Goal: Use online tool/utility: Utilize a website feature to perform a specific function

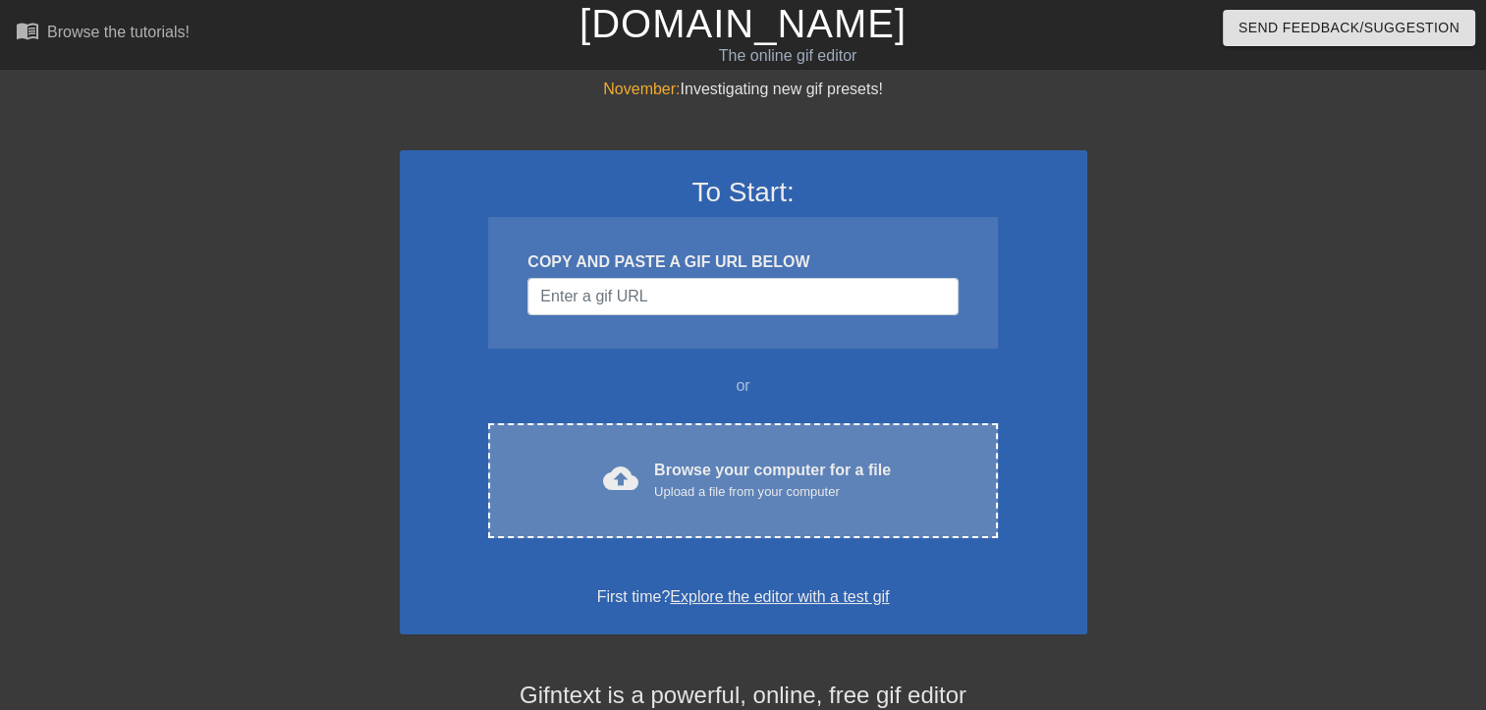
click at [688, 482] on div "Upload a file from your computer" at bounding box center [772, 492] width 237 height 20
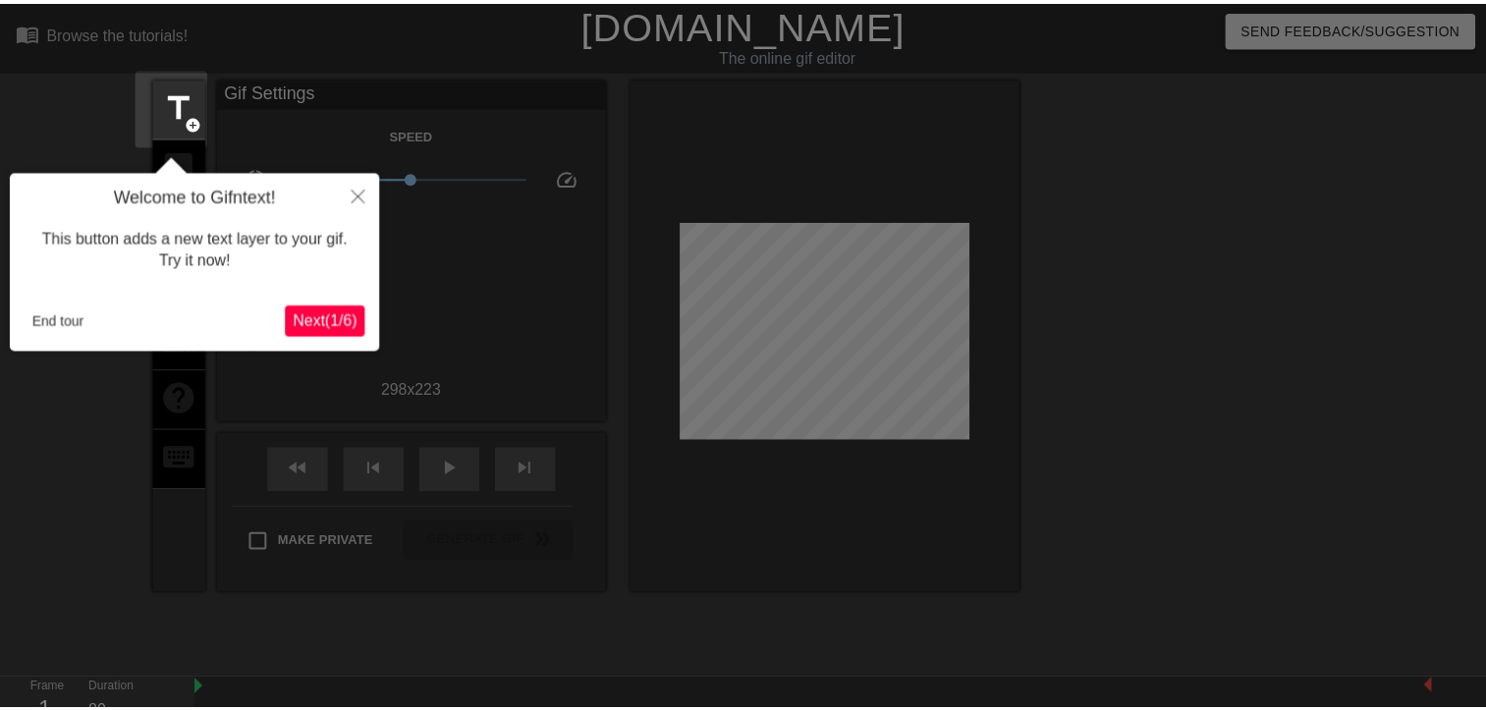
scroll to position [47, 0]
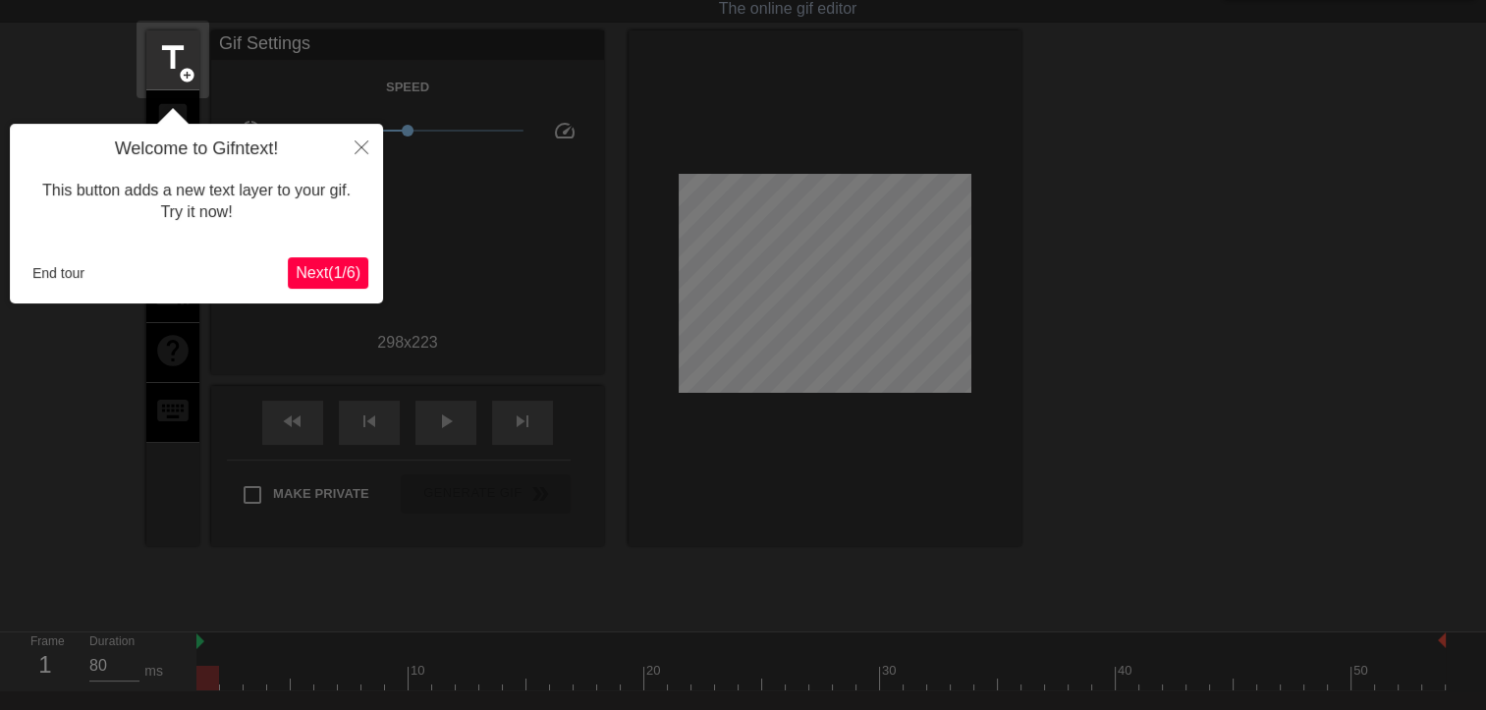
click at [330, 276] on span "Next ( 1 / 6 )" at bounding box center [328, 272] width 65 height 17
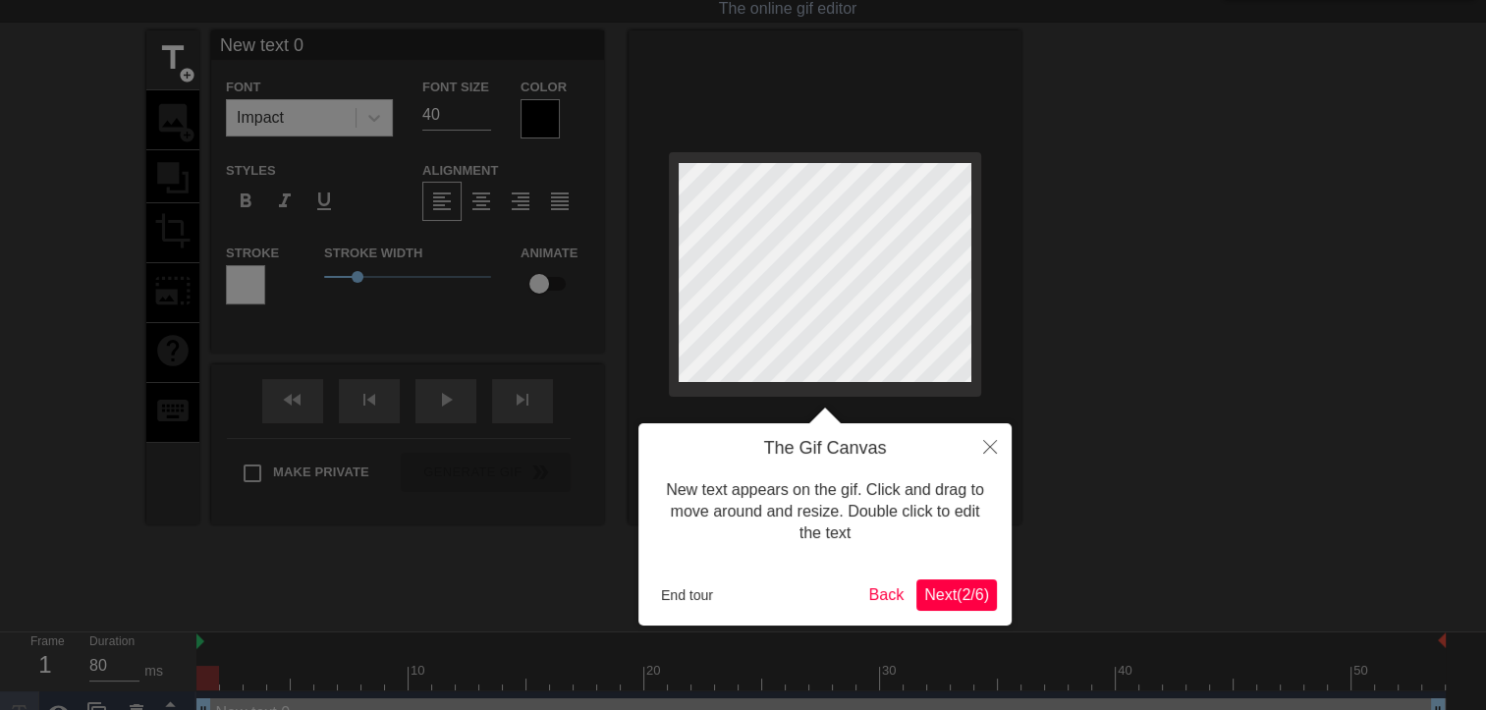
scroll to position [0, 0]
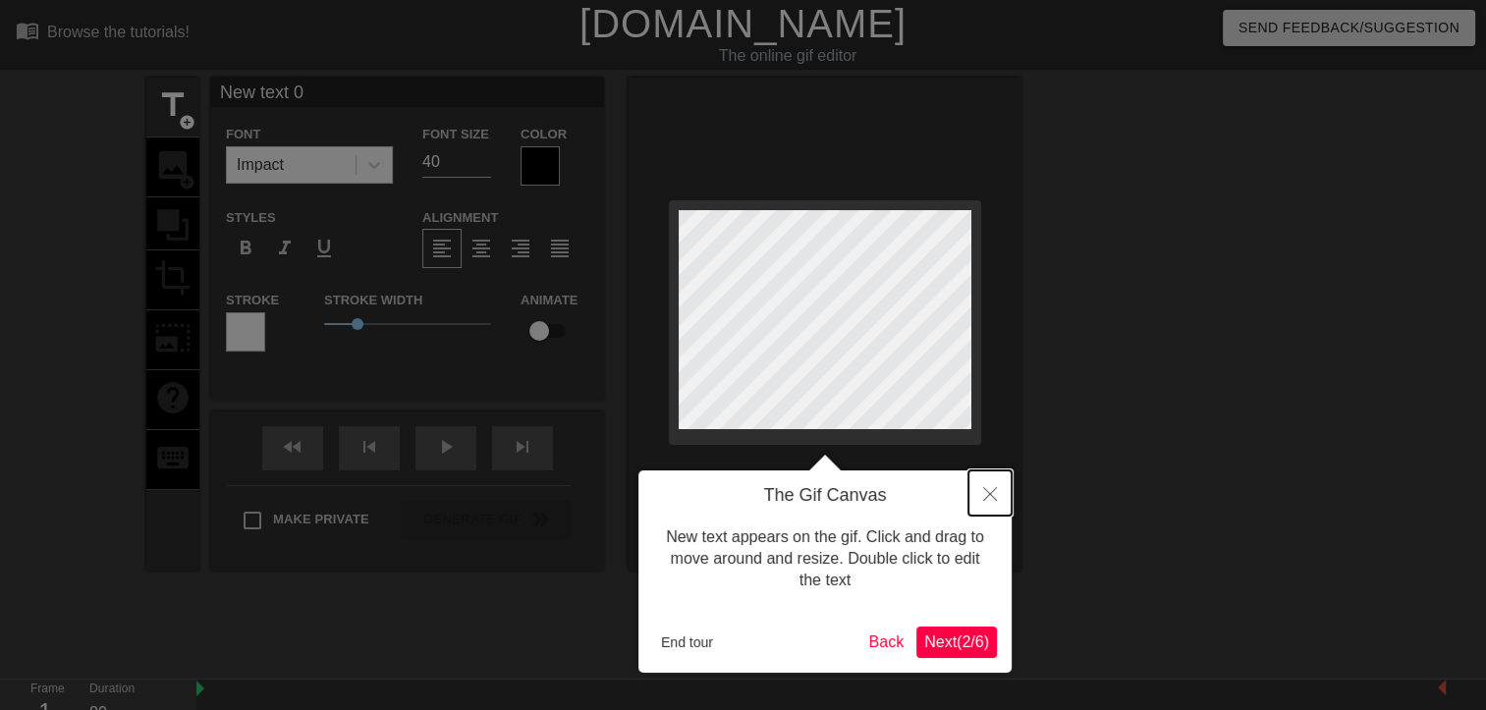
click at [983, 507] on button "Close" at bounding box center [989, 492] width 43 height 45
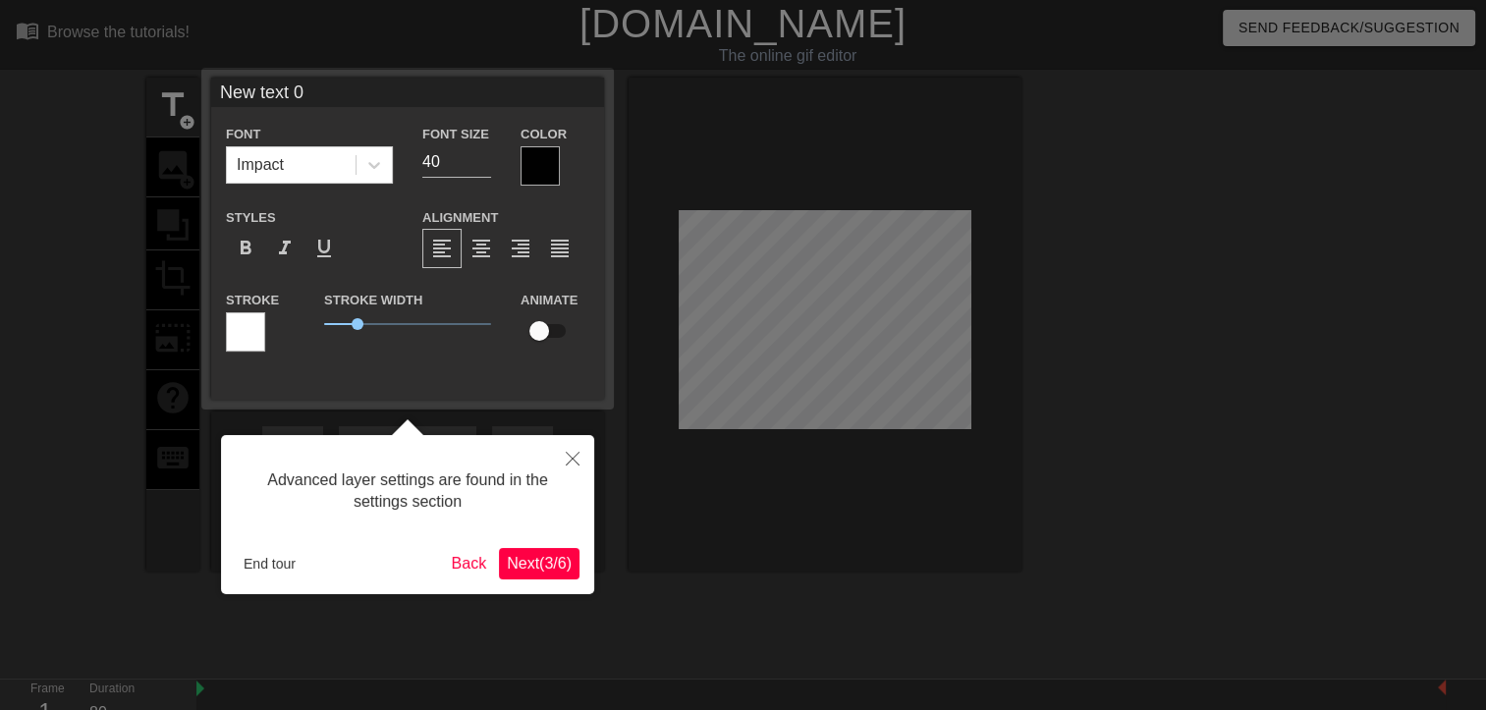
scroll to position [47, 0]
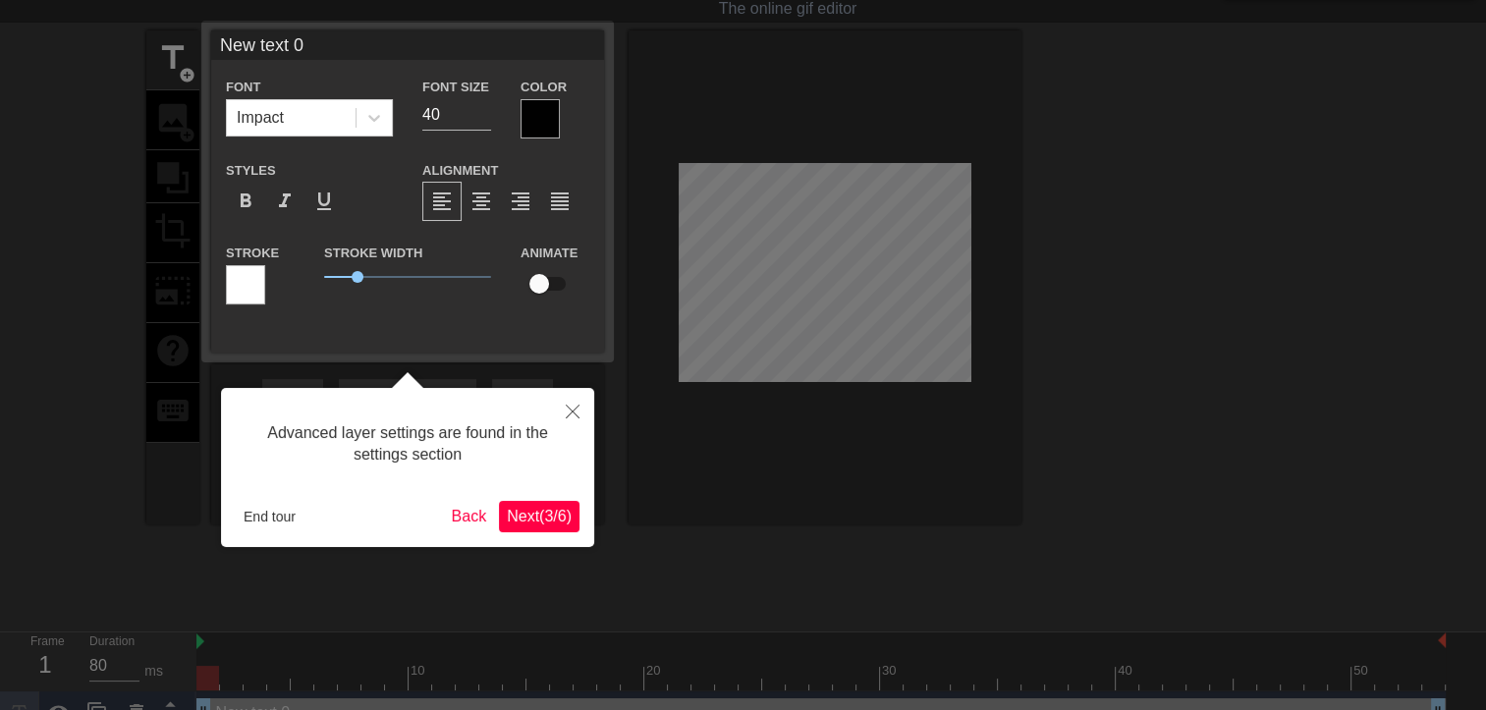
click at [511, 521] on span "Next ( 3 / 6 )" at bounding box center [539, 516] width 65 height 17
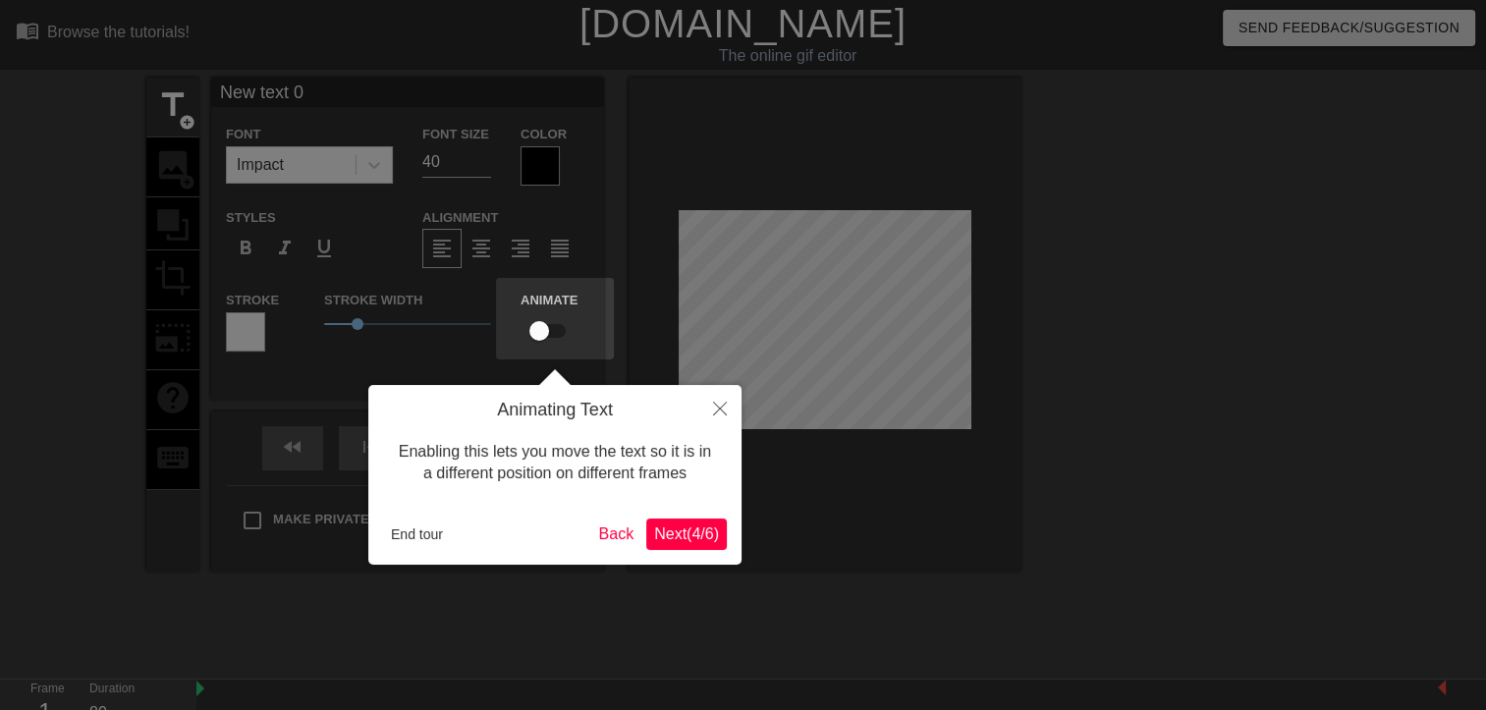
click at [701, 534] on span "Next ( 4 / 6 )" at bounding box center [686, 533] width 65 height 17
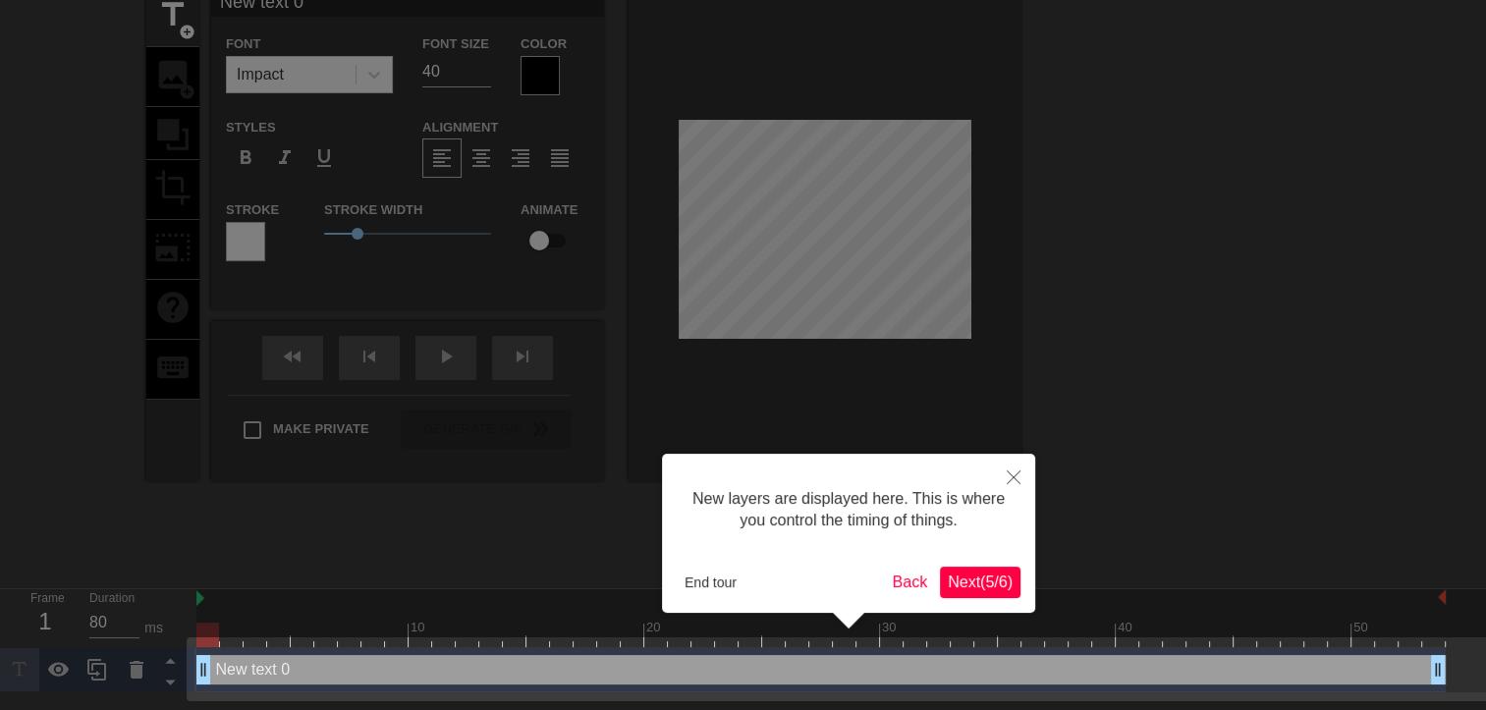
click at [974, 585] on span "Next ( 5 / 6 )" at bounding box center [980, 582] width 65 height 17
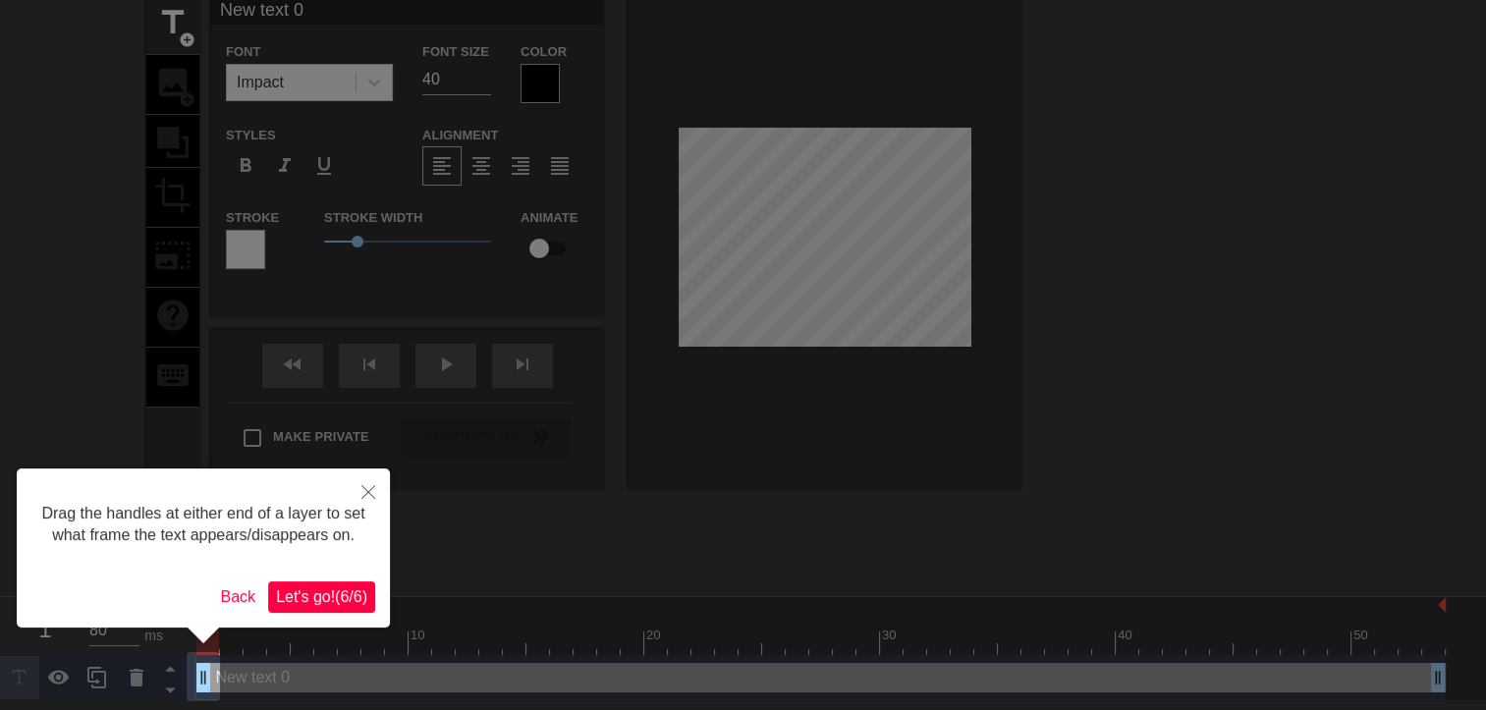
scroll to position [0, 0]
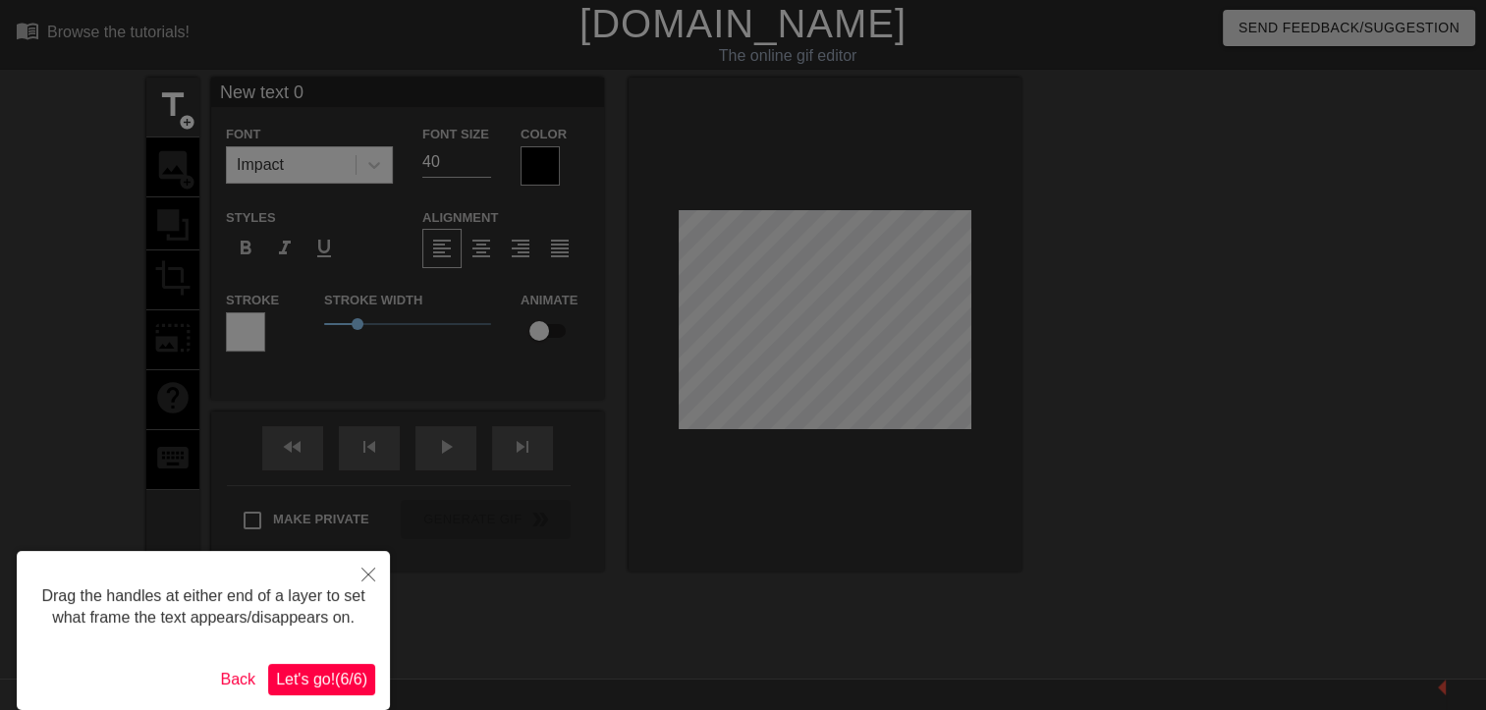
click at [374, 670] on div "Drag the handles at either end of a layer to set what frame the text appears/di…" at bounding box center [203, 630] width 373 height 159
click at [345, 666] on button "Let's go! ( 6 / 6 )" at bounding box center [321, 679] width 107 height 31
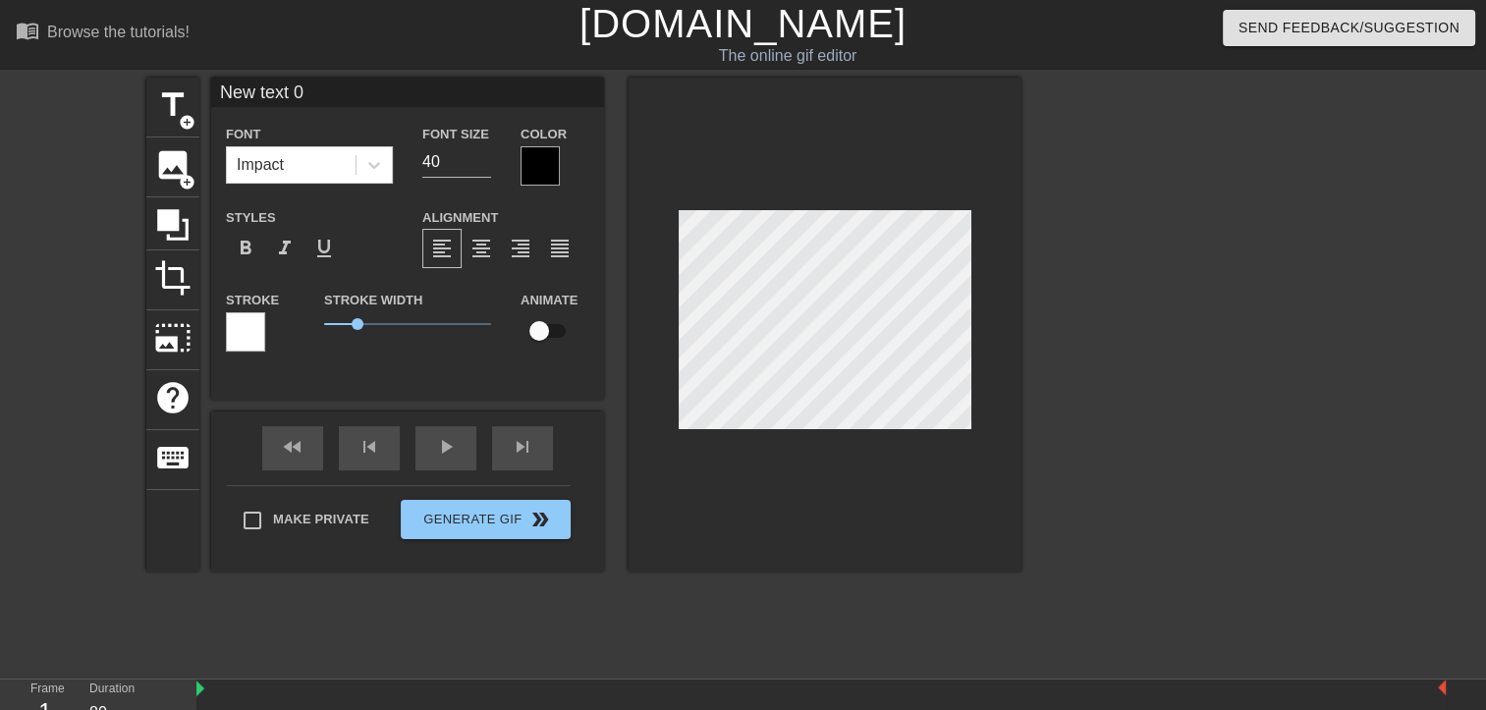
scroll to position [76, 0]
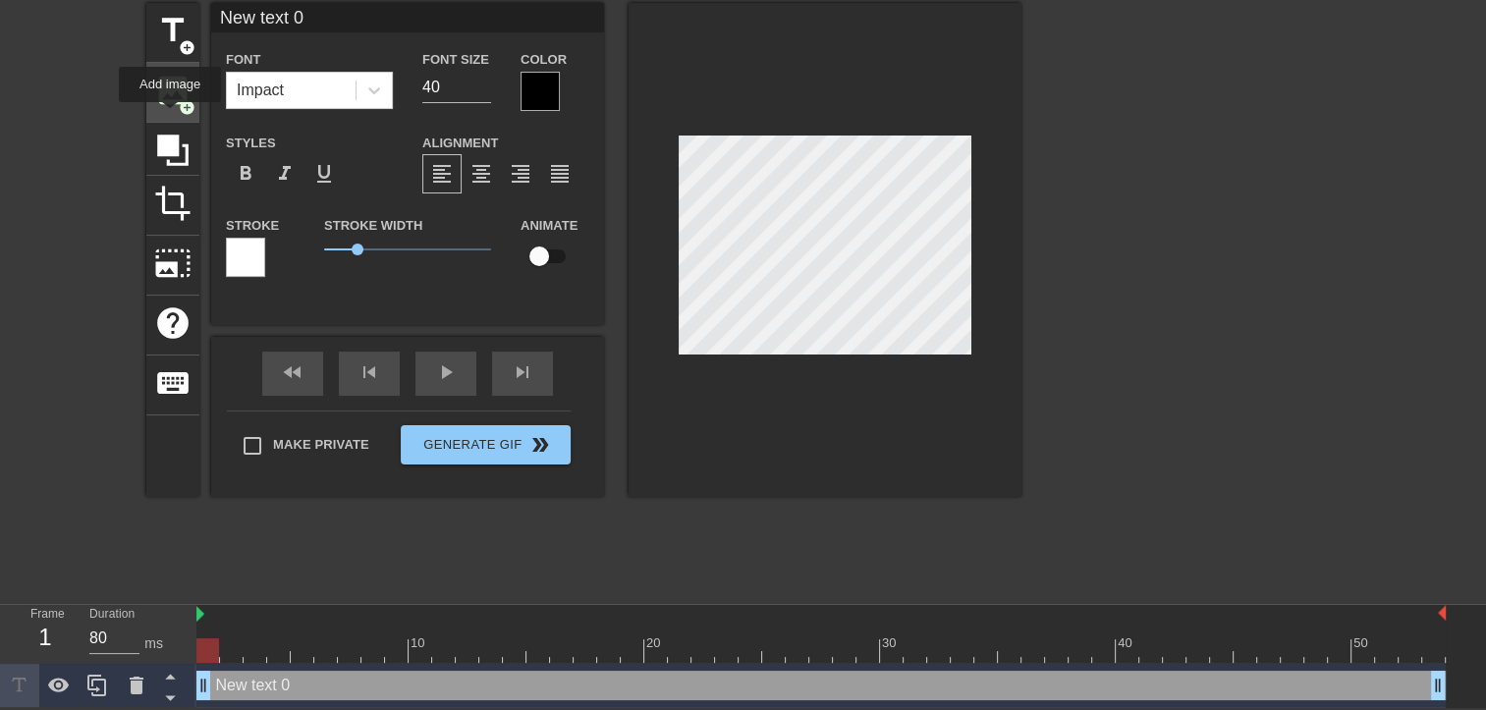
click at [170, 116] on div "image add_circle" at bounding box center [172, 93] width 53 height 60
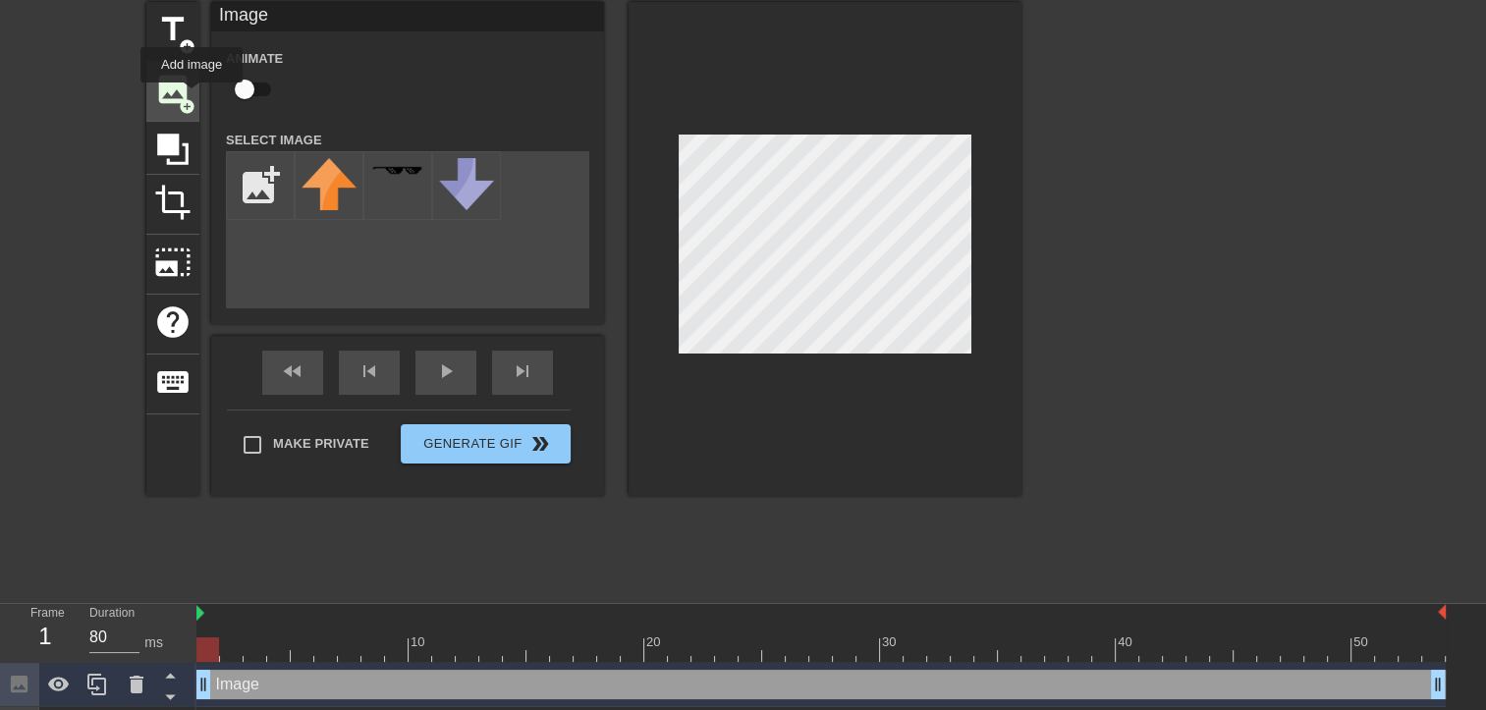
click at [189, 98] on span "add_circle" at bounding box center [187, 106] width 17 height 17
drag, startPoint x: 201, startPoint y: 693, endPoint x: 121, endPoint y: 686, distance: 80.9
click at [121, 686] on div "Frame 1 Duration 80 ms 10 20 30 40 50 Image drag_handle drag_handle Image drag_…" at bounding box center [743, 722] width 1486 height 236
click at [868, 403] on div at bounding box center [825, 249] width 393 height 494
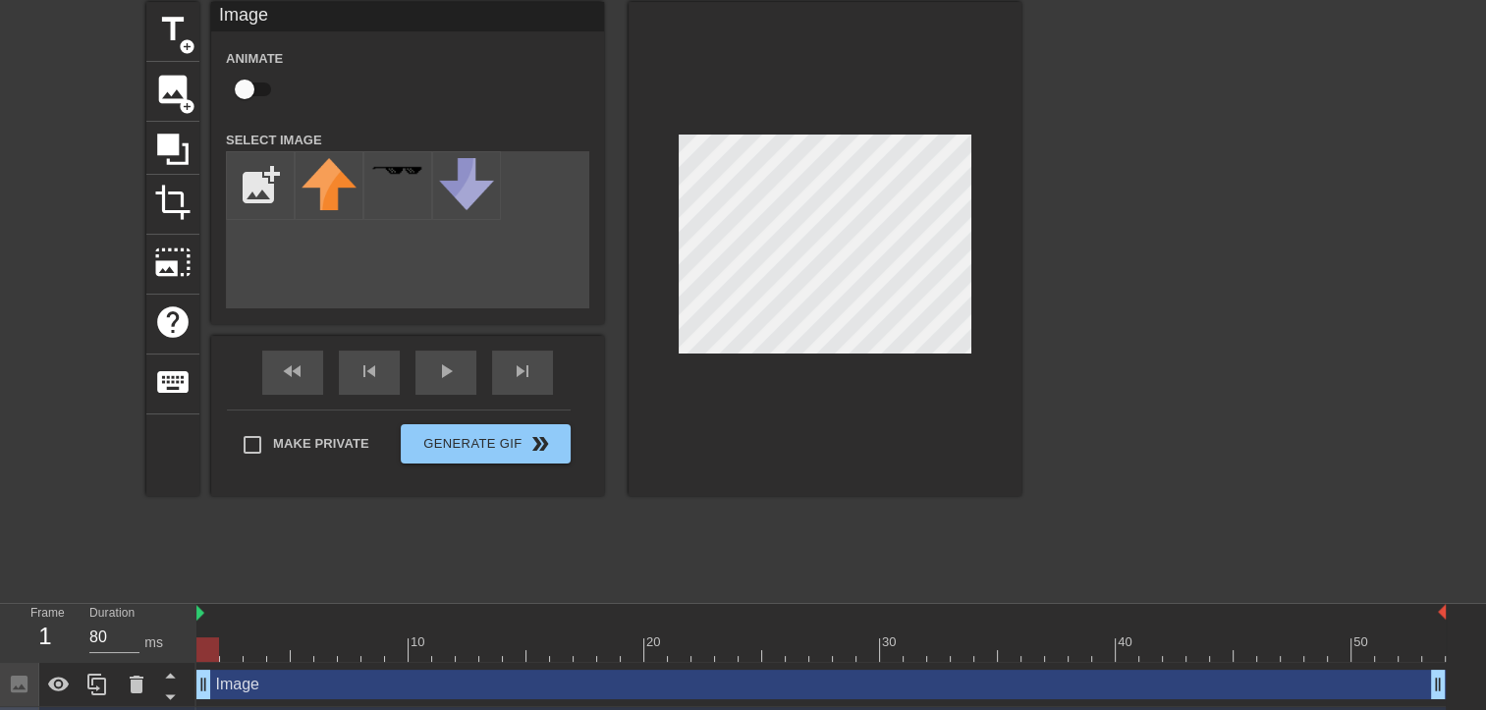
click at [893, 354] on div at bounding box center [825, 249] width 393 height 494
click at [916, 367] on div at bounding box center [825, 249] width 393 height 494
click at [880, 392] on div at bounding box center [825, 249] width 393 height 494
click at [268, 169] on input "file" at bounding box center [260, 185] width 67 height 67
type input "C:\fakepath\715OVTqaTyL._UF1000,1000_QL80_.jpg"
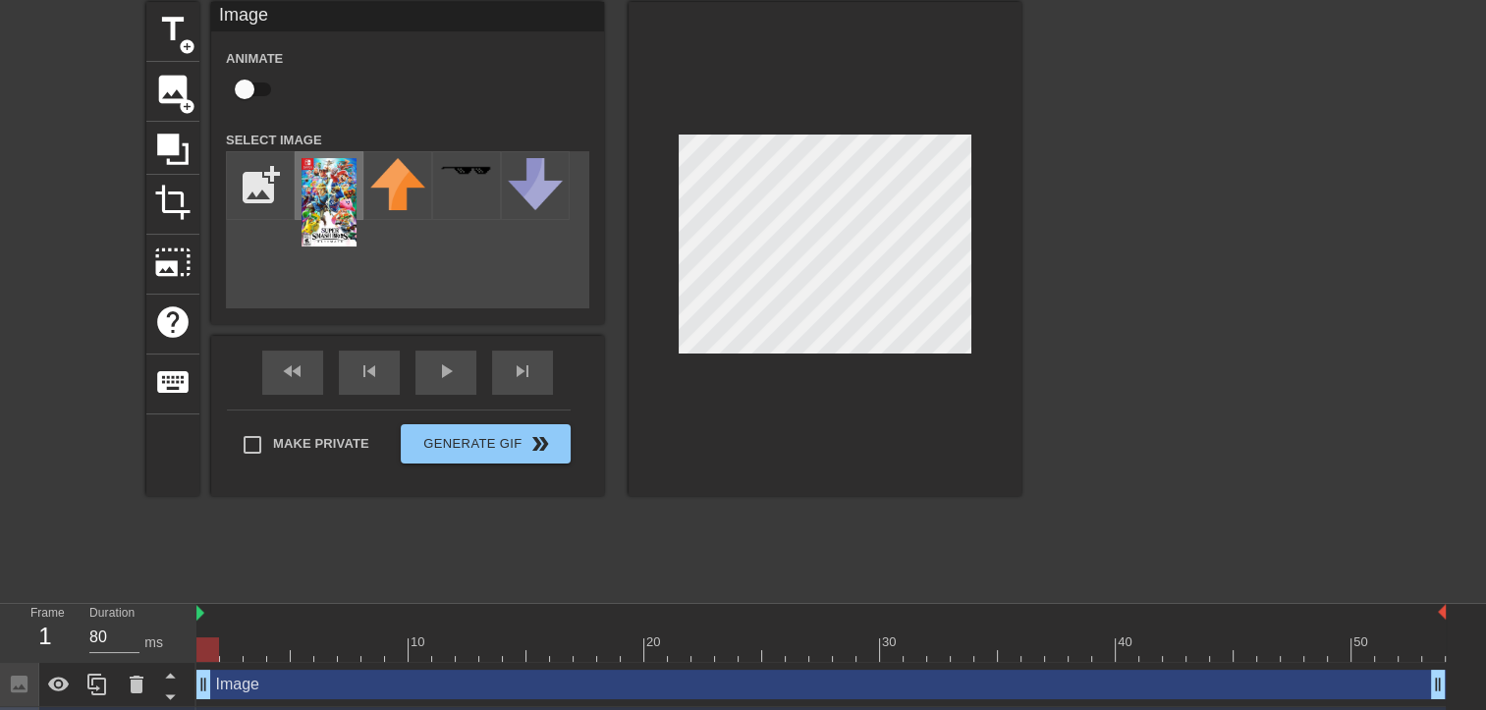
click at [330, 205] on img at bounding box center [329, 202] width 55 height 88
click at [444, 364] on div "fast_rewind skip_previous play_arrow skip_next" at bounding box center [408, 373] width 320 height 74
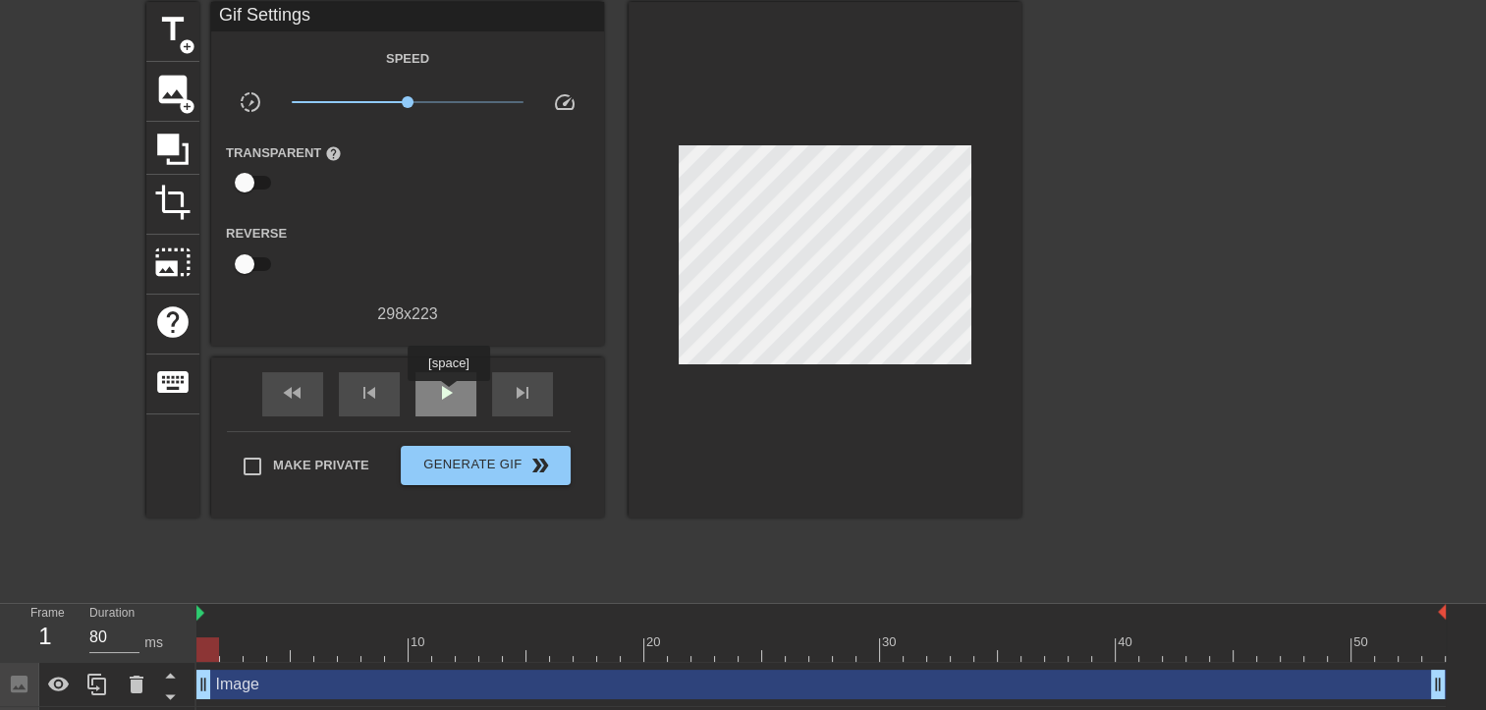
click at [448, 395] on span "play_arrow" at bounding box center [446, 393] width 24 height 24
drag, startPoint x: 660, startPoint y: 257, endPoint x: 1109, endPoint y: 230, distance: 449.7
click at [1109, 230] on div at bounding box center [1192, 296] width 295 height 589
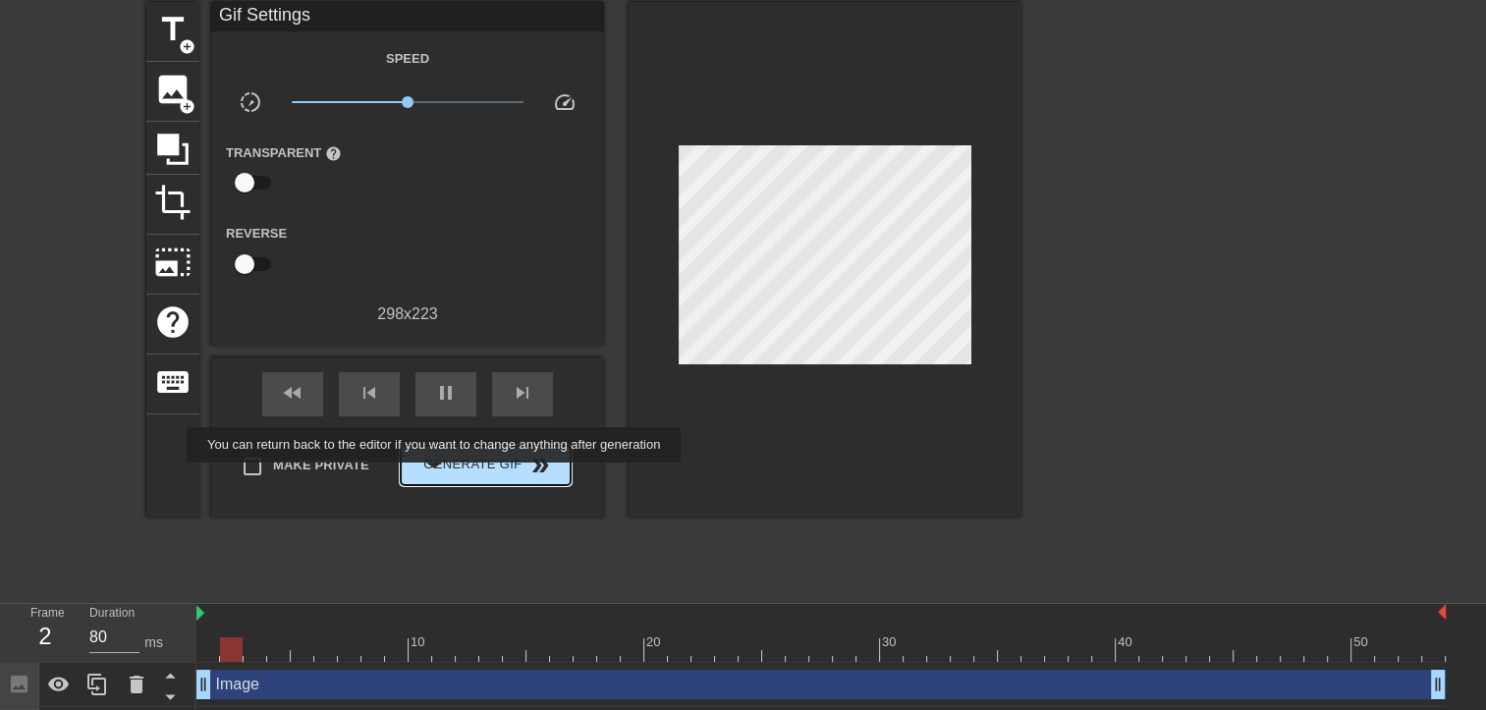
click at [436, 476] on button "Generate Gif double_arrow" at bounding box center [486, 465] width 170 height 39
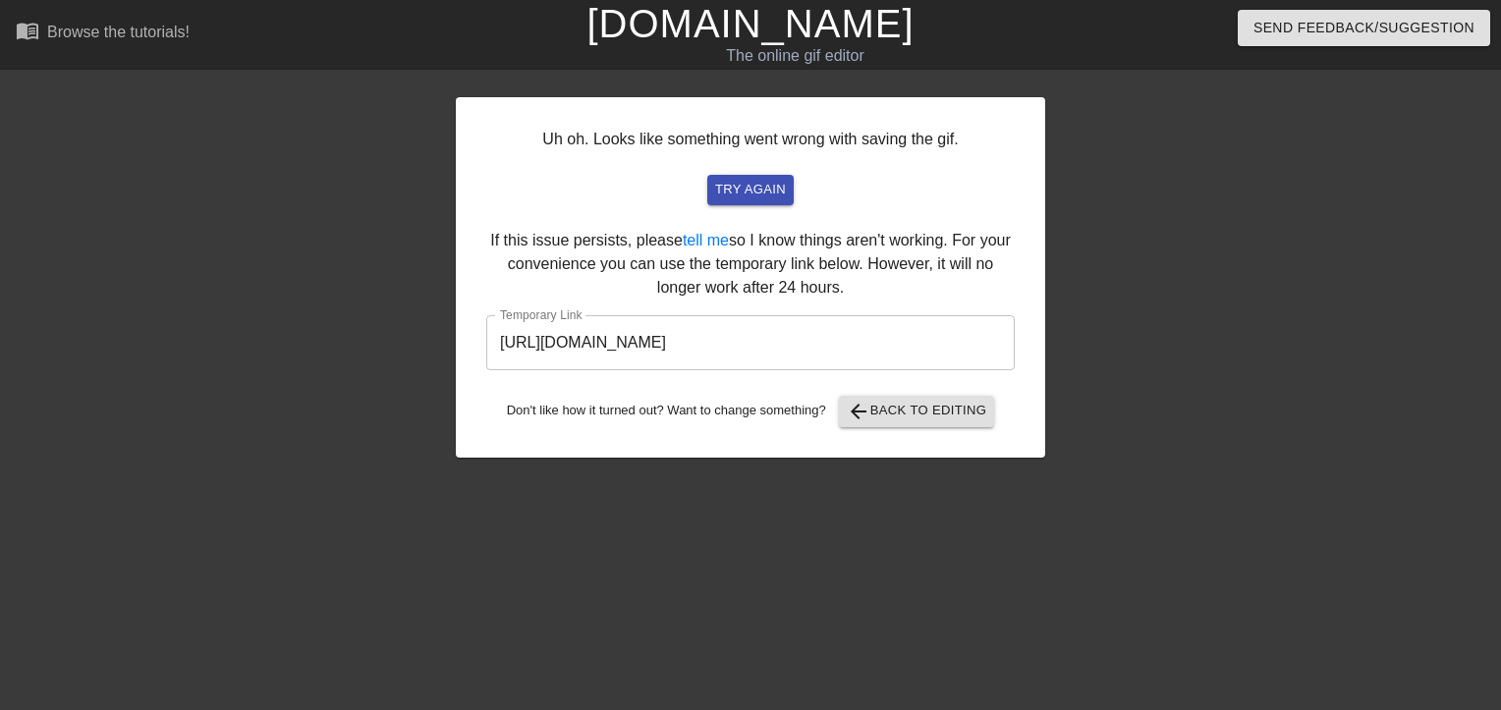
click at [878, 330] on input "https://www.gifntext.com/temp_generations/pmKS2UIW.gif" at bounding box center [750, 342] width 528 height 55
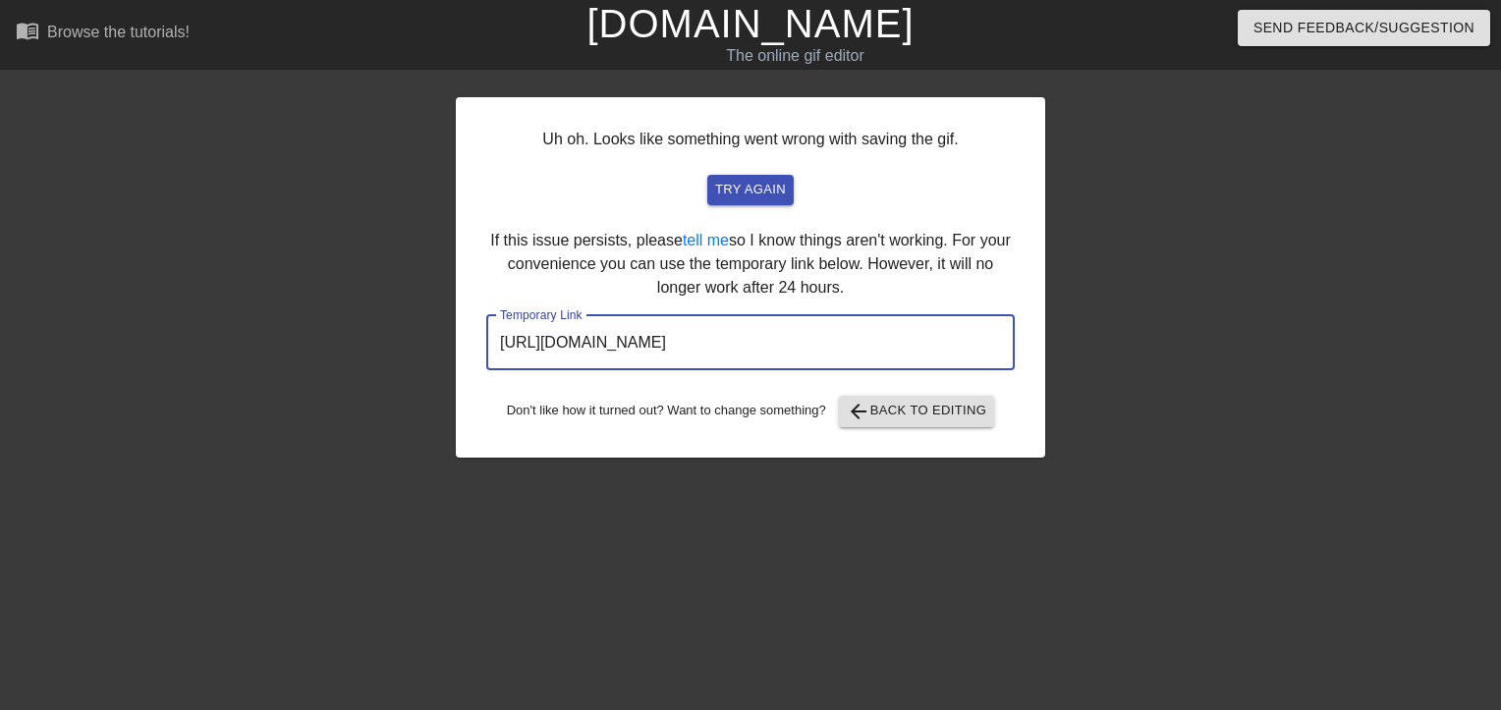
click at [878, 330] on input "https://www.gifntext.com/temp_generations/pmKS2UIW.gif" at bounding box center [750, 342] width 528 height 55
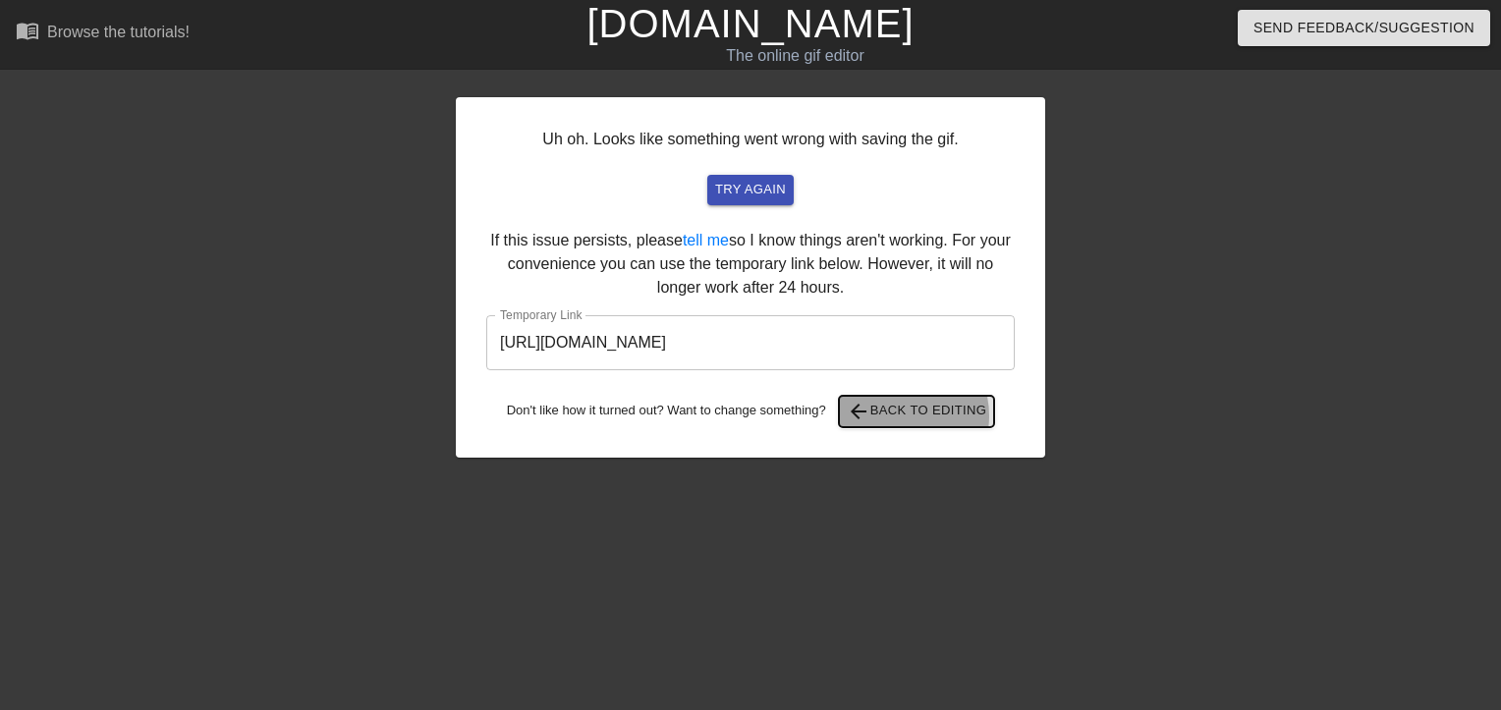
click at [899, 416] on span "arrow_back Back to Editing" at bounding box center [917, 412] width 140 height 24
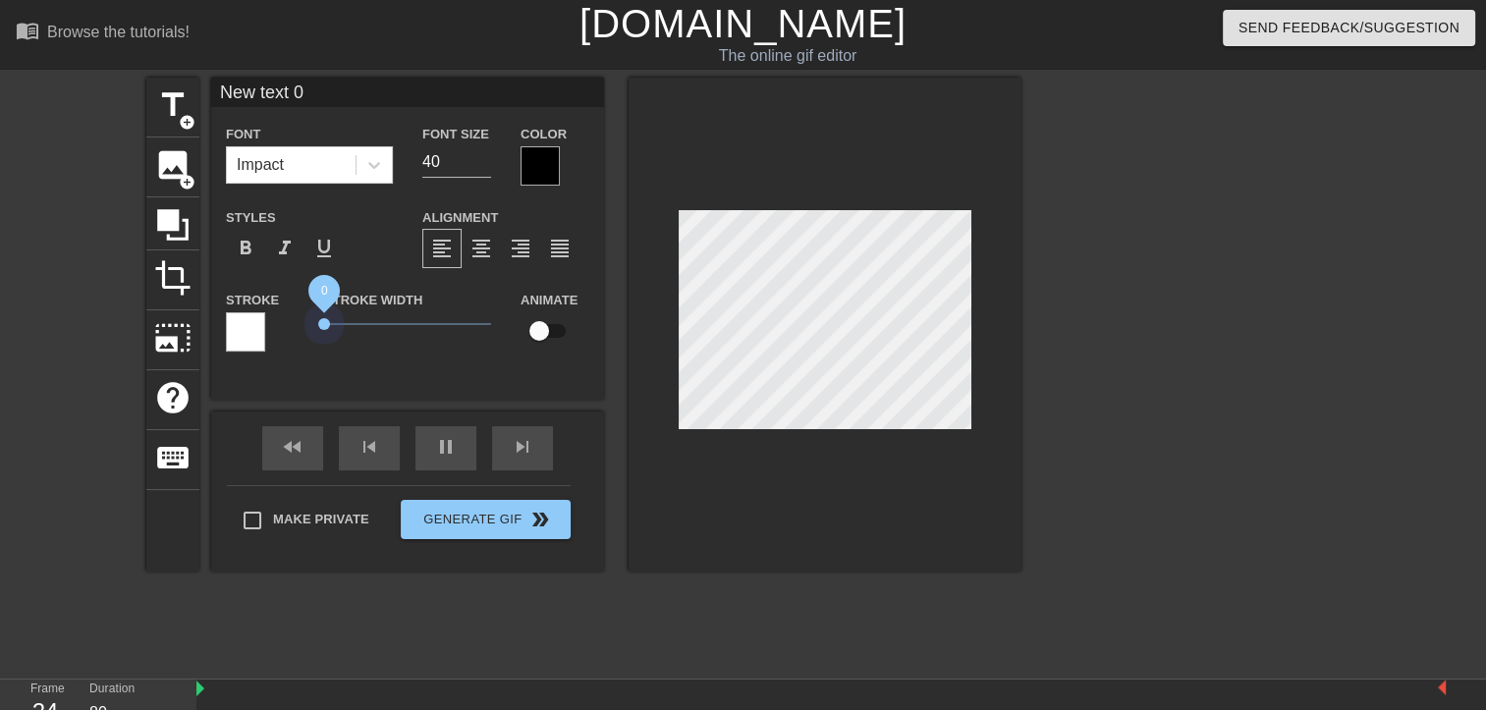
drag, startPoint x: 362, startPoint y: 316, endPoint x: 288, endPoint y: 347, distance: 80.6
click at [288, 347] on div "Stroke Stroke Width 0 Animate" at bounding box center [407, 329] width 393 height 82
click at [453, 179] on div "Font Size 40" at bounding box center [457, 154] width 98 height 64
click at [448, 165] on input "40" at bounding box center [456, 161] width 69 height 31
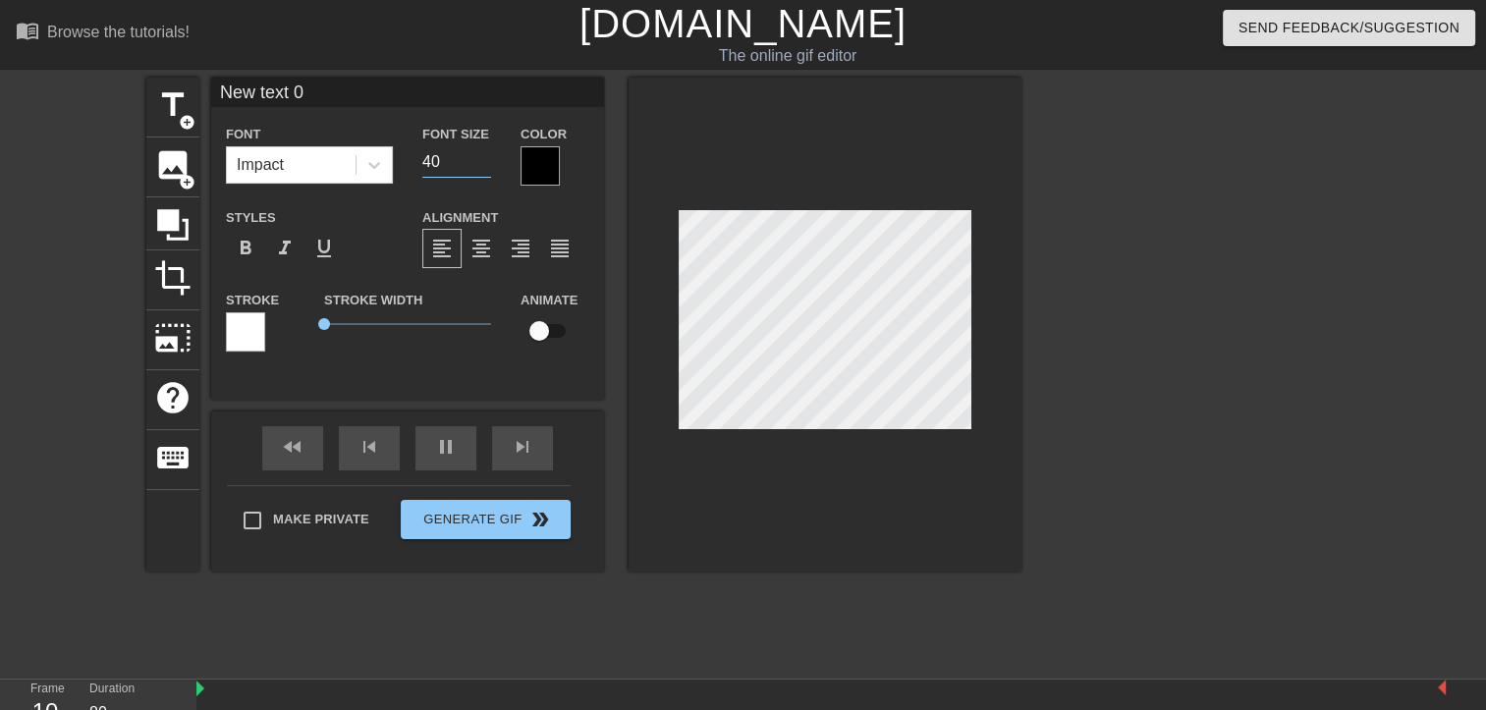
click at [448, 165] on input "40" at bounding box center [456, 161] width 69 height 31
type input "0"
click at [1018, 324] on div at bounding box center [825, 325] width 393 height 494
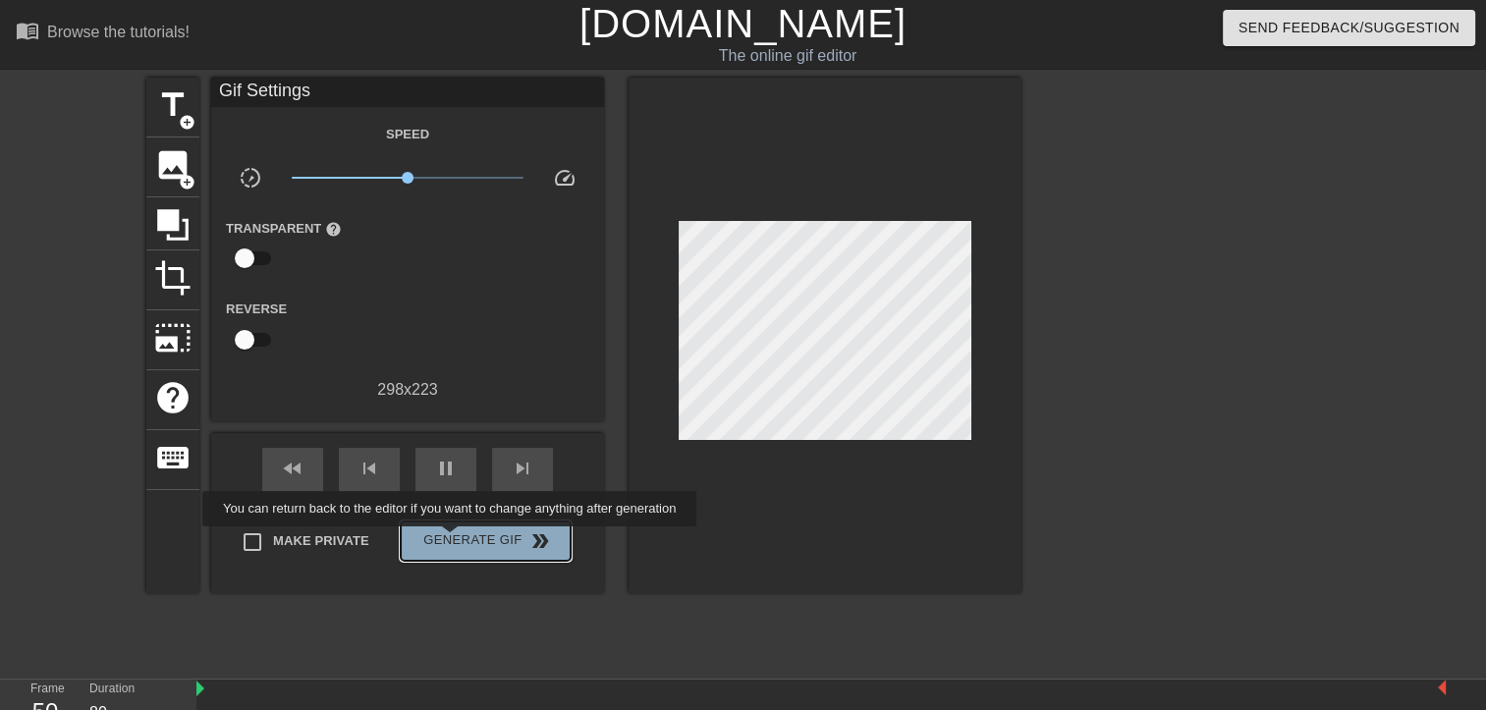
click at [452, 540] on span "Generate Gif double_arrow" at bounding box center [486, 541] width 154 height 24
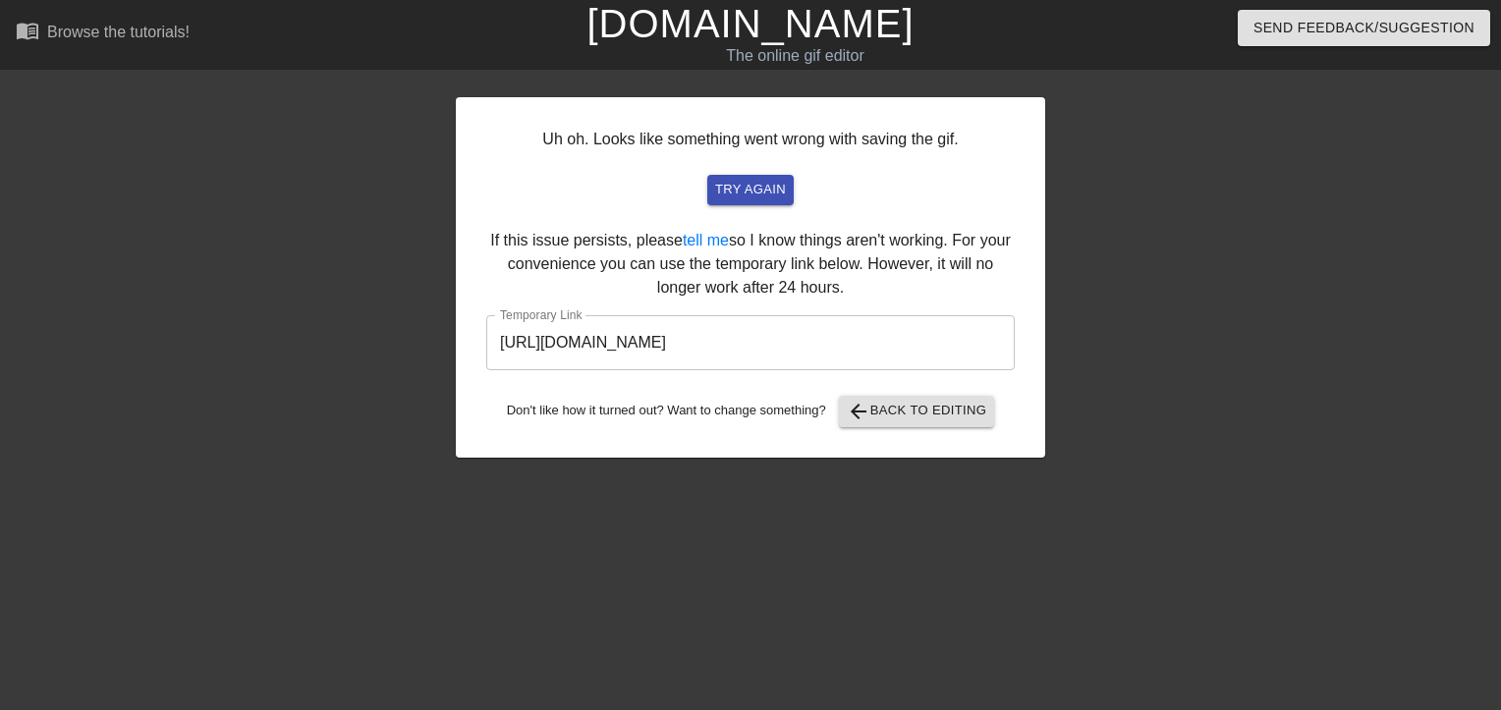
click at [826, 338] on input "https://www.gifntext.com/temp_generations/8YOPIWUQ.gif" at bounding box center [750, 342] width 528 height 55
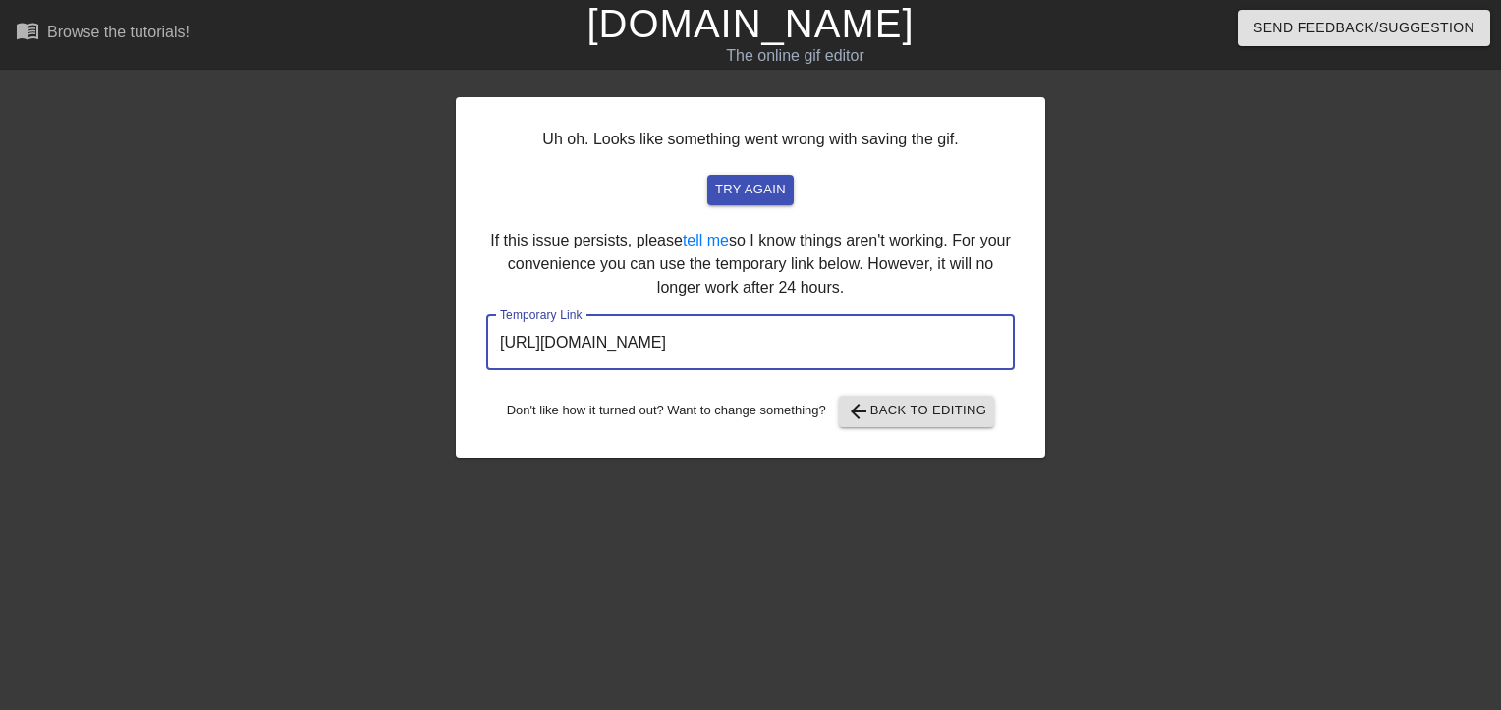
click at [826, 338] on input "https://www.gifntext.com/temp_generations/8YOPIWUQ.gif" at bounding box center [750, 342] width 528 height 55
drag, startPoint x: 826, startPoint y: 338, endPoint x: 754, endPoint y: 336, distance: 71.7
click at [754, 336] on input "https://www.gifntext.com/temp_generations/8YOPIWUQ.gif" at bounding box center [750, 342] width 528 height 55
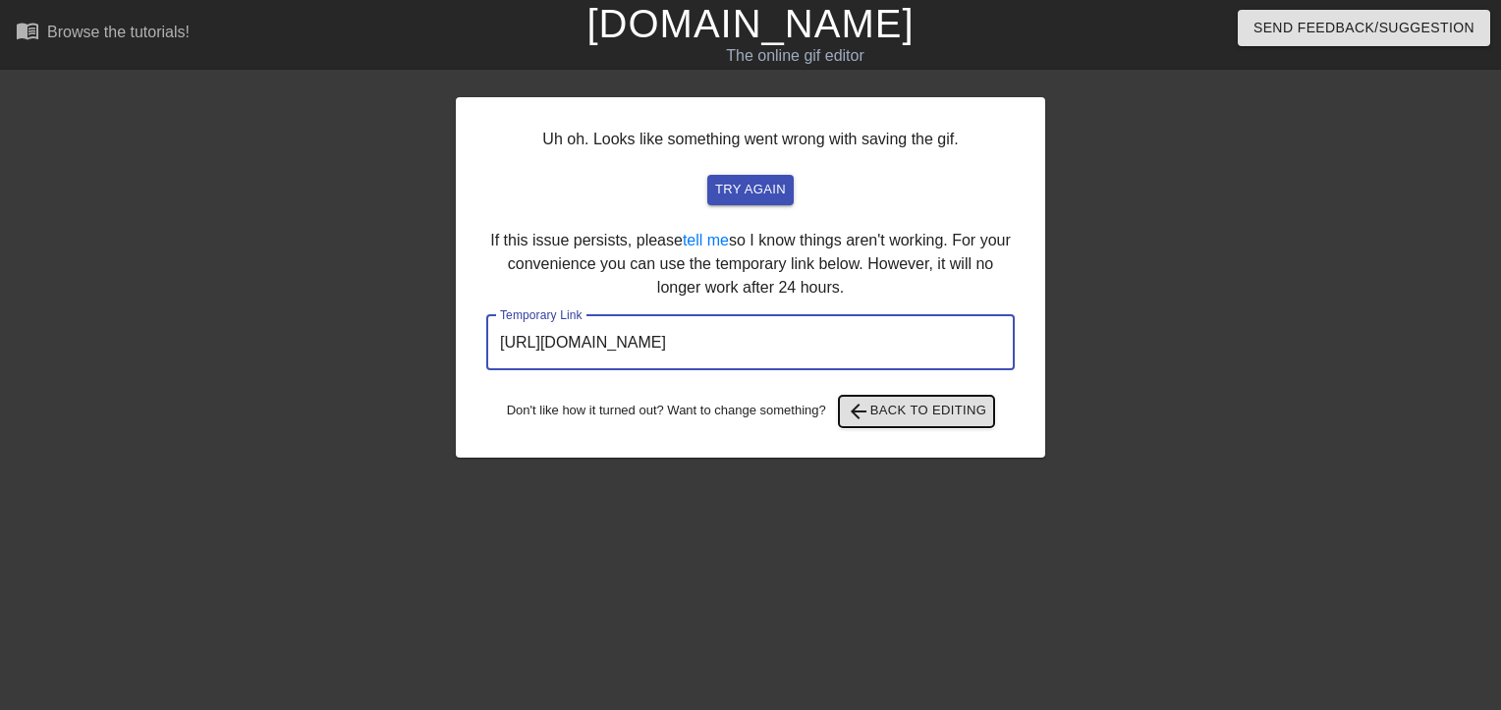
click at [890, 418] on span "arrow_back Back to Editing" at bounding box center [917, 412] width 140 height 24
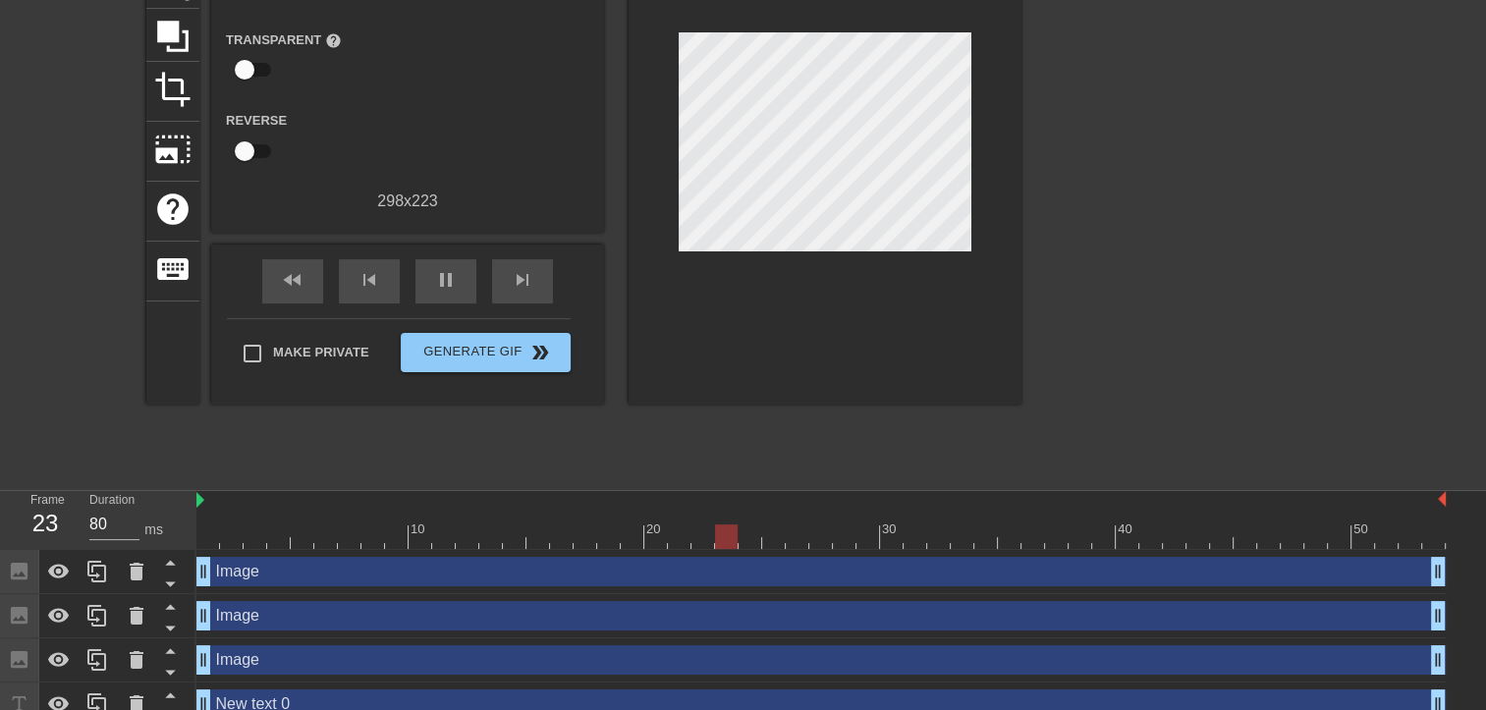
scroll to position [208, 0]
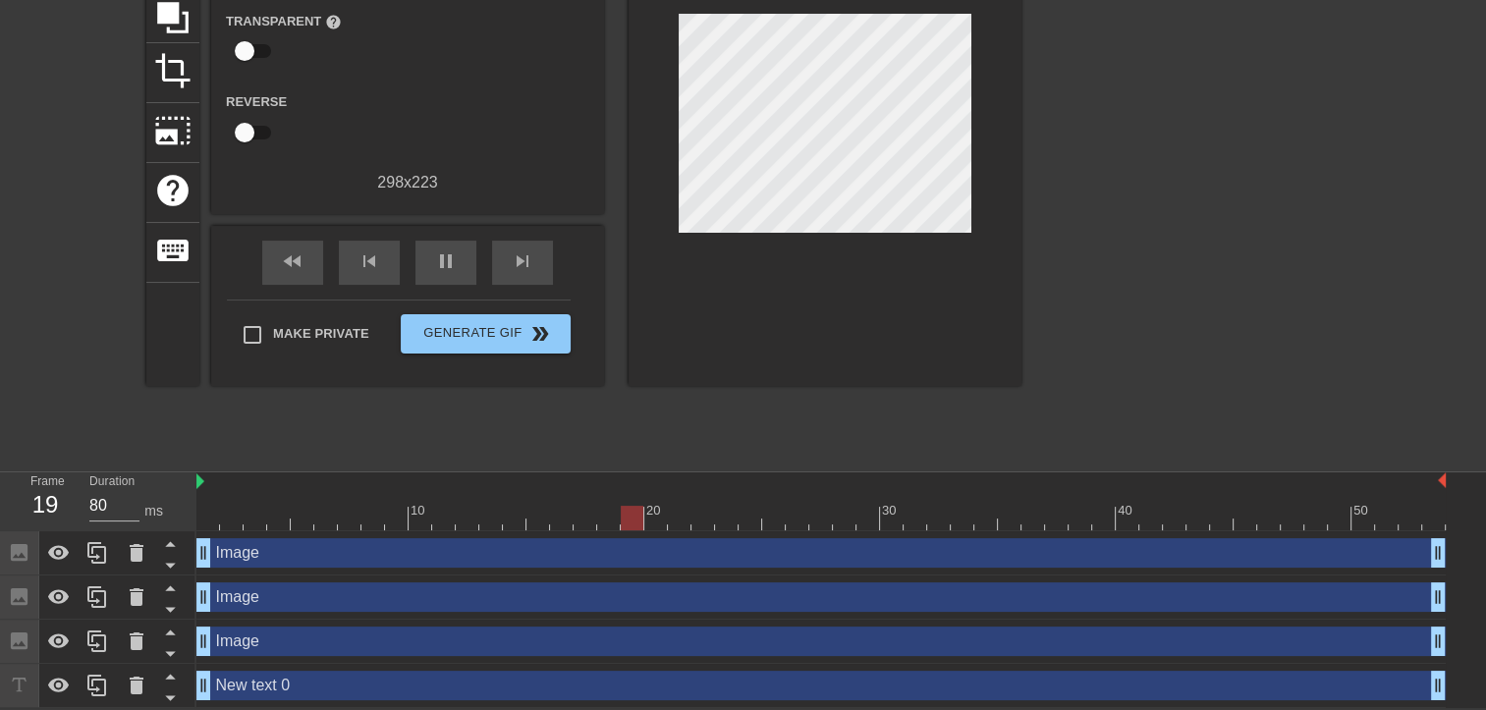
click at [12, 556] on icon at bounding box center [19, 552] width 17 height 17
click at [26, 595] on icon at bounding box center [19, 596] width 17 height 17
click at [138, 679] on icon at bounding box center [137, 686] width 24 height 24
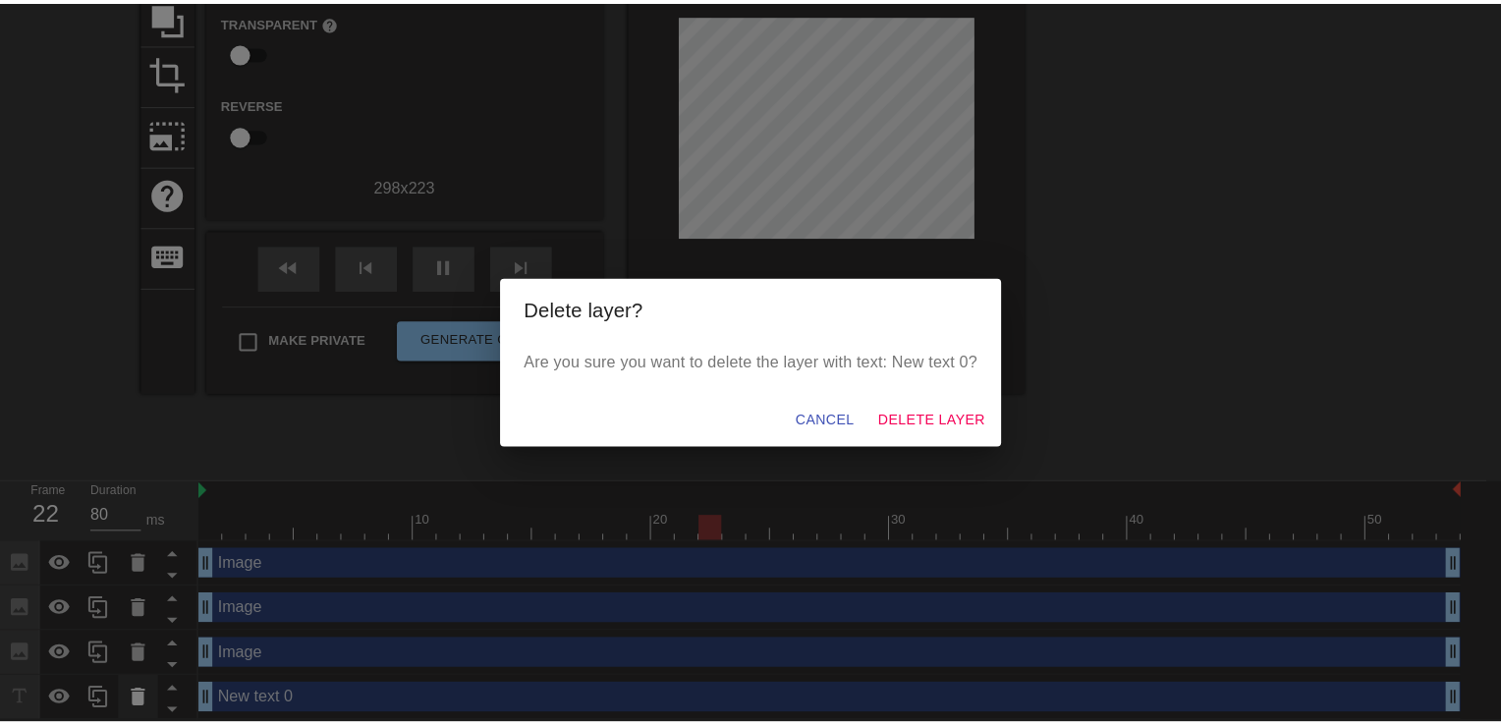
scroll to position [193, 0]
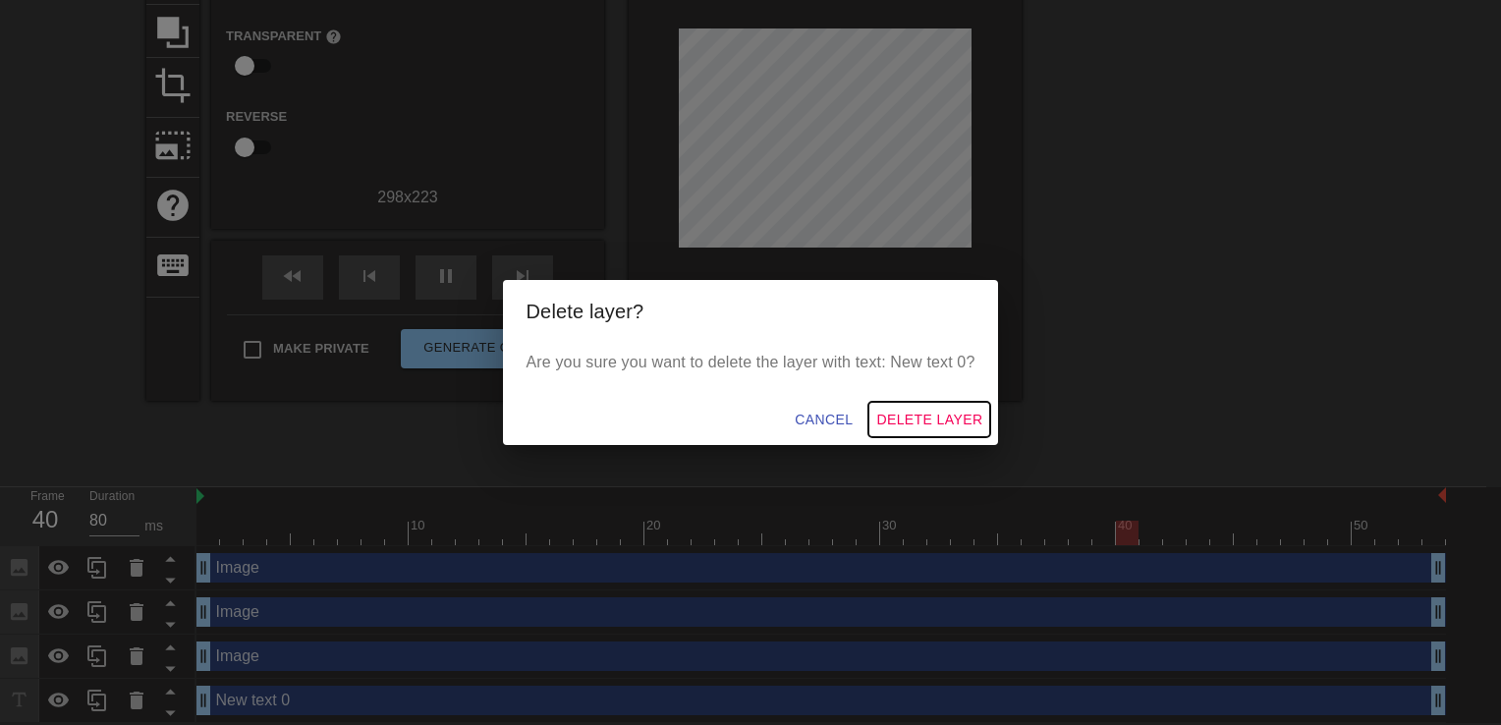
click at [963, 422] on span "Delete Layer" at bounding box center [929, 420] width 106 height 25
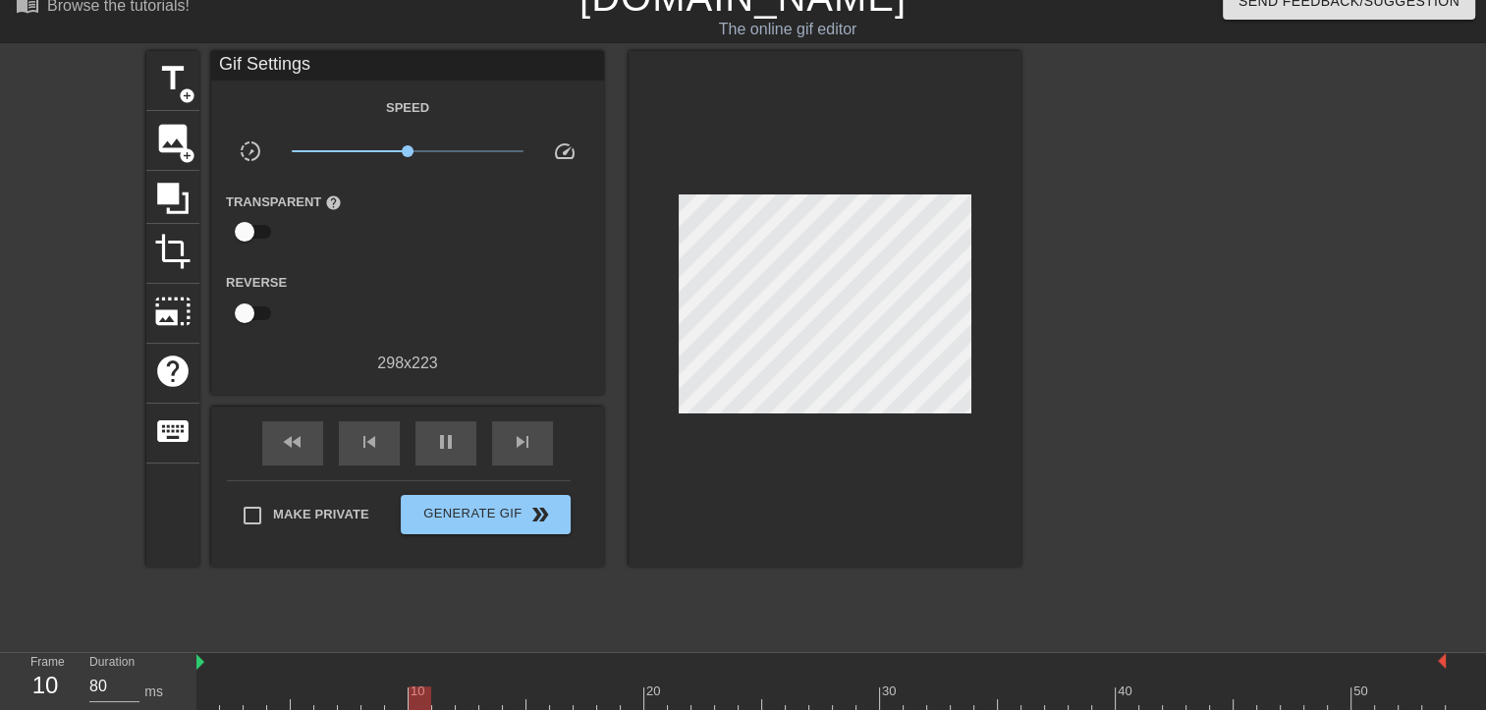
scroll to position [0, 0]
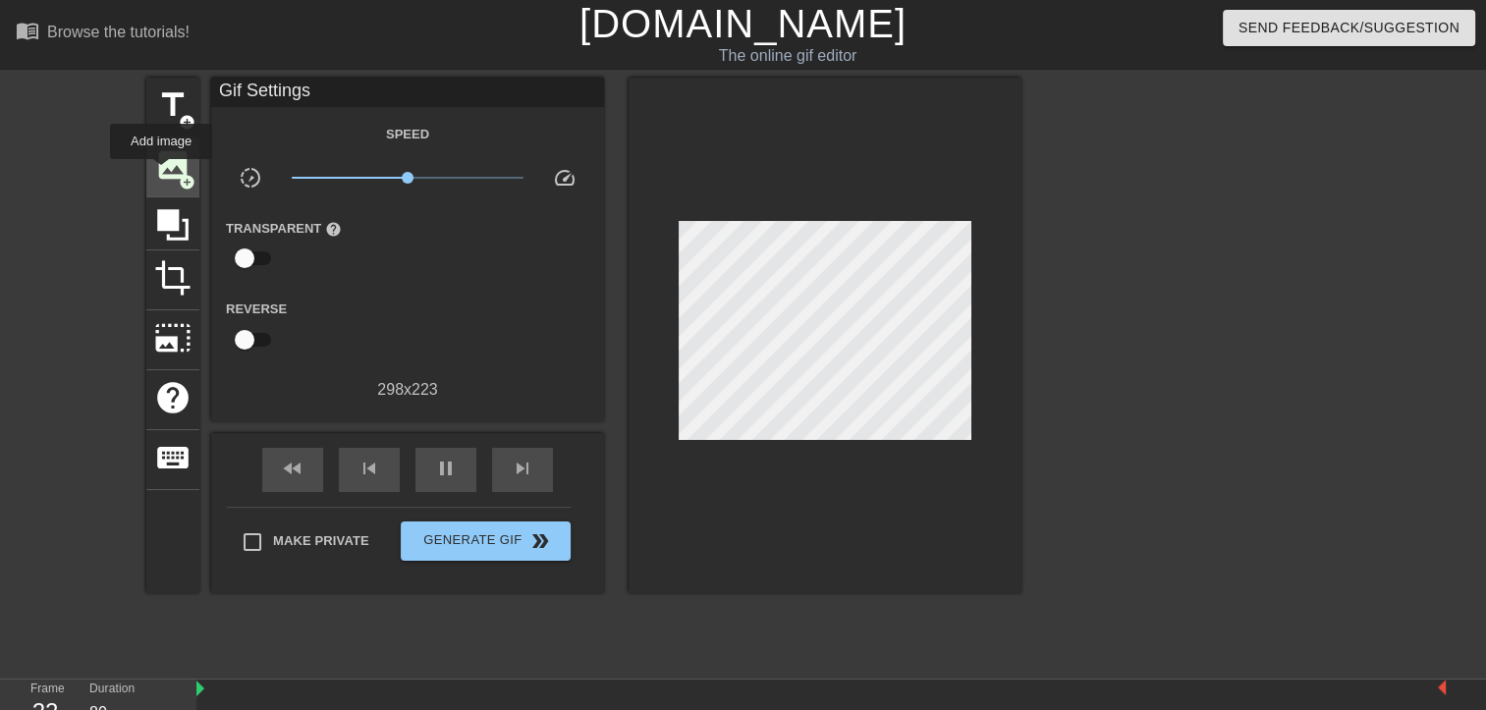
click at [159, 176] on span "image" at bounding box center [172, 164] width 37 height 37
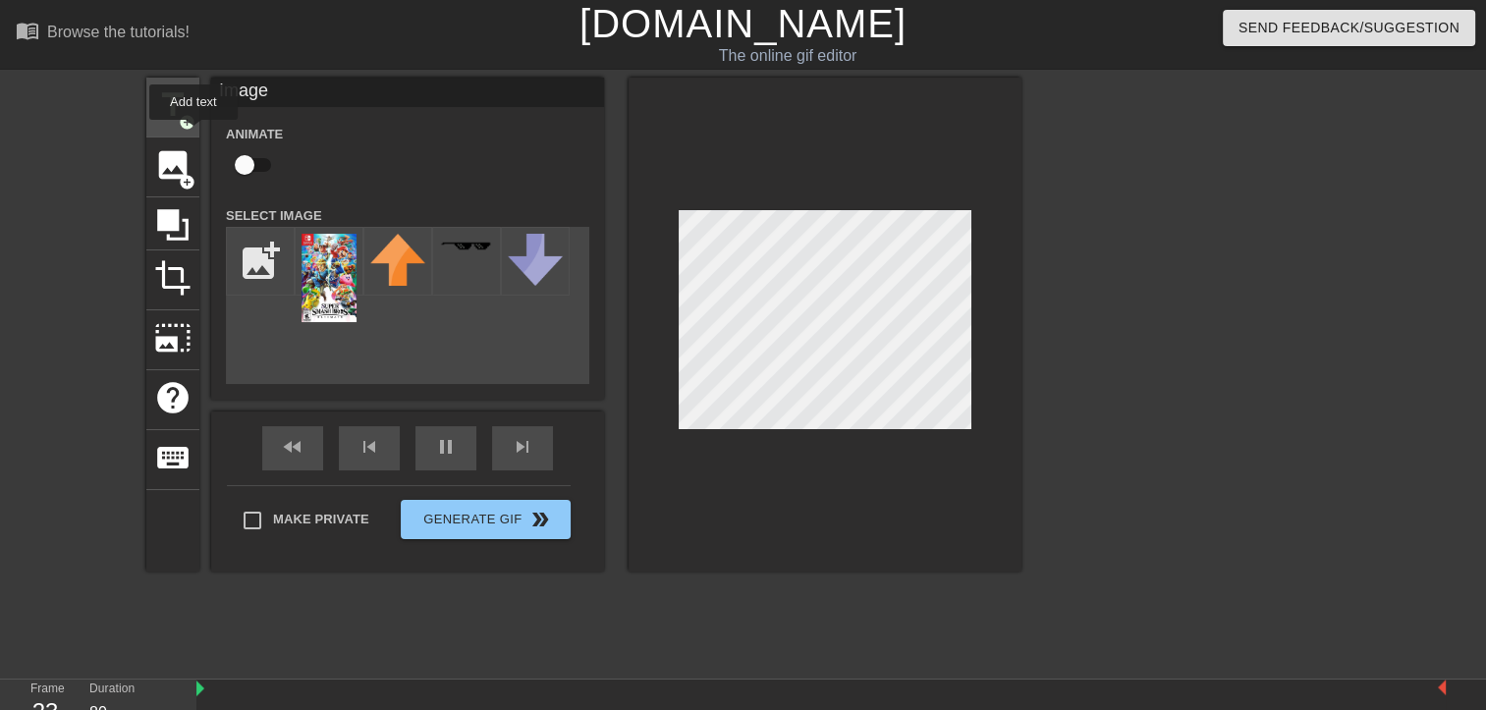
click at [193, 134] on div "title add_circle" at bounding box center [172, 108] width 53 height 60
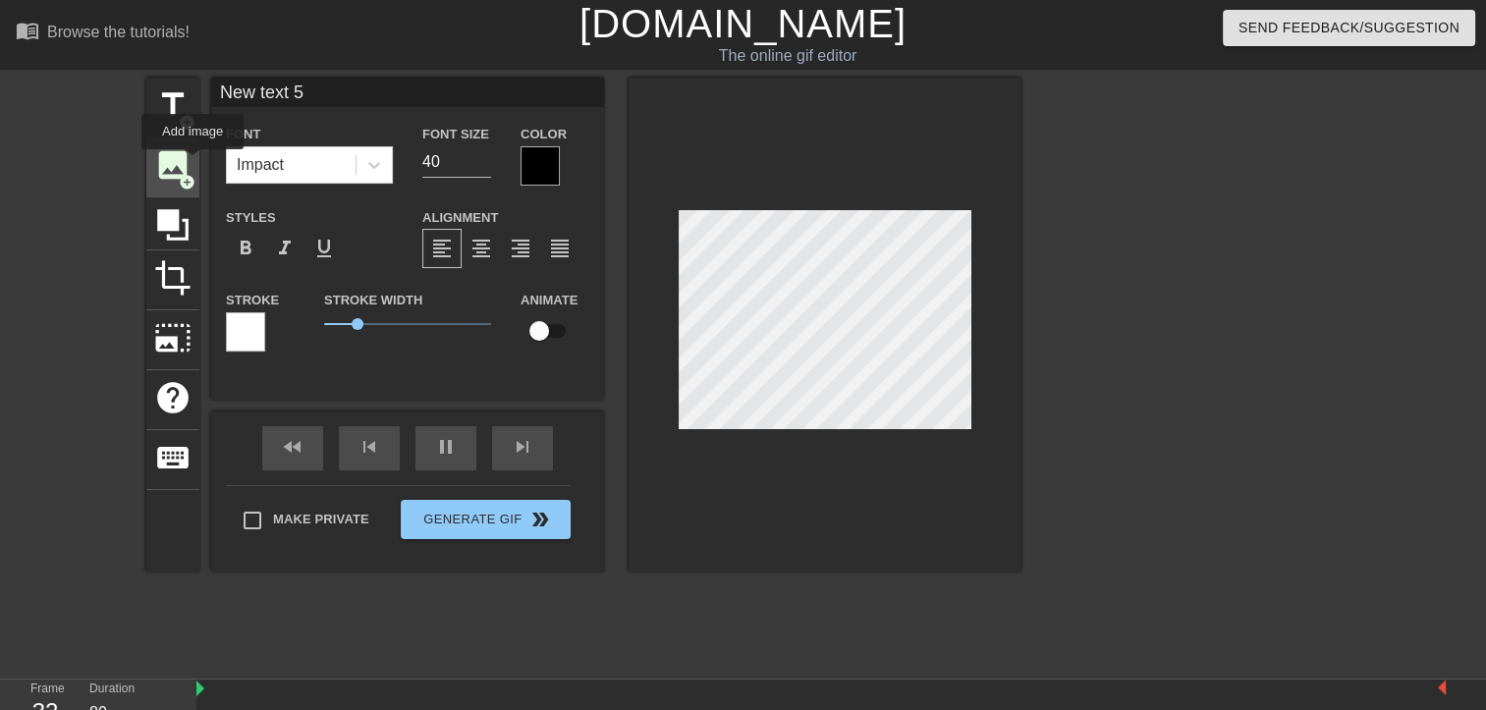
click at [193, 163] on div "image add_circle" at bounding box center [172, 168] width 53 height 60
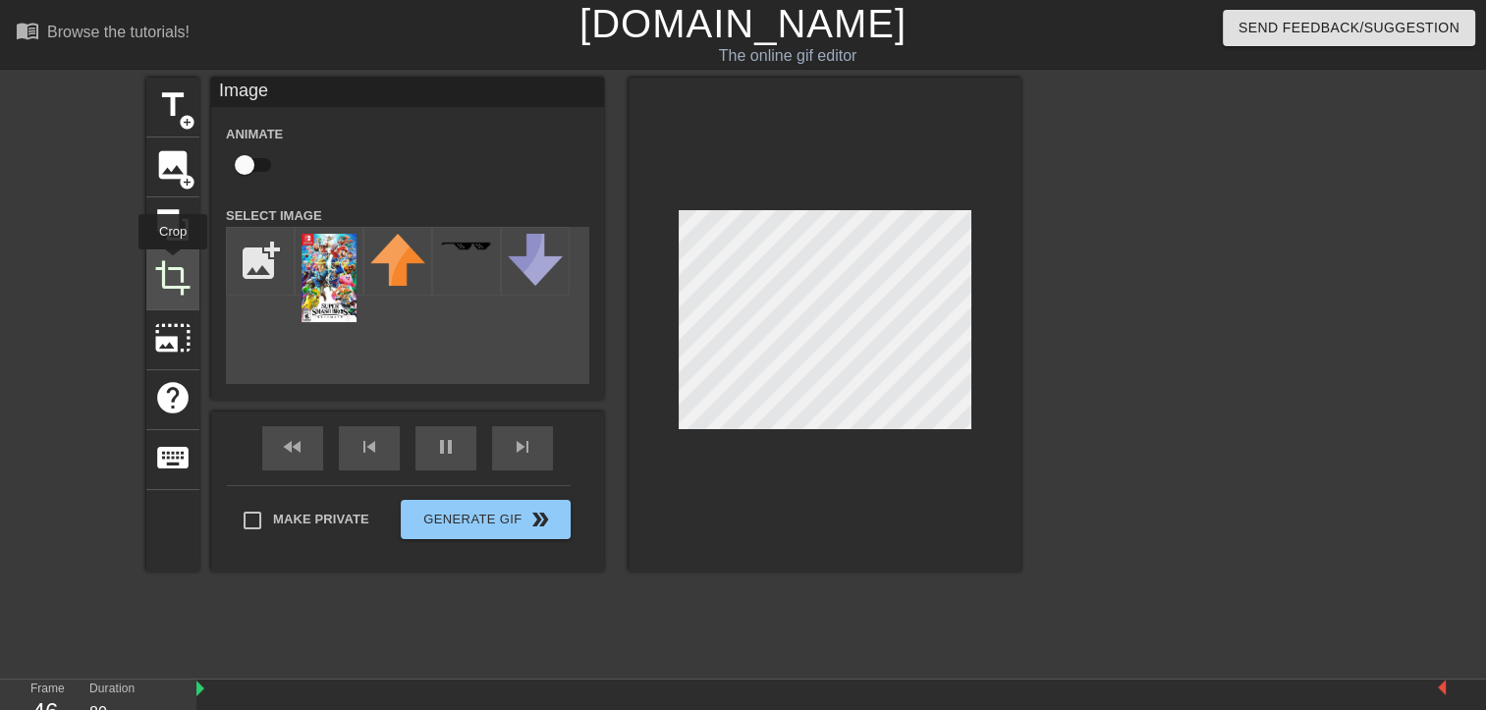
click at [173, 263] on span "crop" at bounding box center [172, 277] width 37 height 37
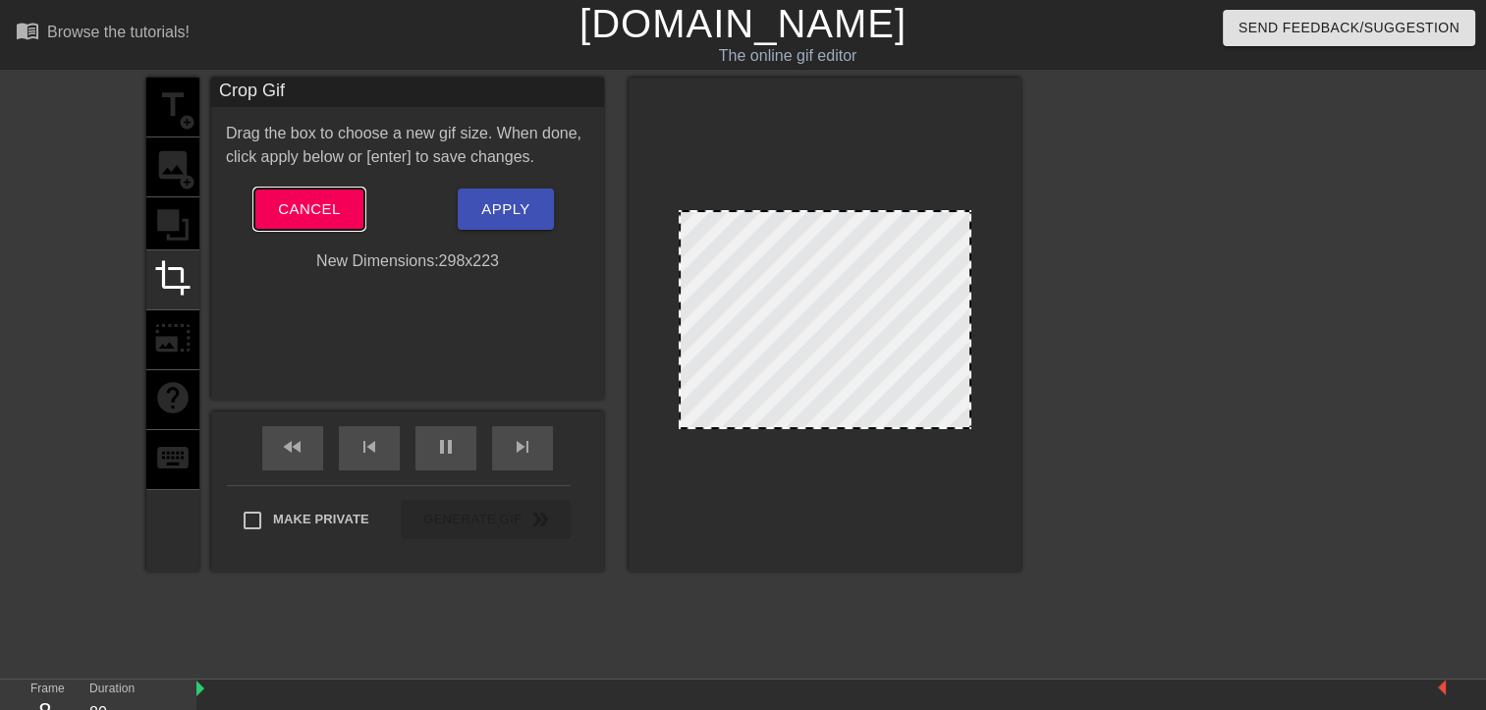
click at [304, 193] on button "Cancel" at bounding box center [308, 209] width 109 height 41
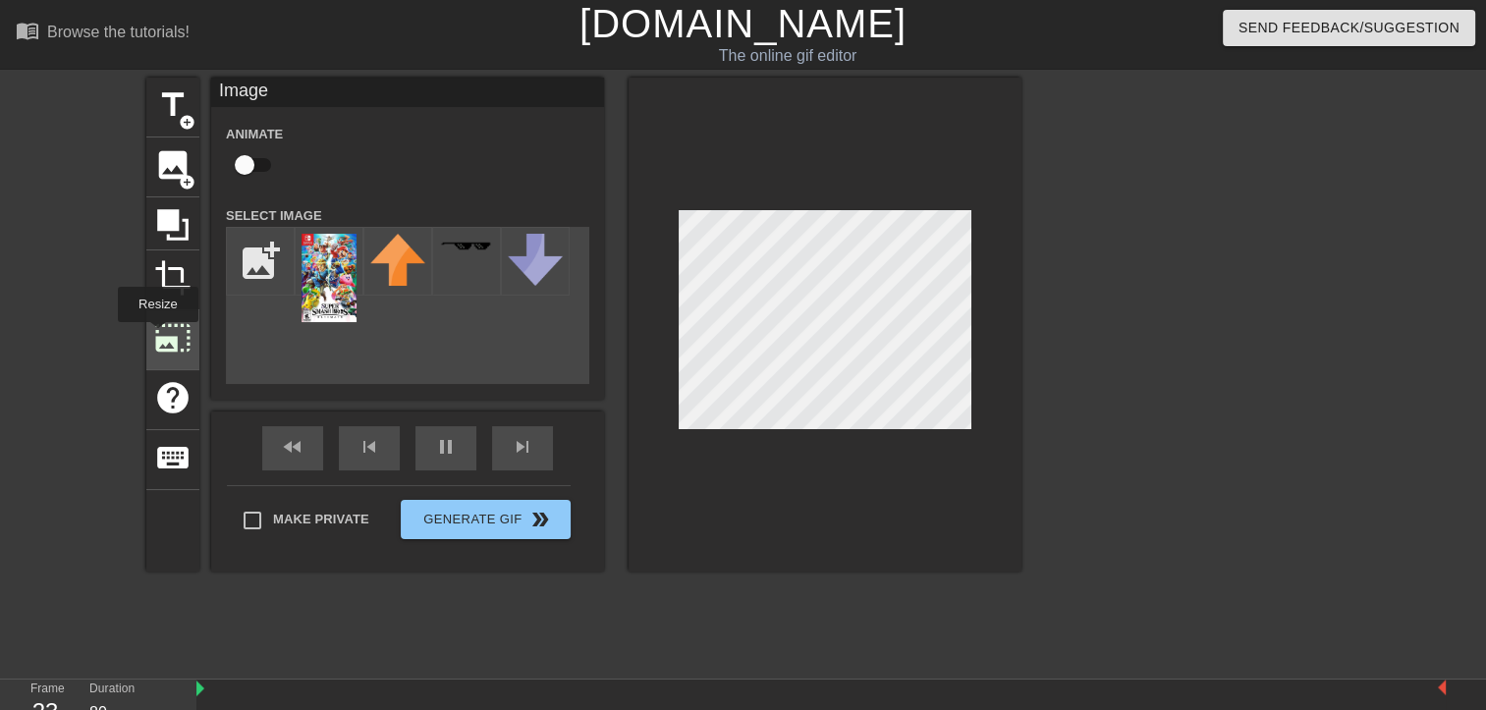
click at [156, 336] on span "photo_size_select_large" at bounding box center [172, 337] width 37 height 37
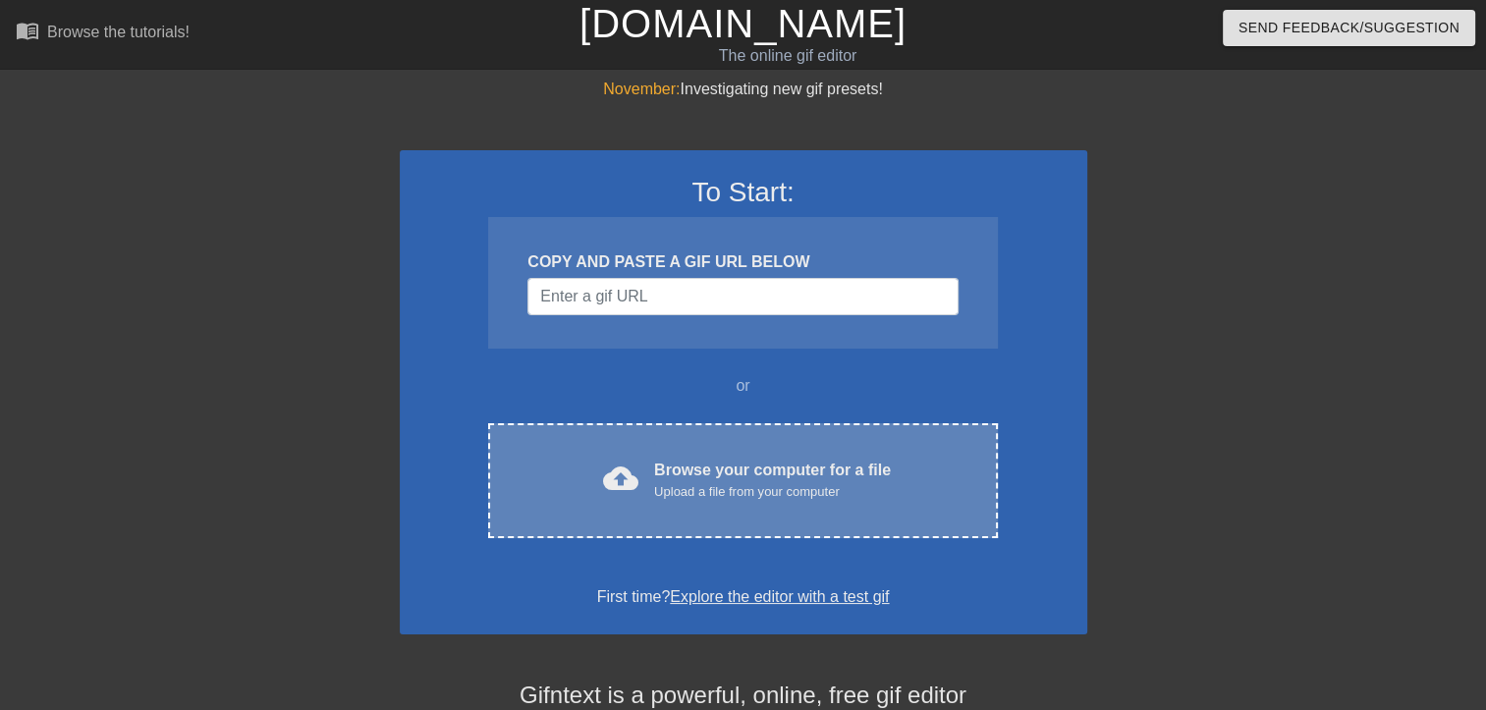
click at [703, 482] on div "Upload a file from your computer" at bounding box center [772, 492] width 237 height 20
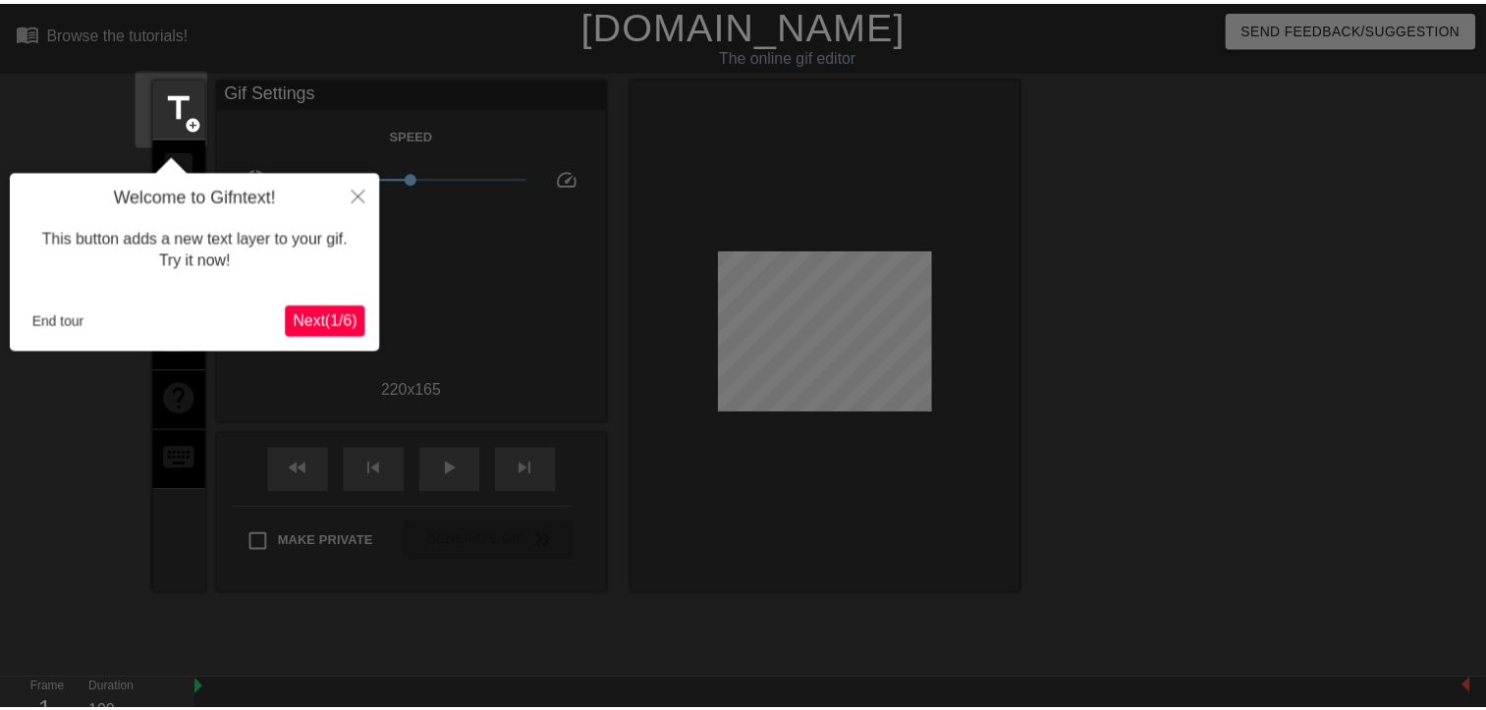
scroll to position [47, 0]
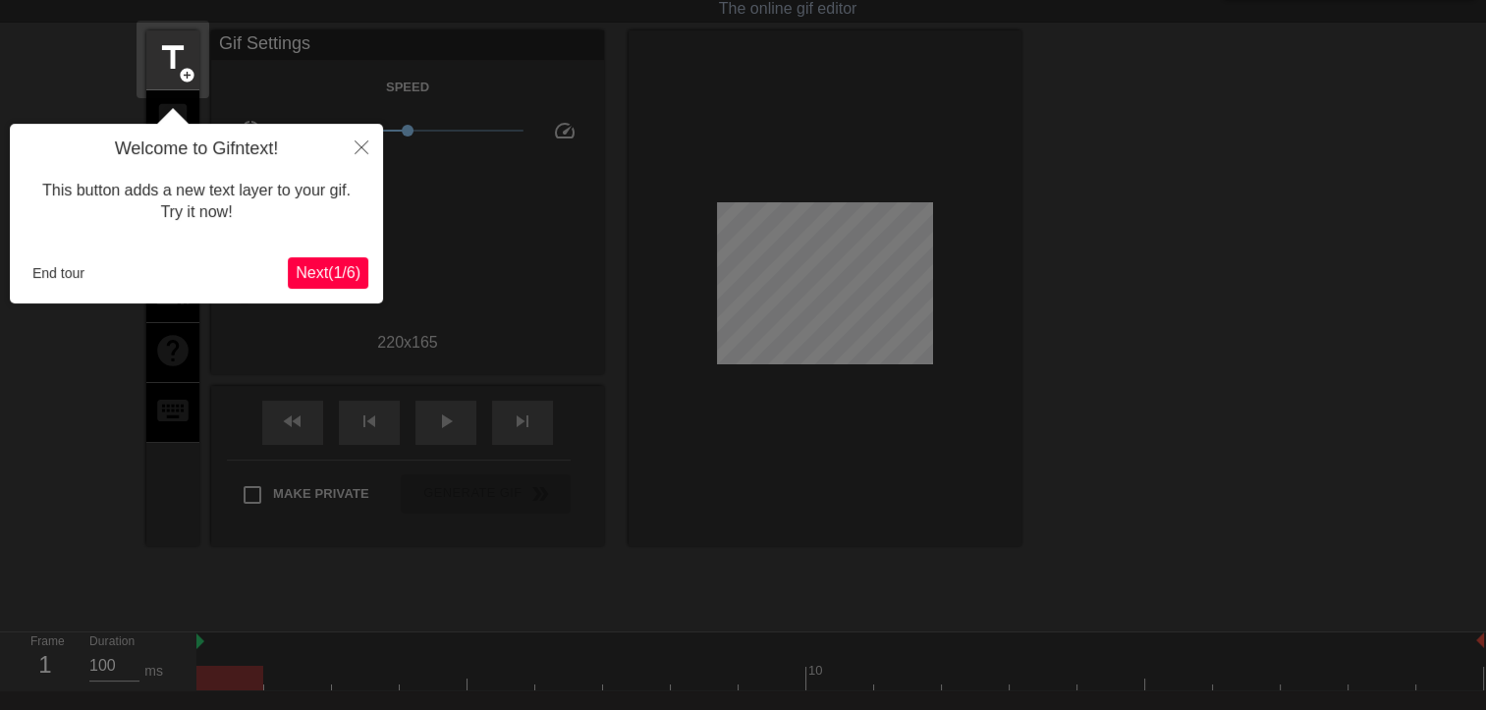
click at [358, 276] on span "Next ( 1 / 6 )" at bounding box center [328, 272] width 65 height 17
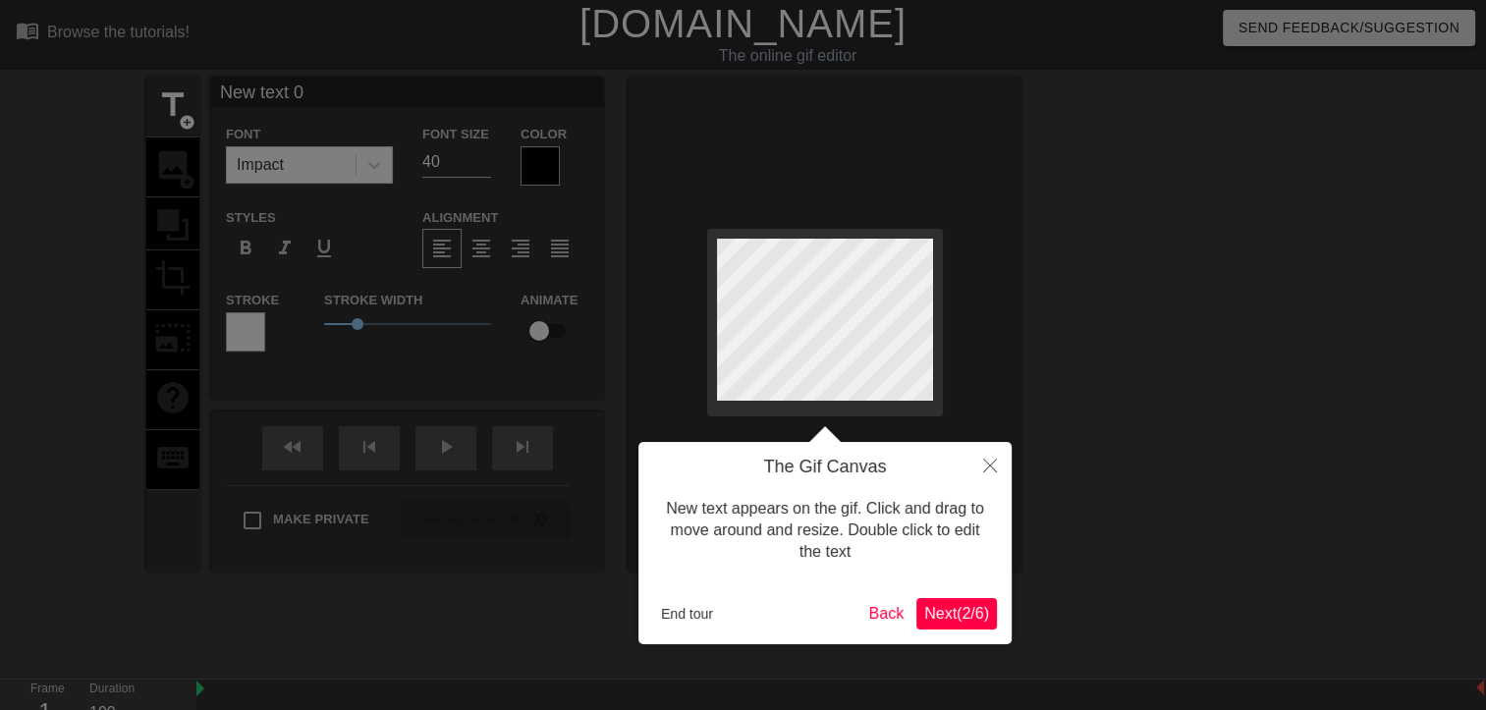
click at [944, 611] on span "Next ( 2 / 6 )" at bounding box center [956, 613] width 65 height 17
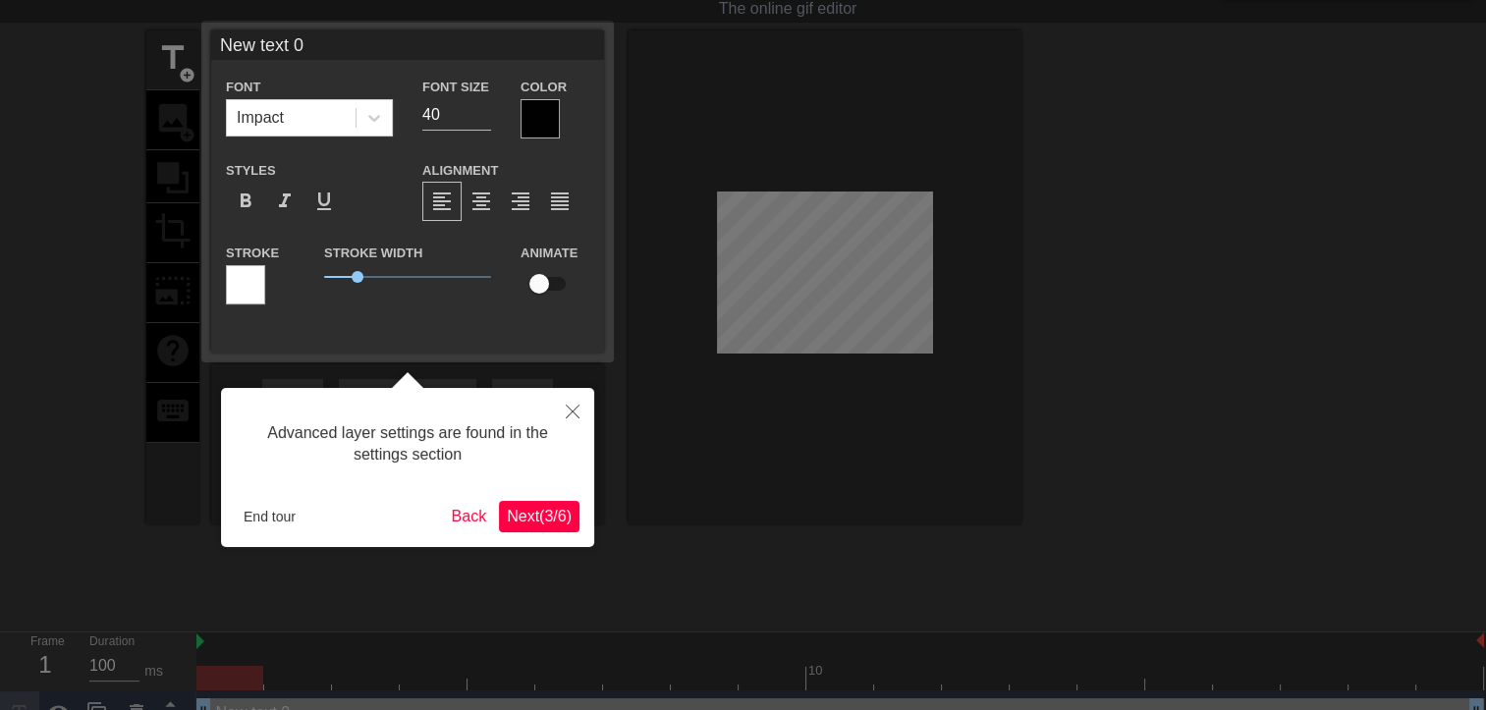
click at [538, 508] on span "Next ( 3 / 6 )" at bounding box center [539, 516] width 65 height 17
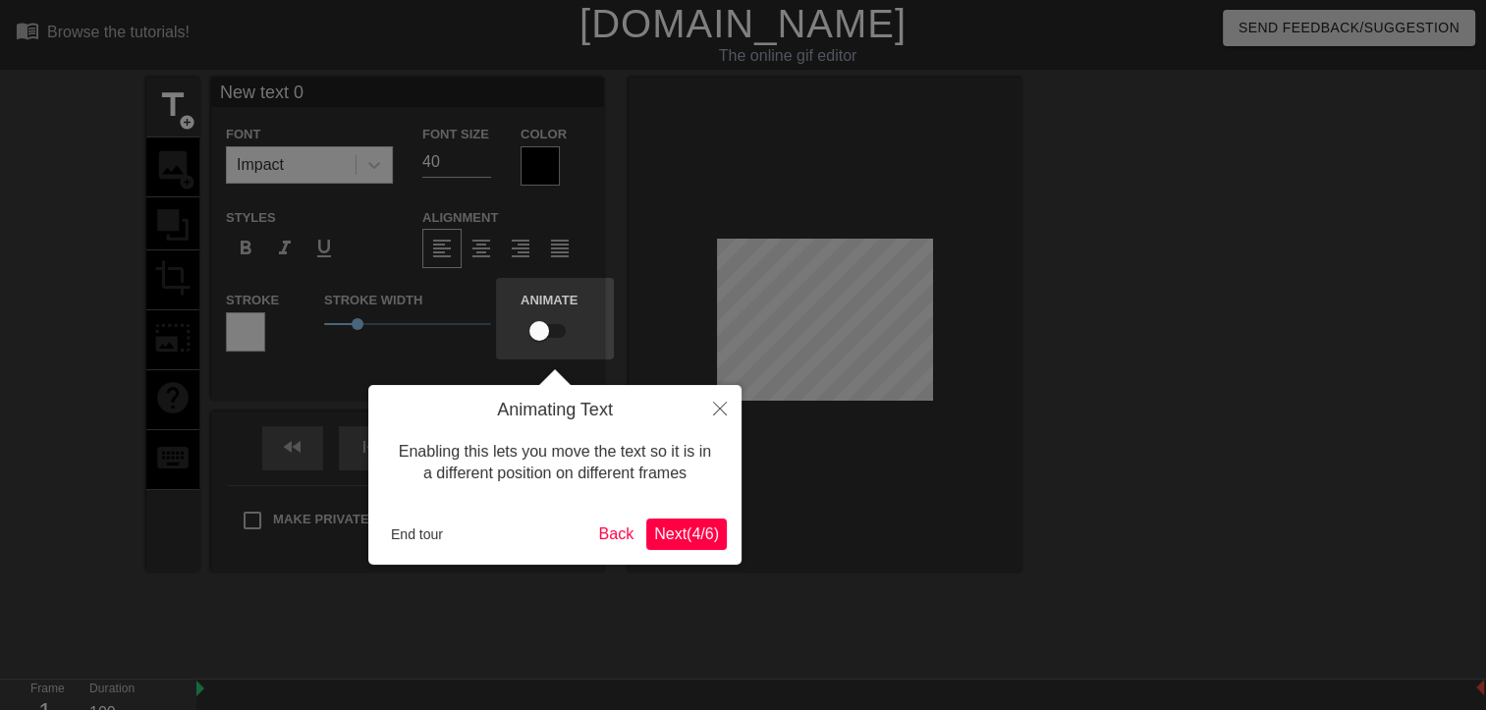
click at [723, 530] on button "Next ( 4 / 6 )" at bounding box center [686, 534] width 81 height 31
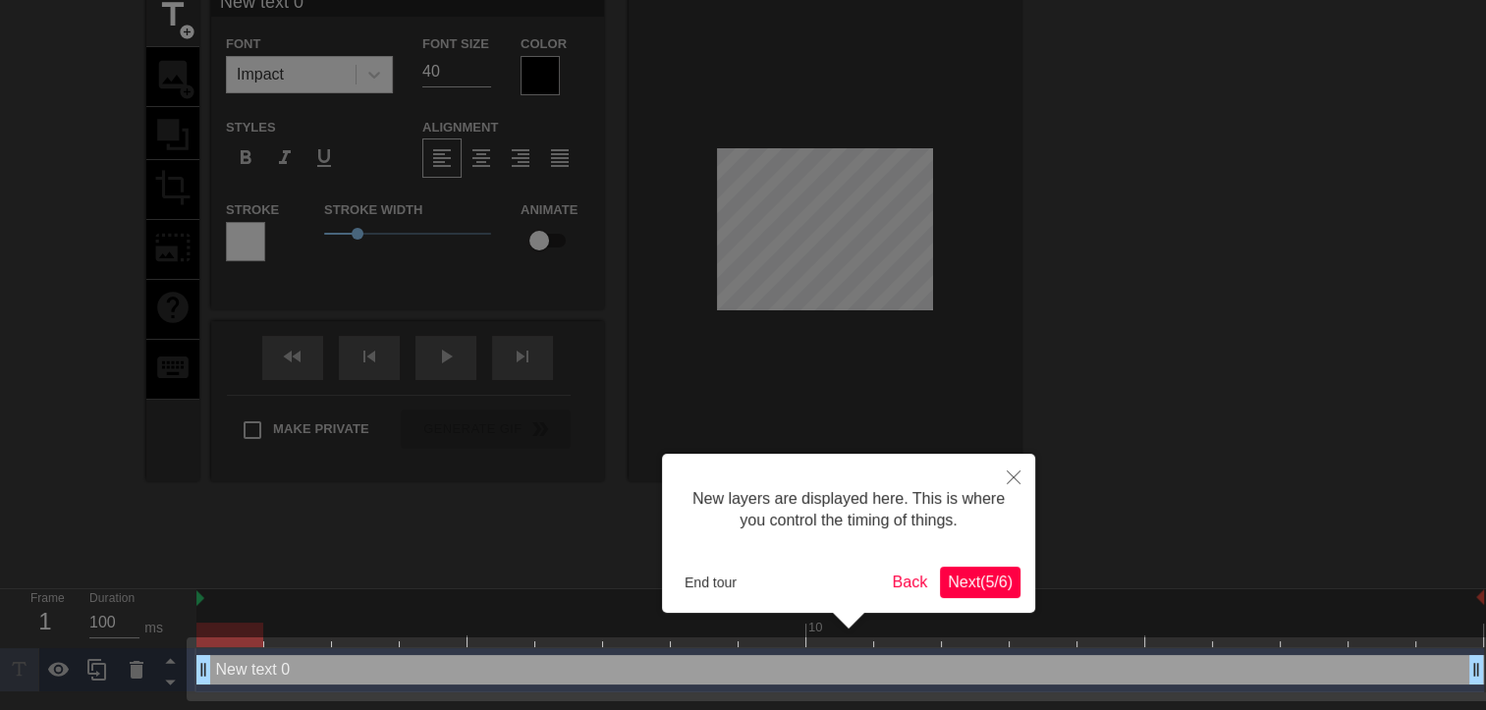
click at [975, 590] on span "Next ( 5 / 6 )" at bounding box center [980, 582] width 65 height 17
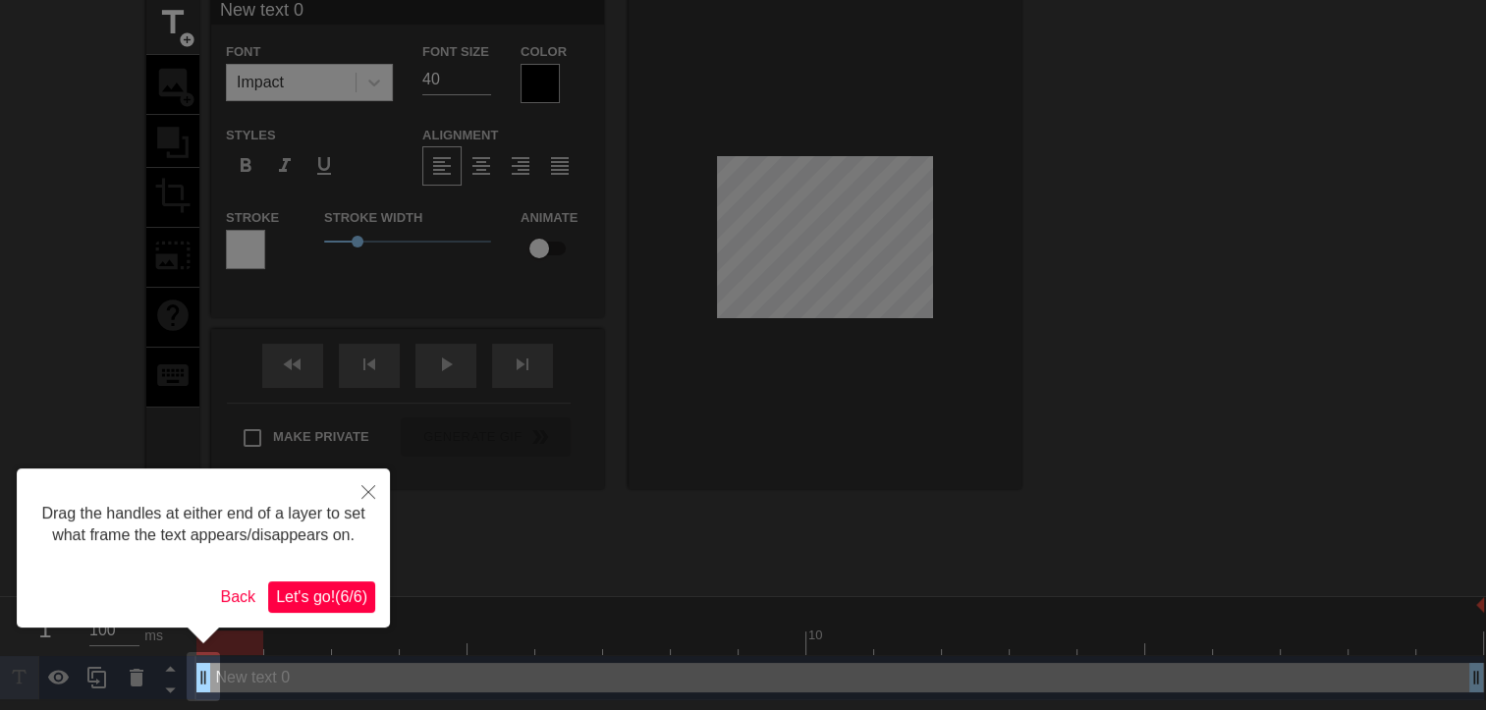
scroll to position [0, 0]
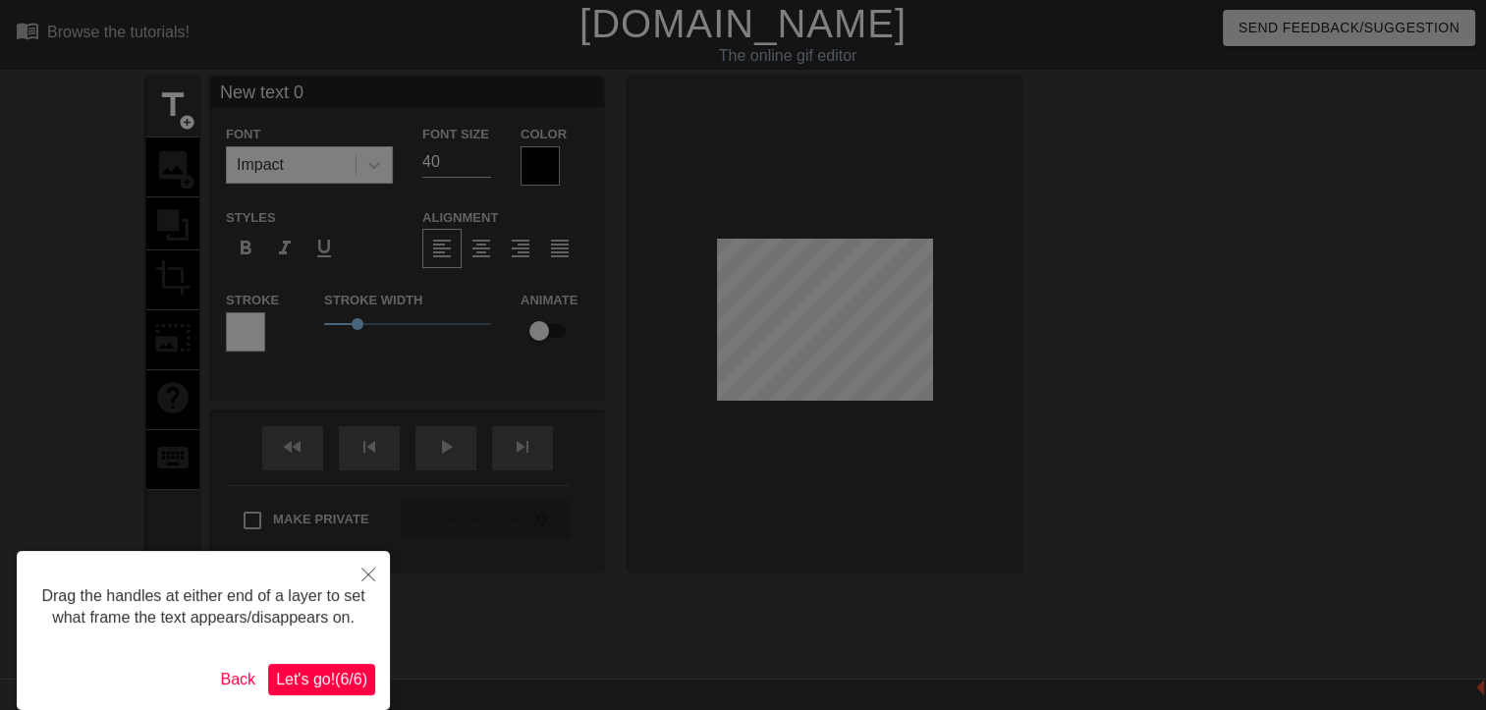
click at [327, 671] on span "Let's go! ( 6 / 6 )" at bounding box center [321, 679] width 91 height 17
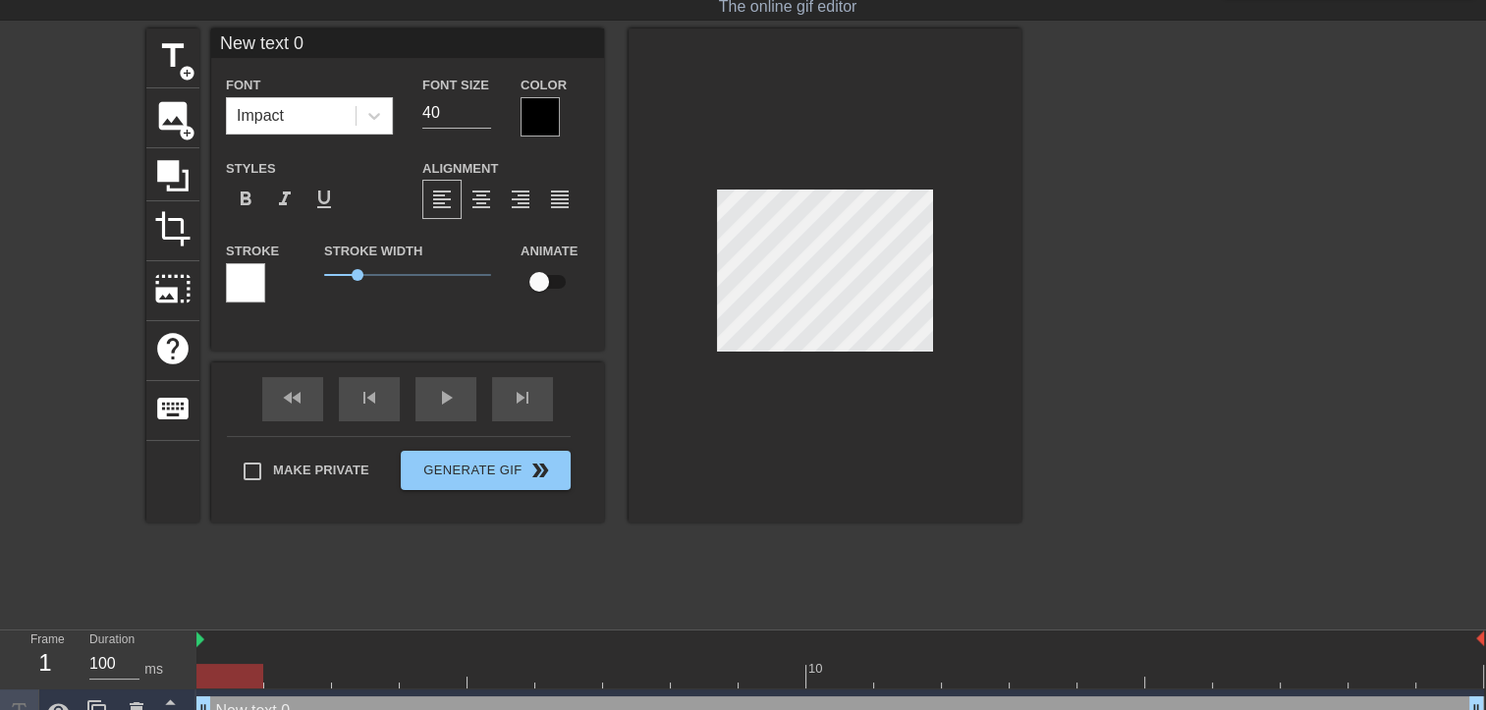
scroll to position [76, 0]
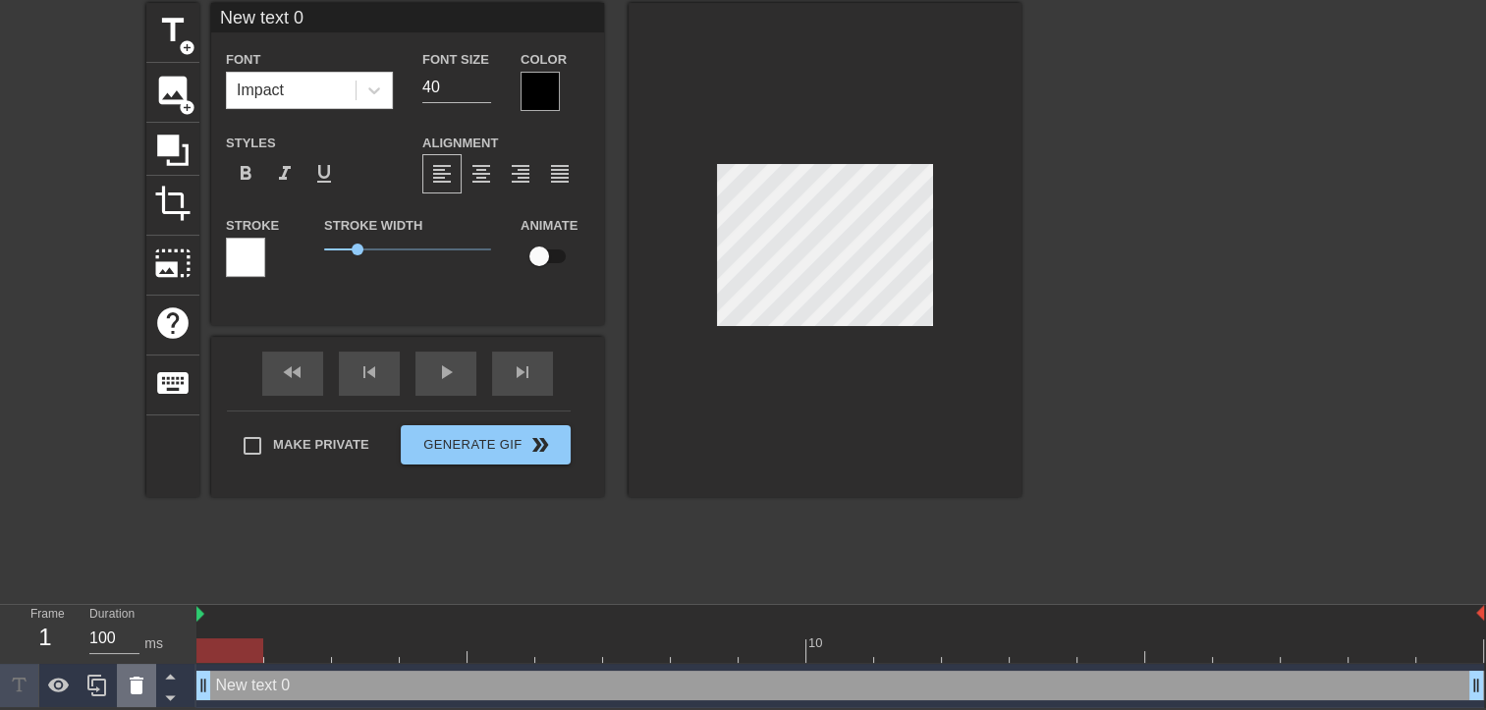
click at [140, 686] on icon at bounding box center [137, 686] width 14 height 18
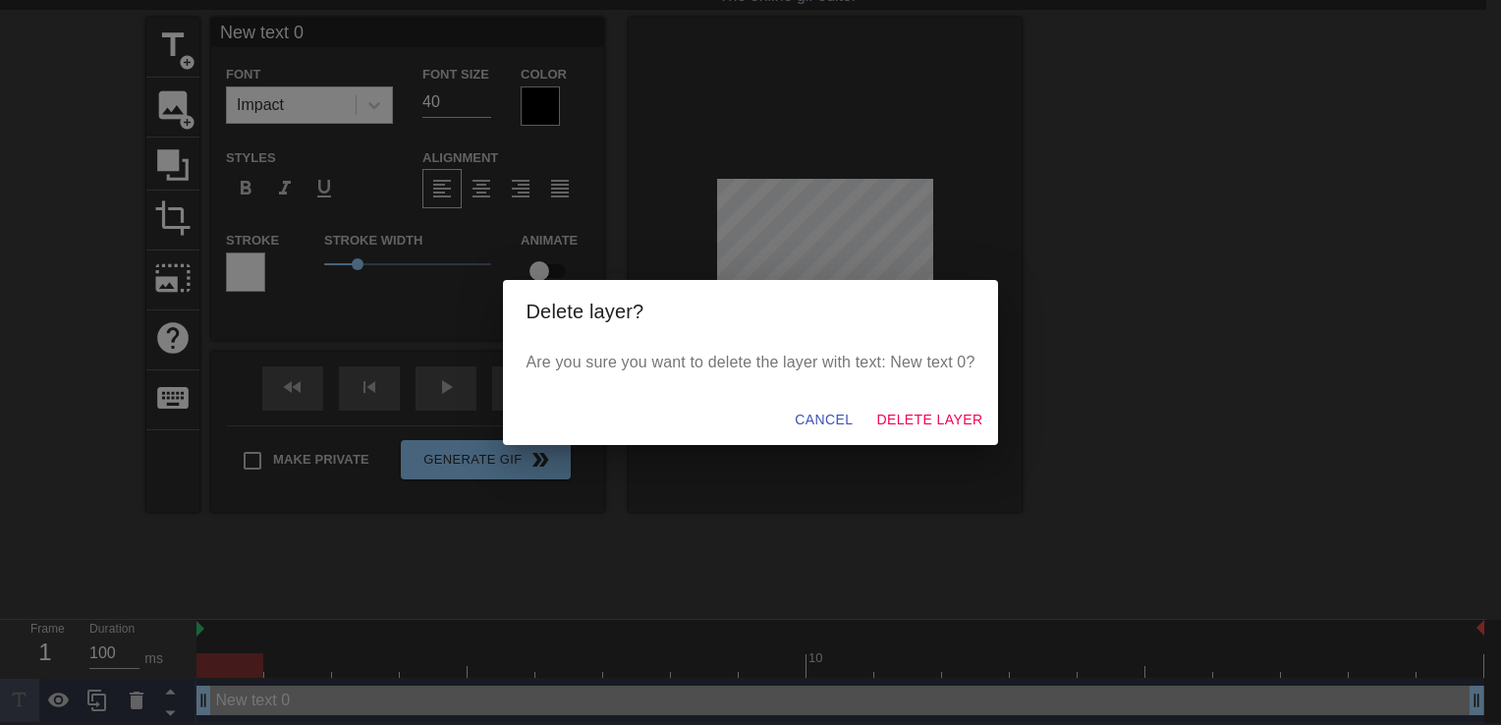
click at [1006, 411] on div "Delete layer? Are you sure you want to delete the layer with text: New text 0? …" at bounding box center [750, 362] width 1501 height 725
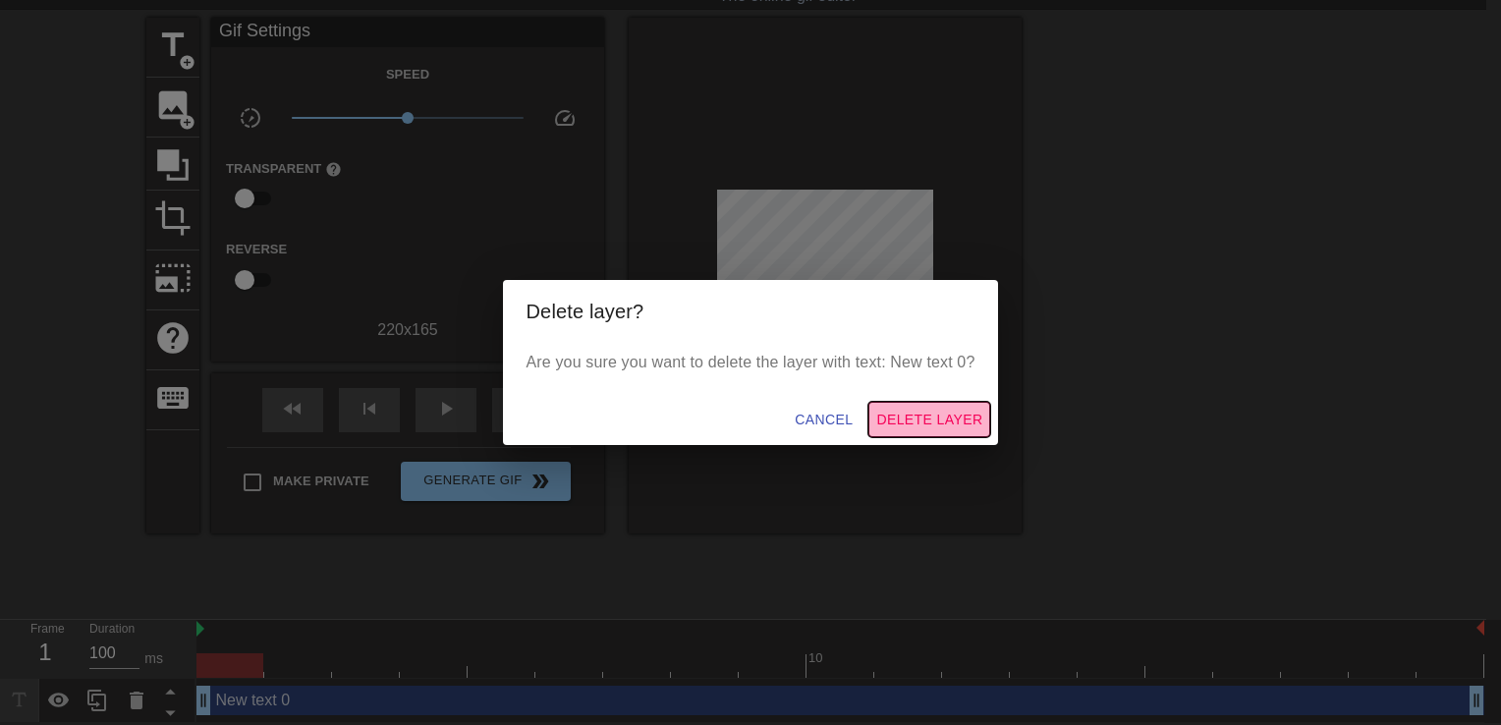
click at [977, 412] on span "Delete Layer" at bounding box center [929, 420] width 106 height 25
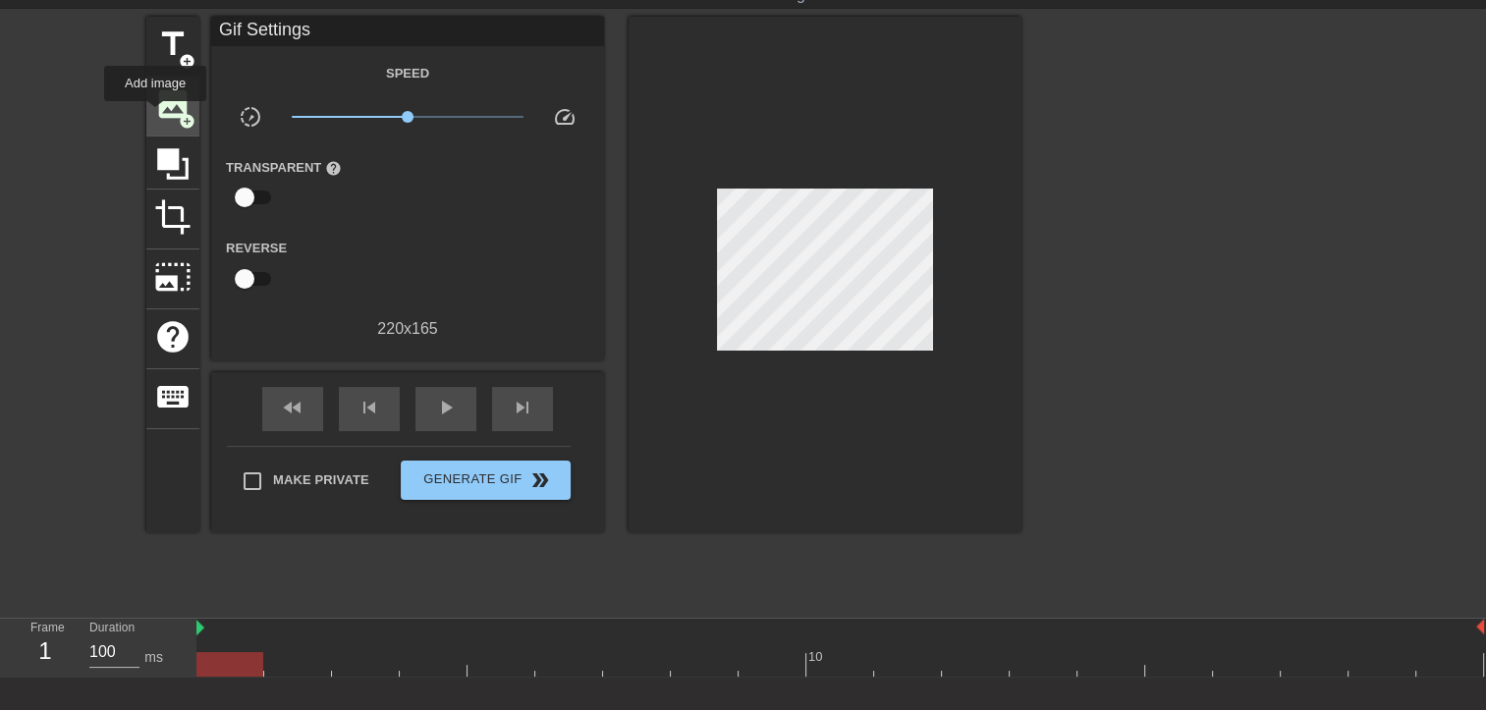
click at [155, 115] on span "image" at bounding box center [172, 103] width 37 height 37
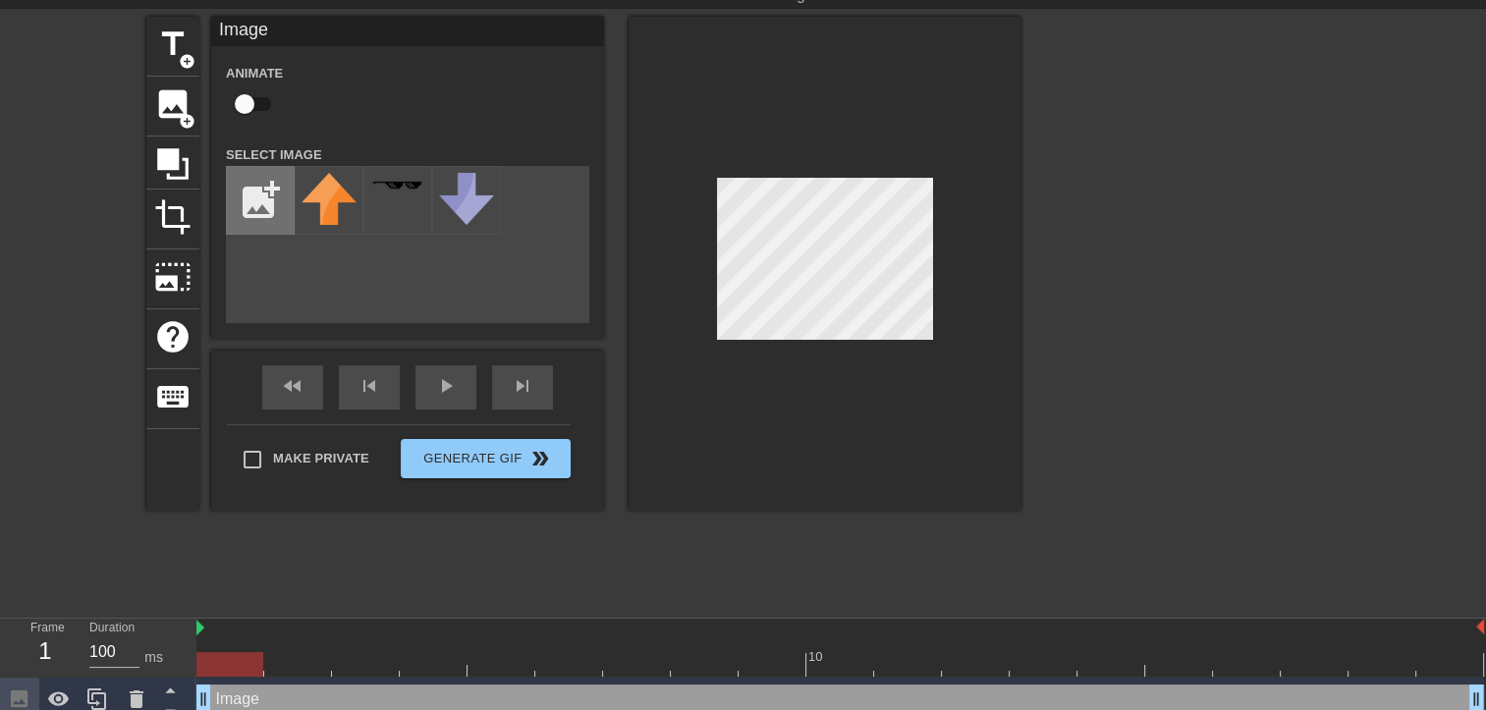
click at [257, 196] on input "file" at bounding box center [260, 200] width 67 height 67
type input "C:\fakepath\715OVTqaTyL._UF1000,1000_QL80_.jpg"
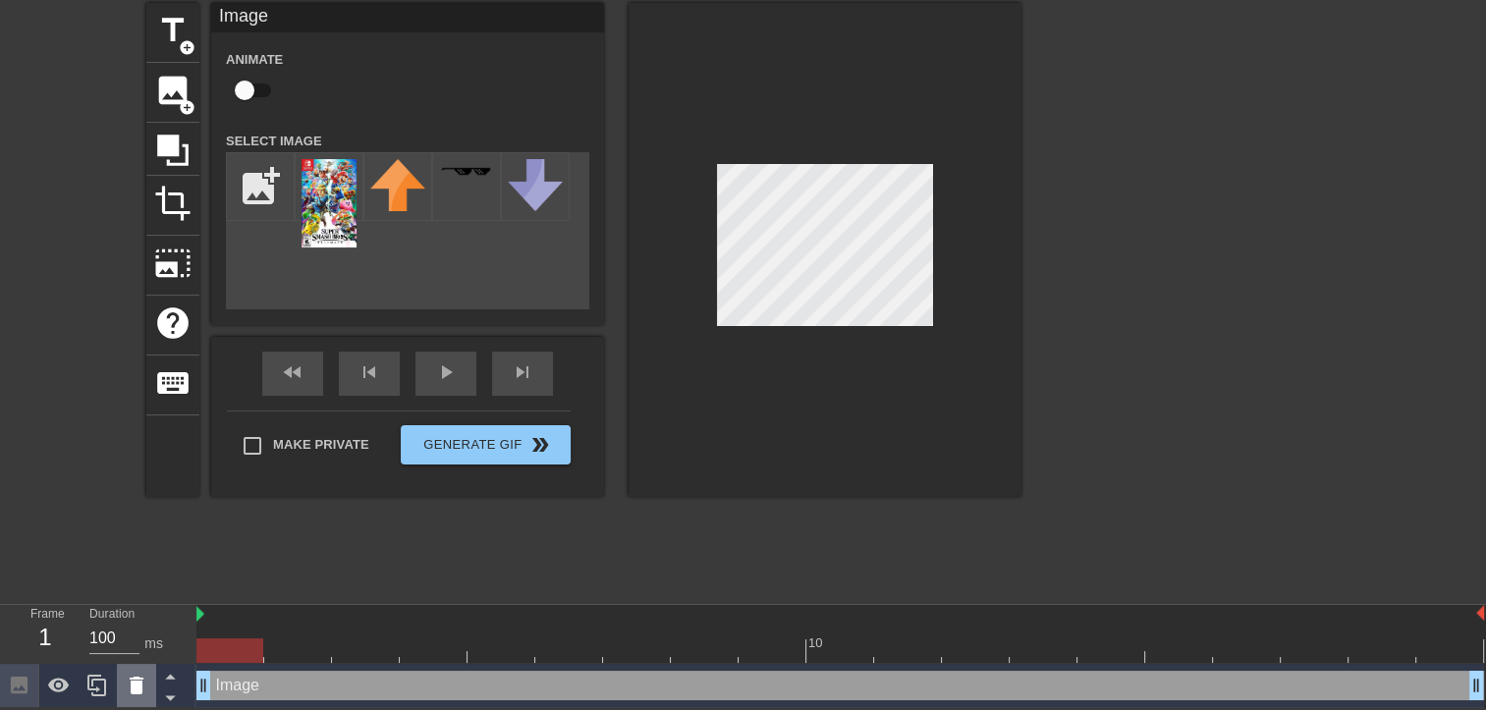
click at [125, 680] on icon at bounding box center [137, 686] width 24 height 24
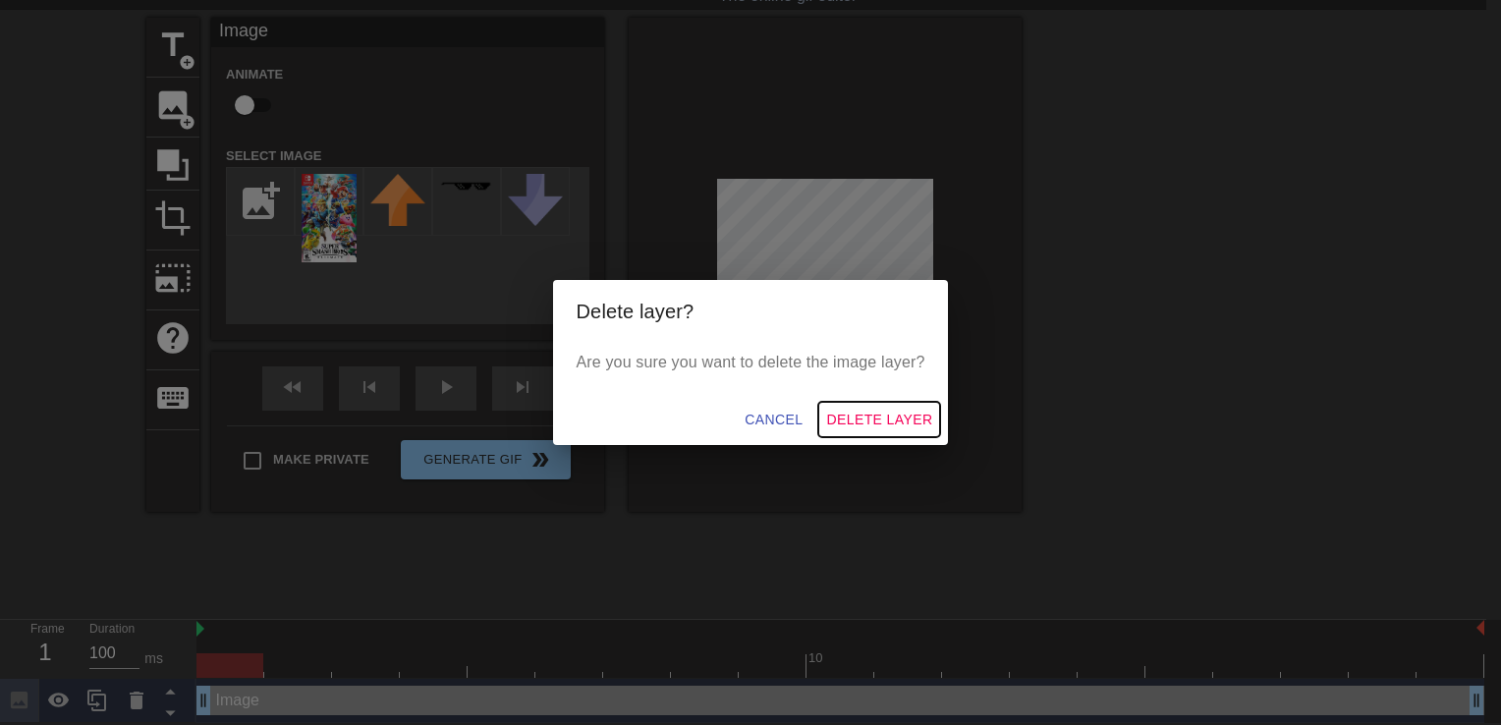
click at [862, 419] on span "Delete Layer" at bounding box center [879, 420] width 106 height 25
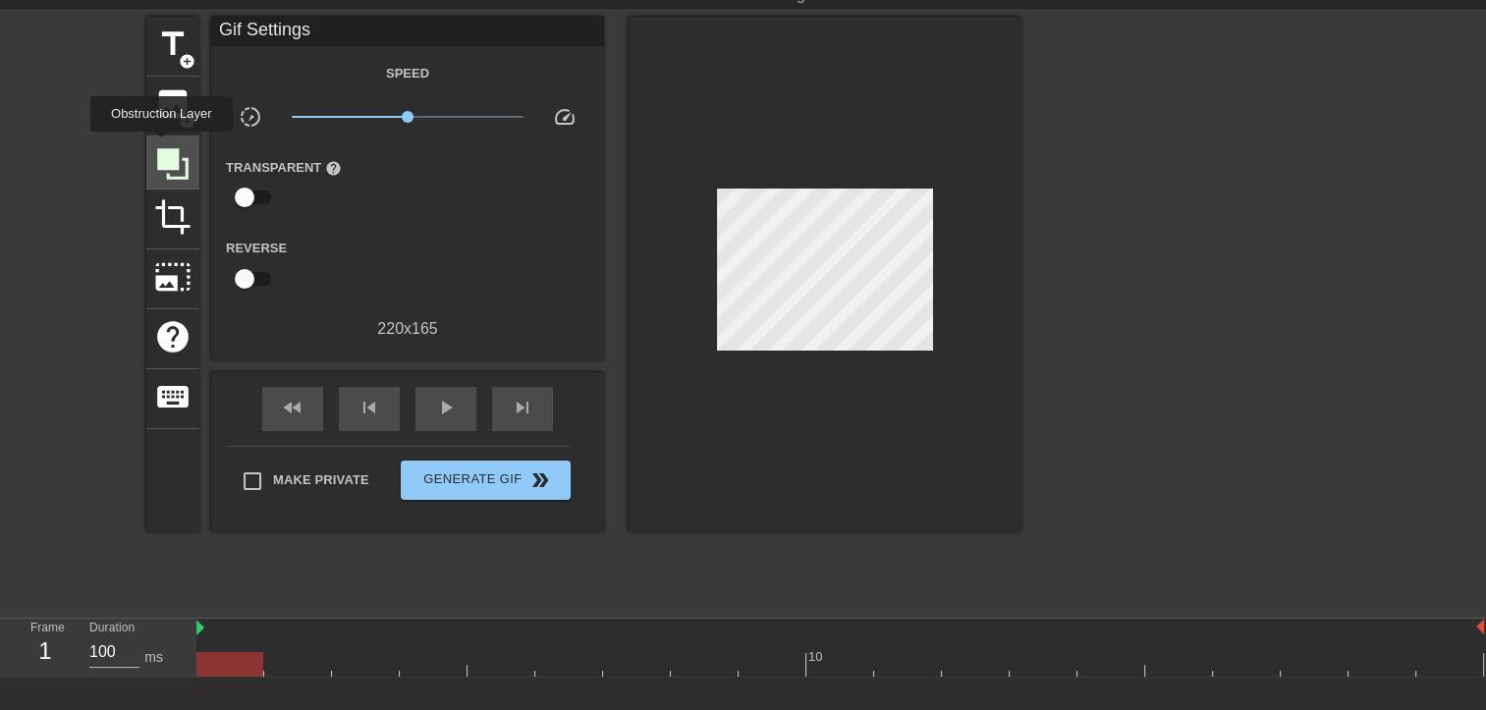
click at [161, 148] on icon at bounding box center [172, 163] width 31 height 31
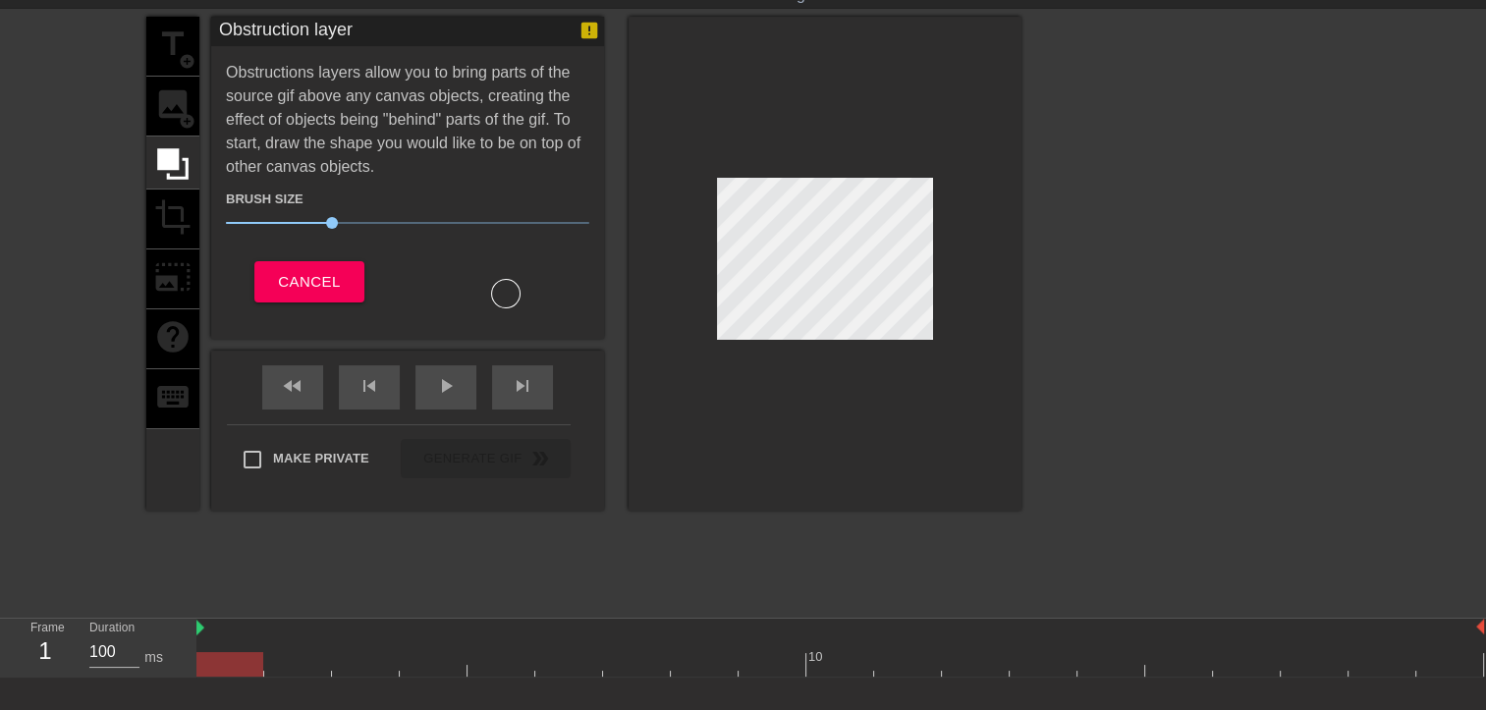
click at [165, 123] on div "title add_circle image add_circle crop photo_size_select_large help keyboard" at bounding box center [172, 264] width 53 height 494
click at [357, 277] on button "Cancel" at bounding box center [308, 281] width 109 height 41
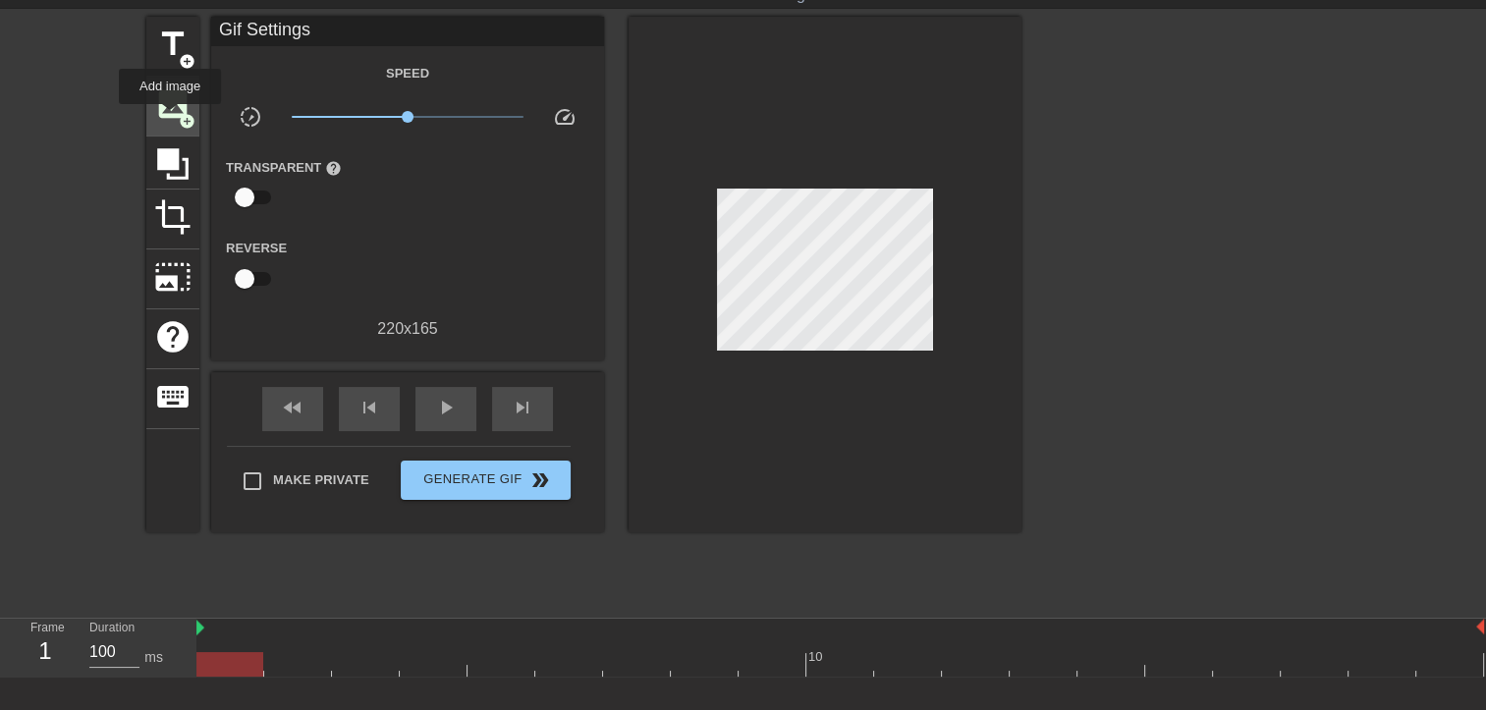
click at [171, 118] on span "image" at bounding box center [172, 103] width 37 height 37
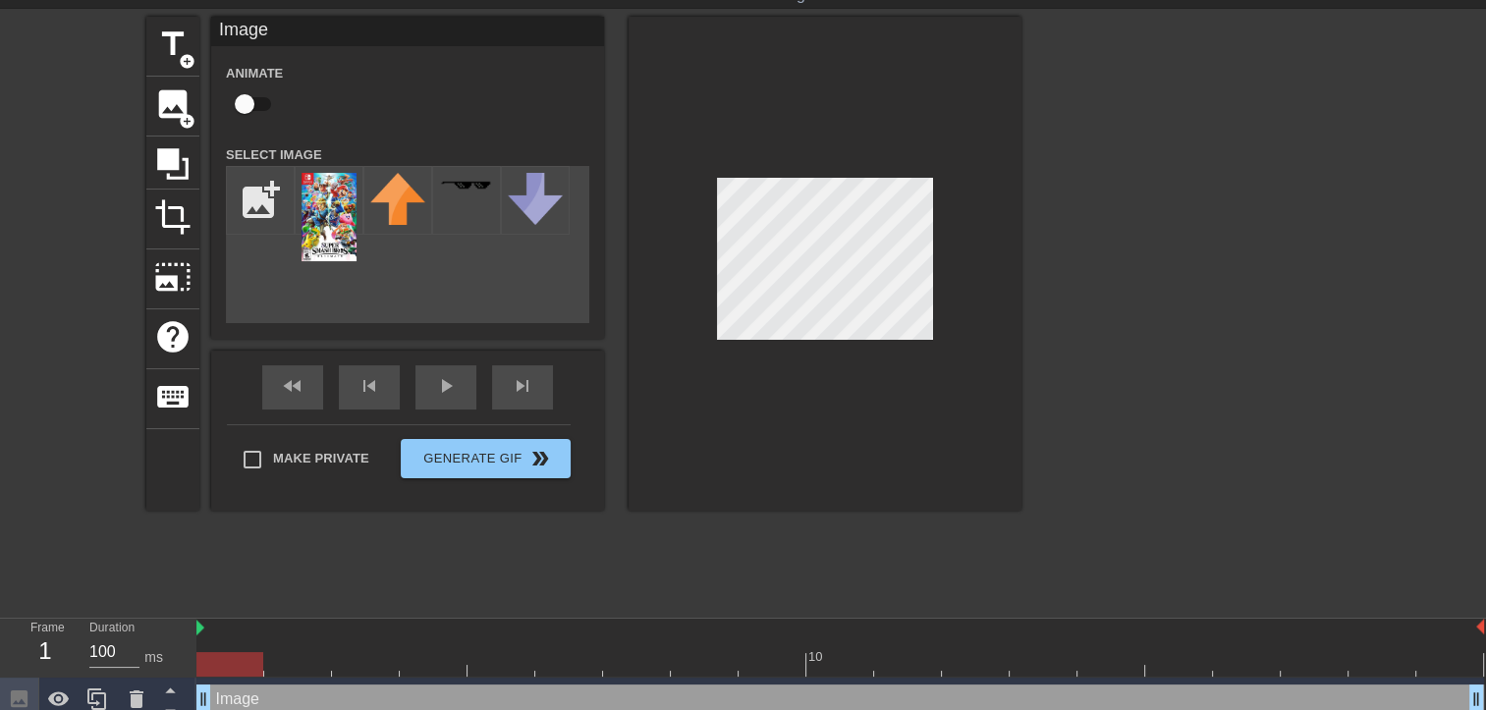
drag, startPoint x: 49, startPoint y: 642, endPoint x: 35, endPoint y: 669, distance: 29.9
click at [35, 669] on div "Frame 1" at bounding box center [45, 647] width 59 height 57
click at [104, 653] on input "100" at bounding box center [114, 651] width 50 height 31
click at [102, 652] on input "100" at bounding box center [114, 651] width 50 height 31
click at [126, 695] on icon at bounding box center [137, 700] width 24 height 24
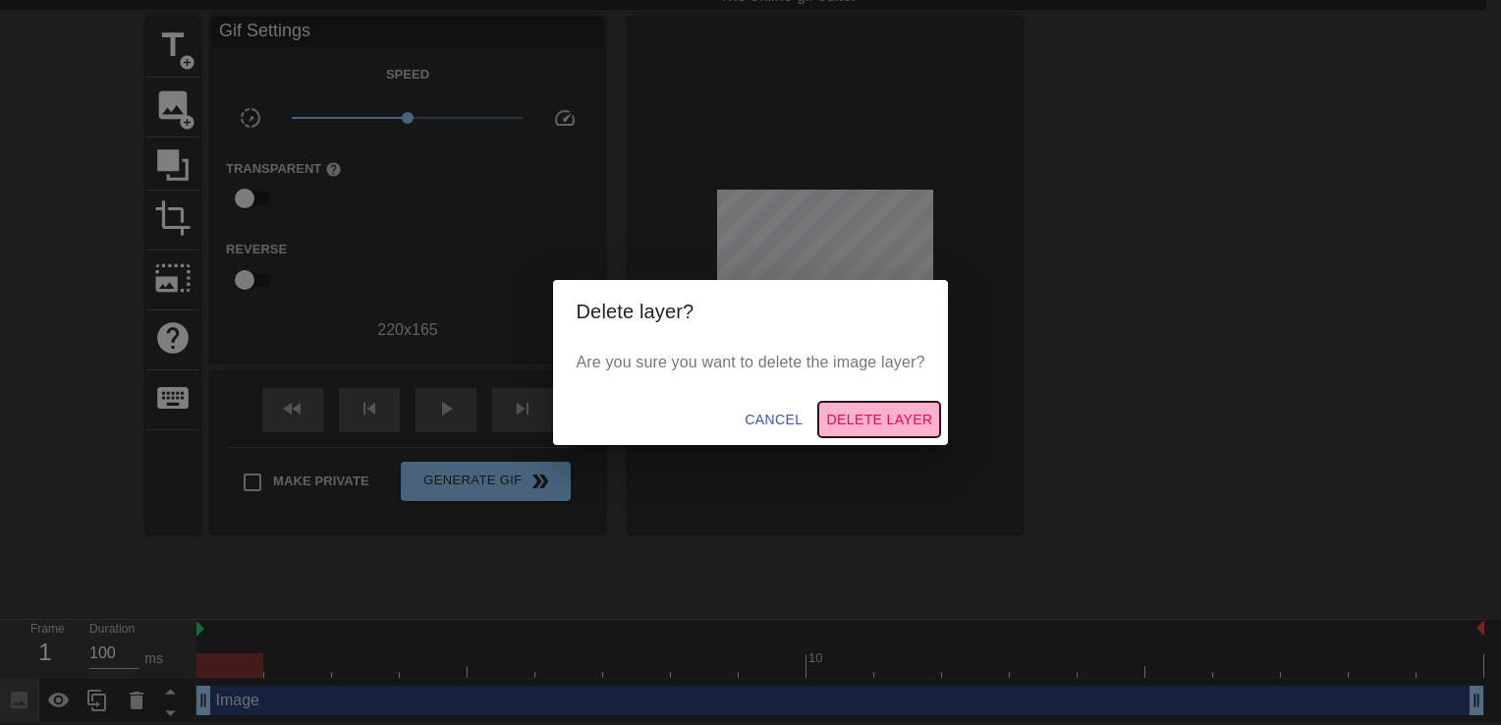
click at [885, 412] on span "Delete Layer" at bounding box center [879, 420] width 106 height 25
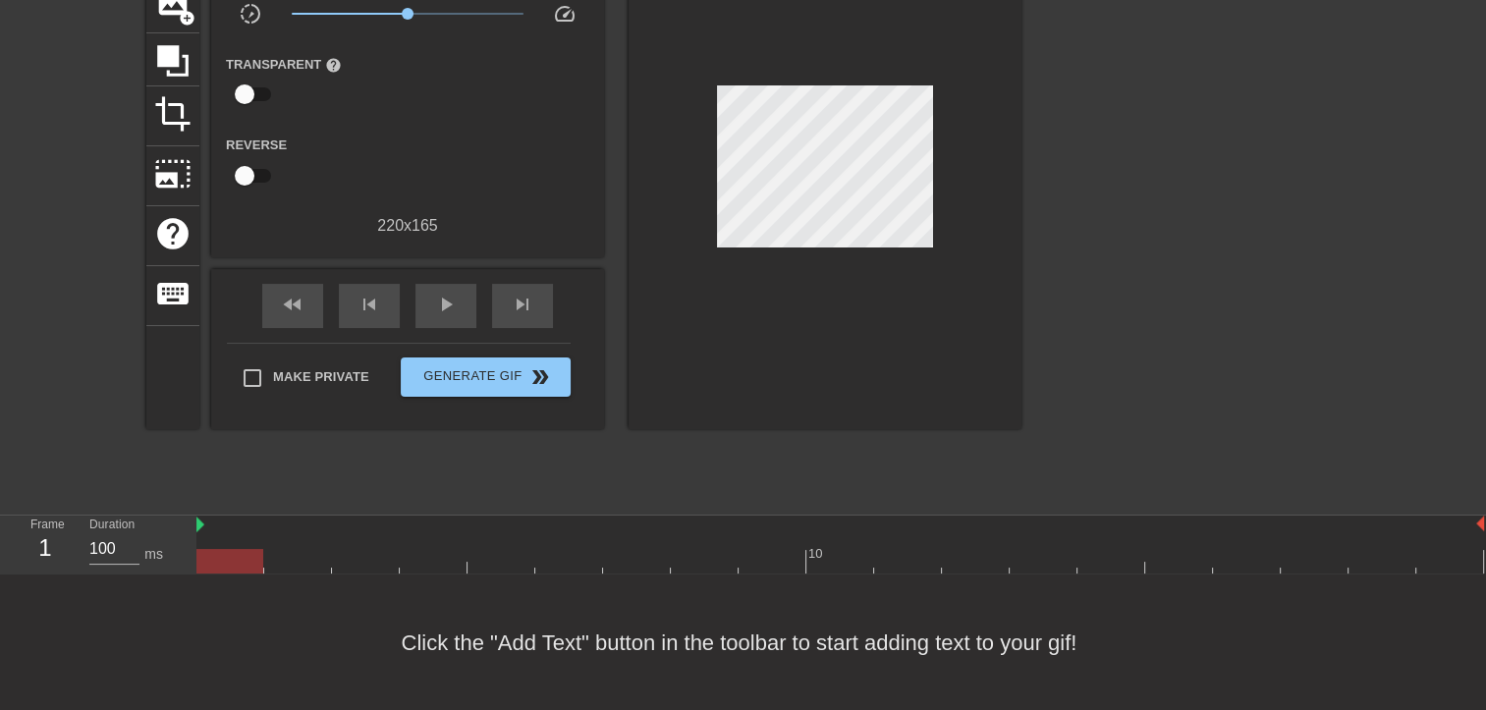
scroll to position [165, 0]
drag, startPoint x: 224, startPoint y: 556, endPoint x: 256, endPoint y: 560, distance: 32.7
click at [256, 560] on div at bounding box center [229, 560] width 67 height 25
drag, startPoint x: 306, startPoint y: 563, endPoint x: 237, endPoint y: 568, distance: 69.9
click at [236, 568] on div at bounding box center [229, 560] width 67 height 25
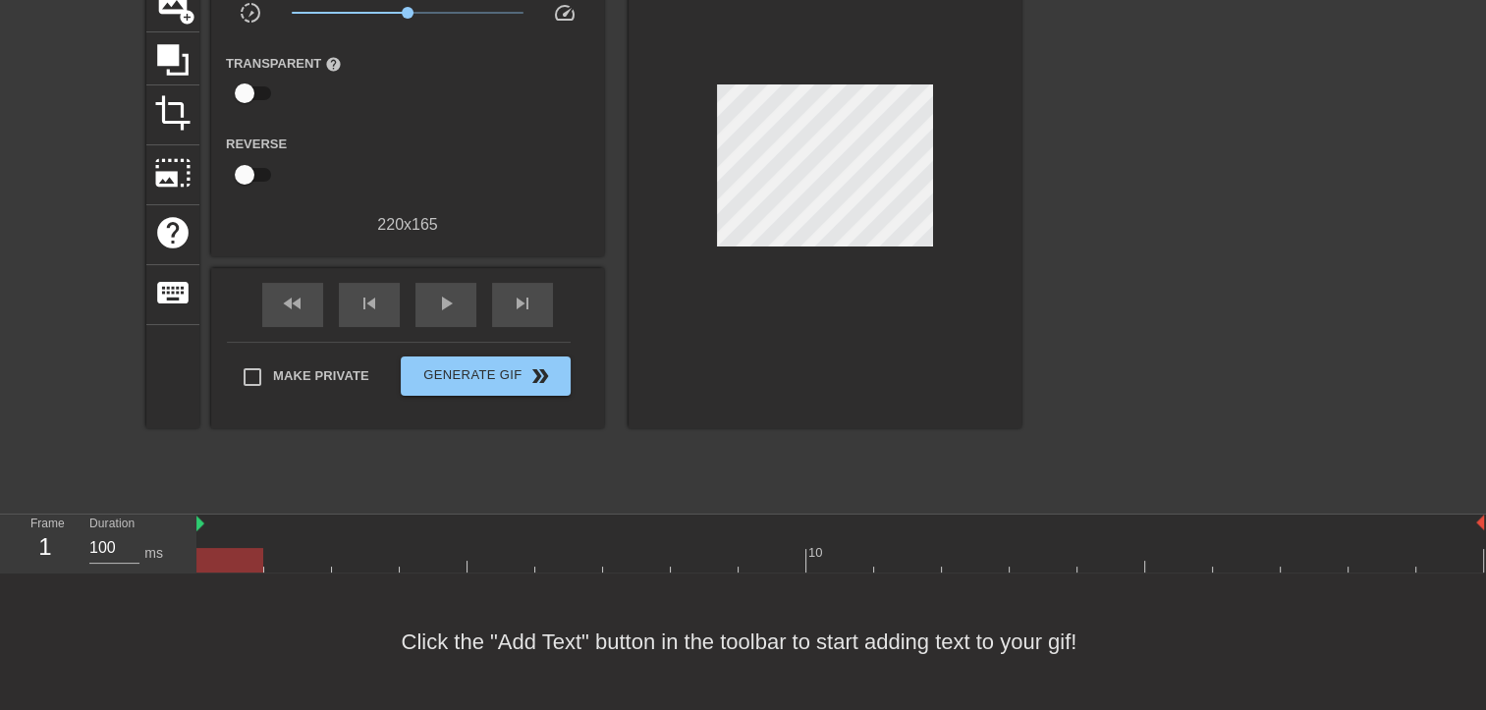
drag, startPoint x: 242, startPoint y: 562, endPoint x: 185, endPoint y: 532, distance: 64.1
click at [185, 532] on div "Frame 1 Duration 100 ms 10" at bounding box center [743, 544] width 1486 height 59
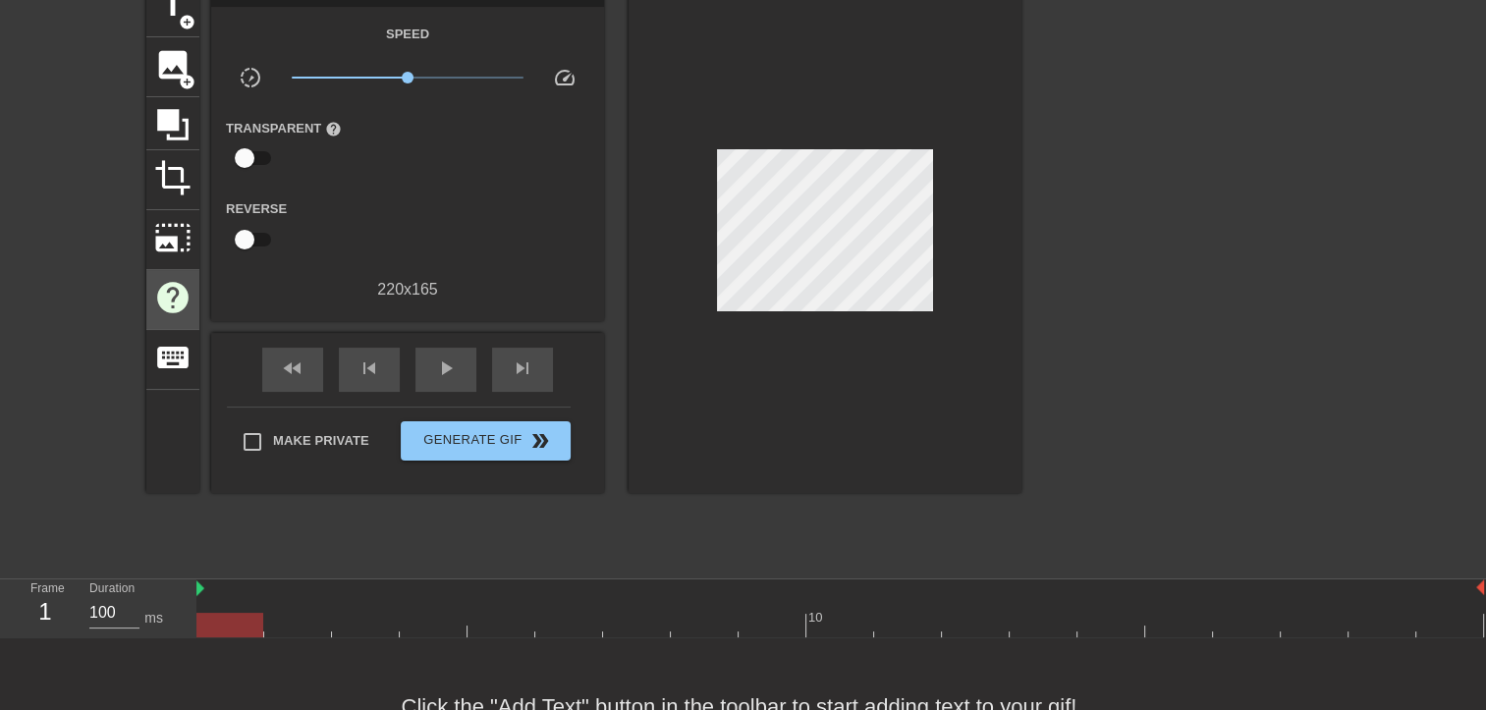
scroll to position [67, 0]
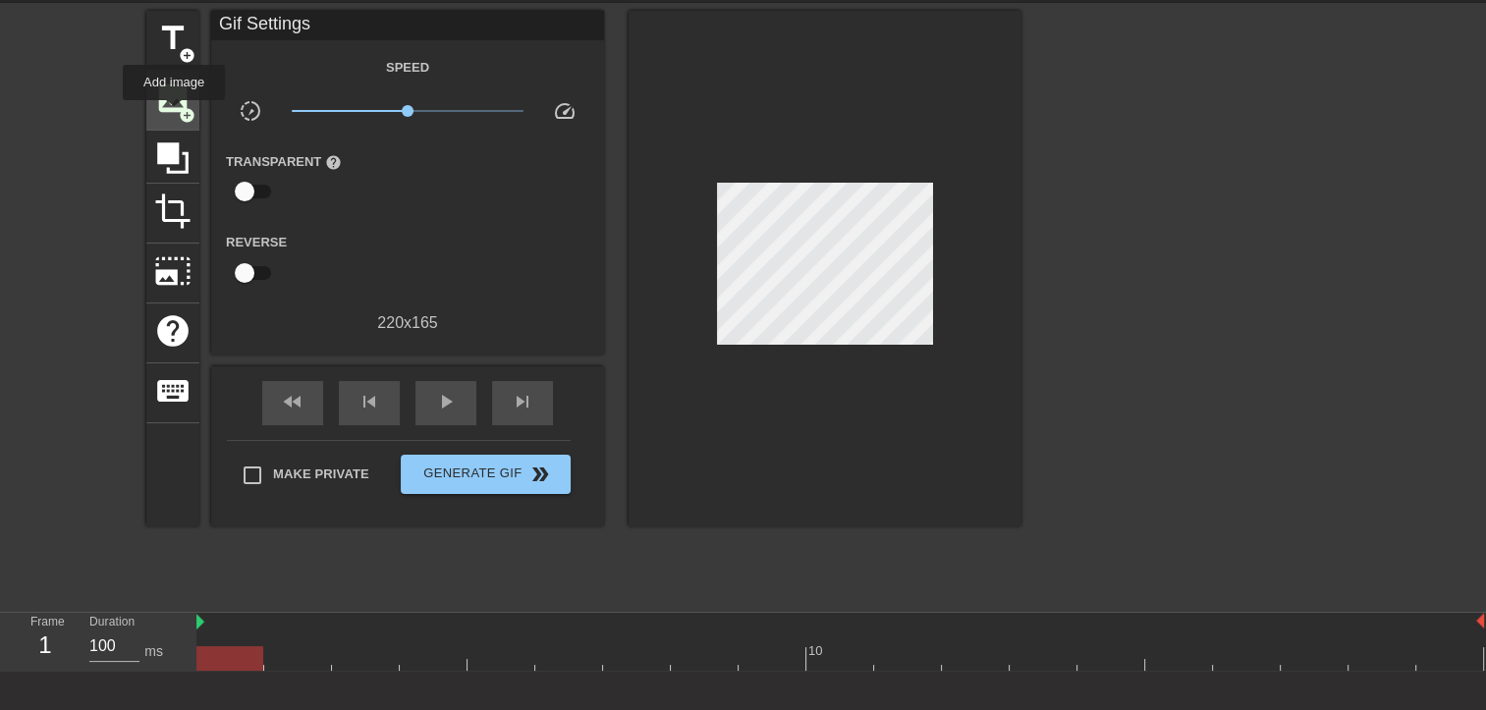
click at [174, 114] on span "image" at bounding box center [172, 98] width 37 height 37
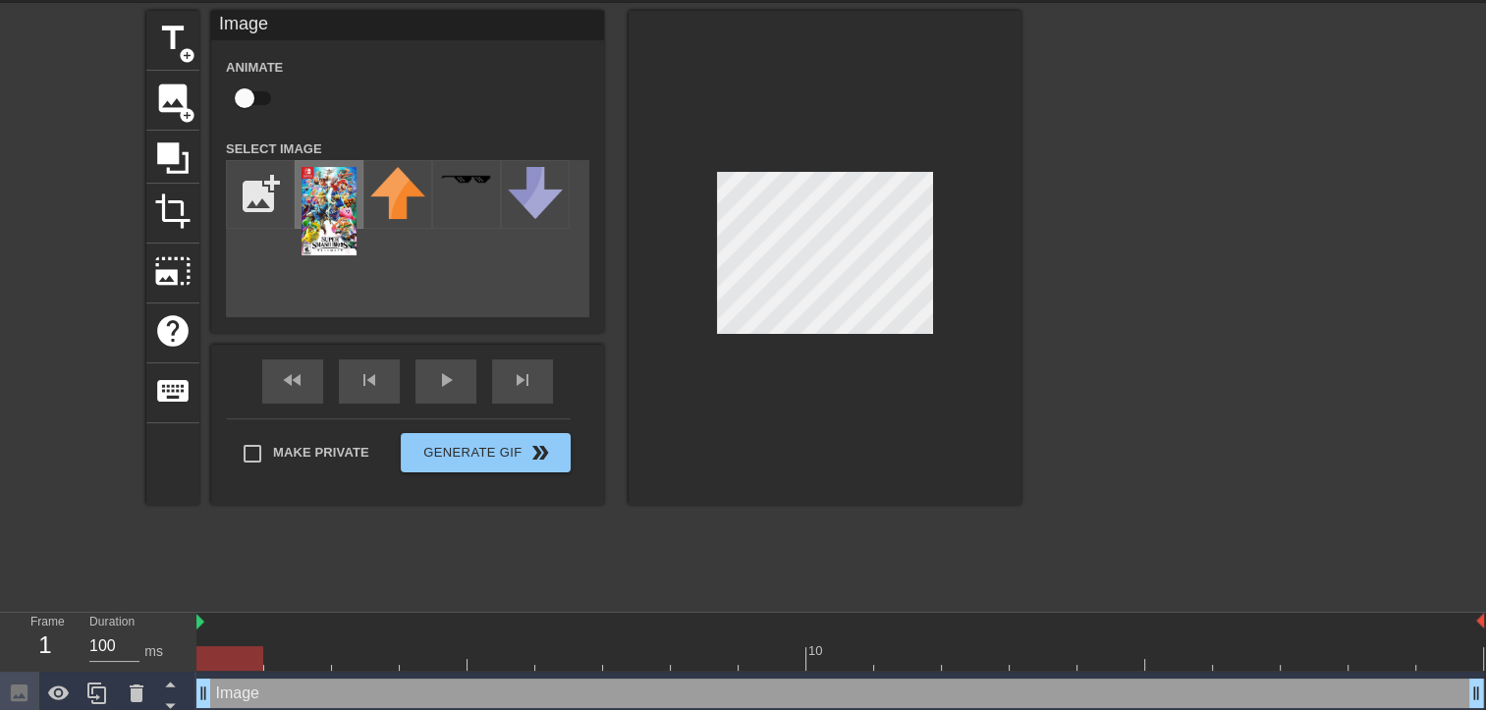
click at [326, 221] on img at bounding box center [329, 211] width 55 height 88
click at [833, 352] on div at bounding box center [825, 258] width 393 height 494
click at [823, 343] on div at bounding box center [825, 258] width 393 height 494
click at [295, 662] on div at bounding box center [840, 658] width 1288 height 25
click at [377, 656] on div at bounding box center [840, 658] width 1288 height 25
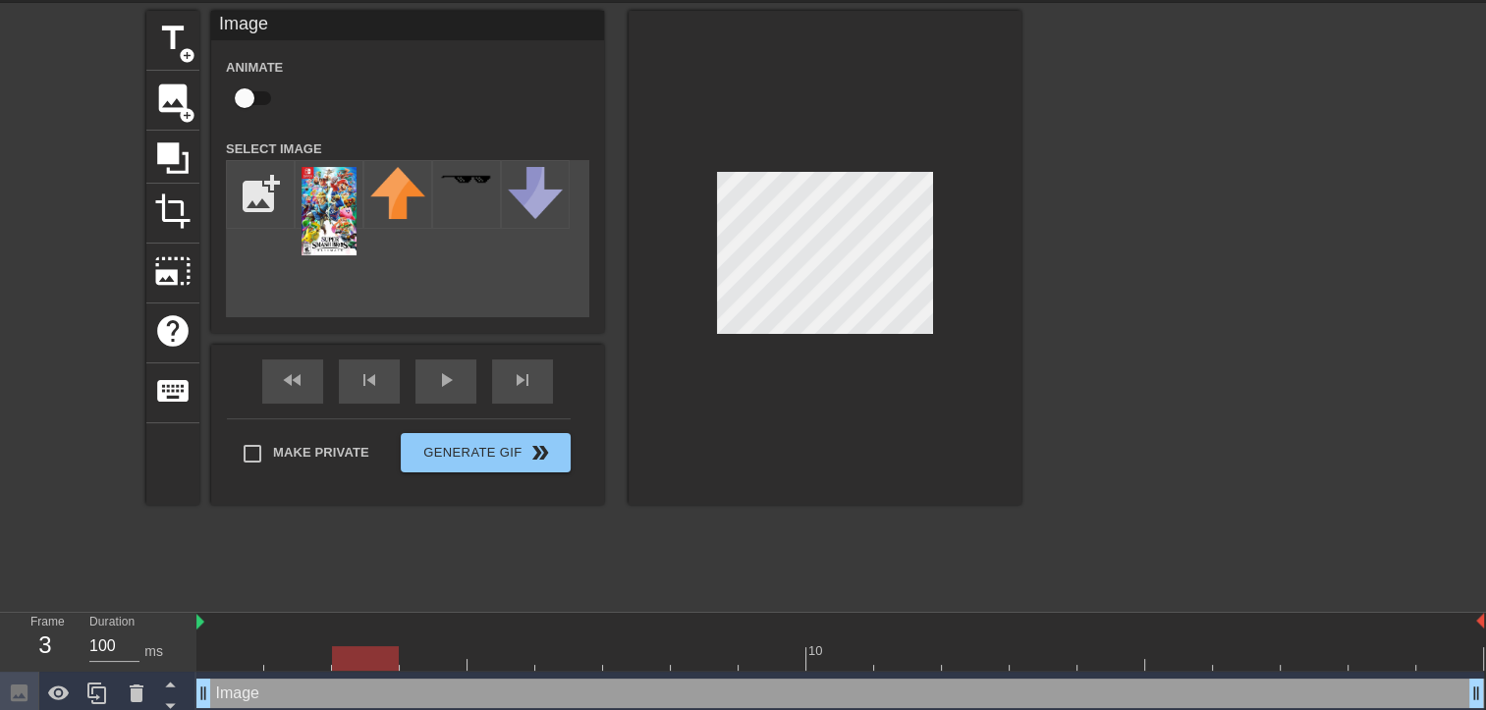
click at [420, 652] on div at bounding box center [840, 658] width 1288 height 25
click at [449, 363] on div "Image Animate Select Image add_photo_alternate fast_rewind skip_previous play_a…" at bounding box center [407, 258] width 393 height 494
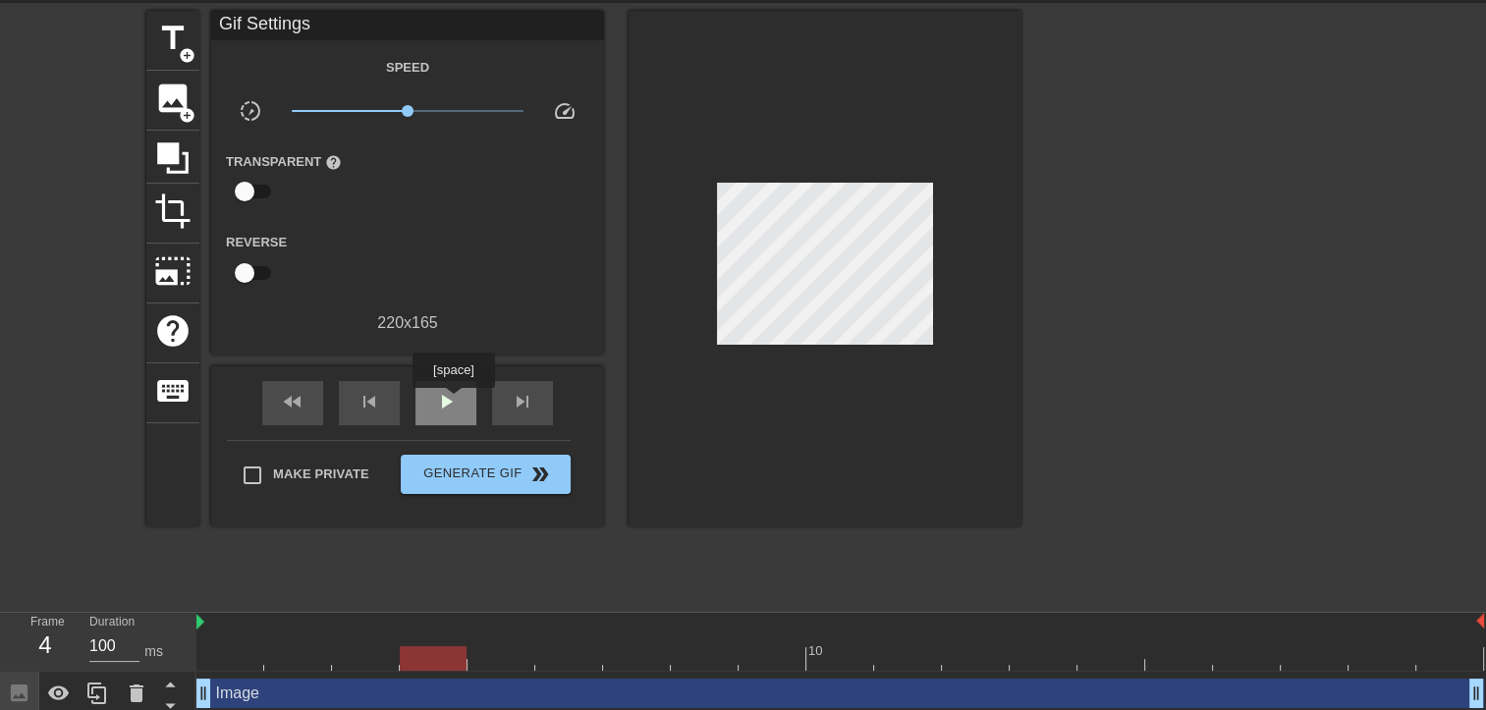
click at [453, 402] on span "play_arrow" at bounding box center [446, 402] width 24 height 24
click at [453, 402] on span "pause" at bounding box center [446, 402] width 24 height 24
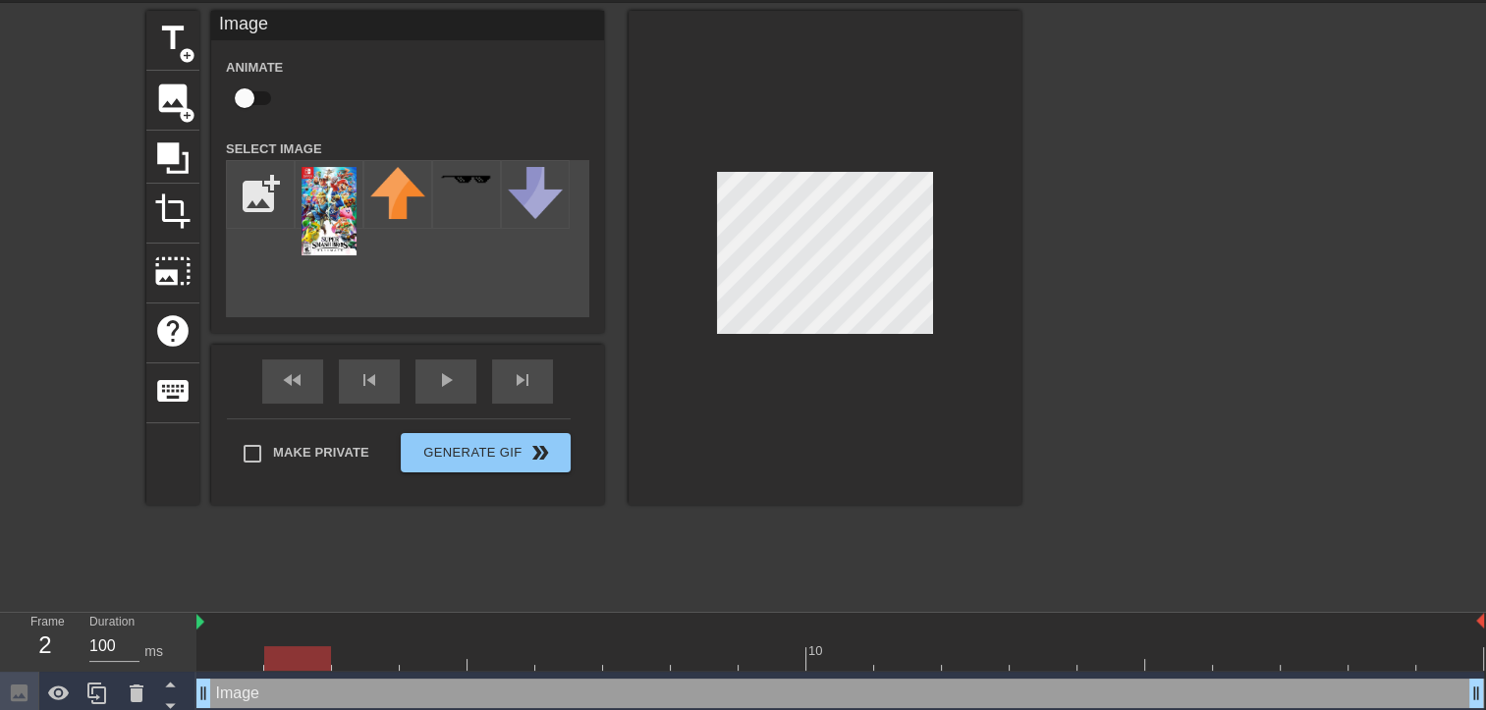
click at [287, 658] on div at bounding box center [840, 658] width 1288 height 25
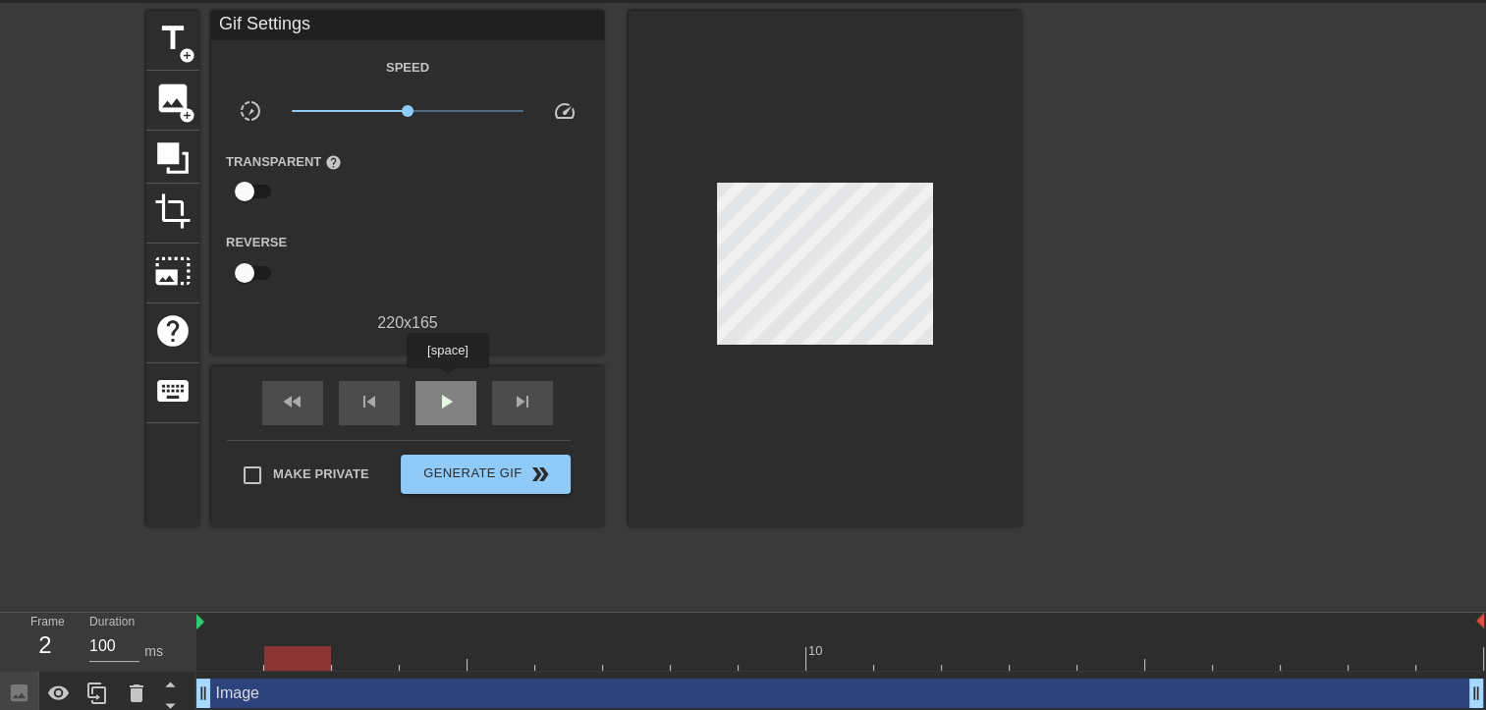
click at [447, 382] on div "play_arrow" at bounding box center [445, 403] width 61 height 44
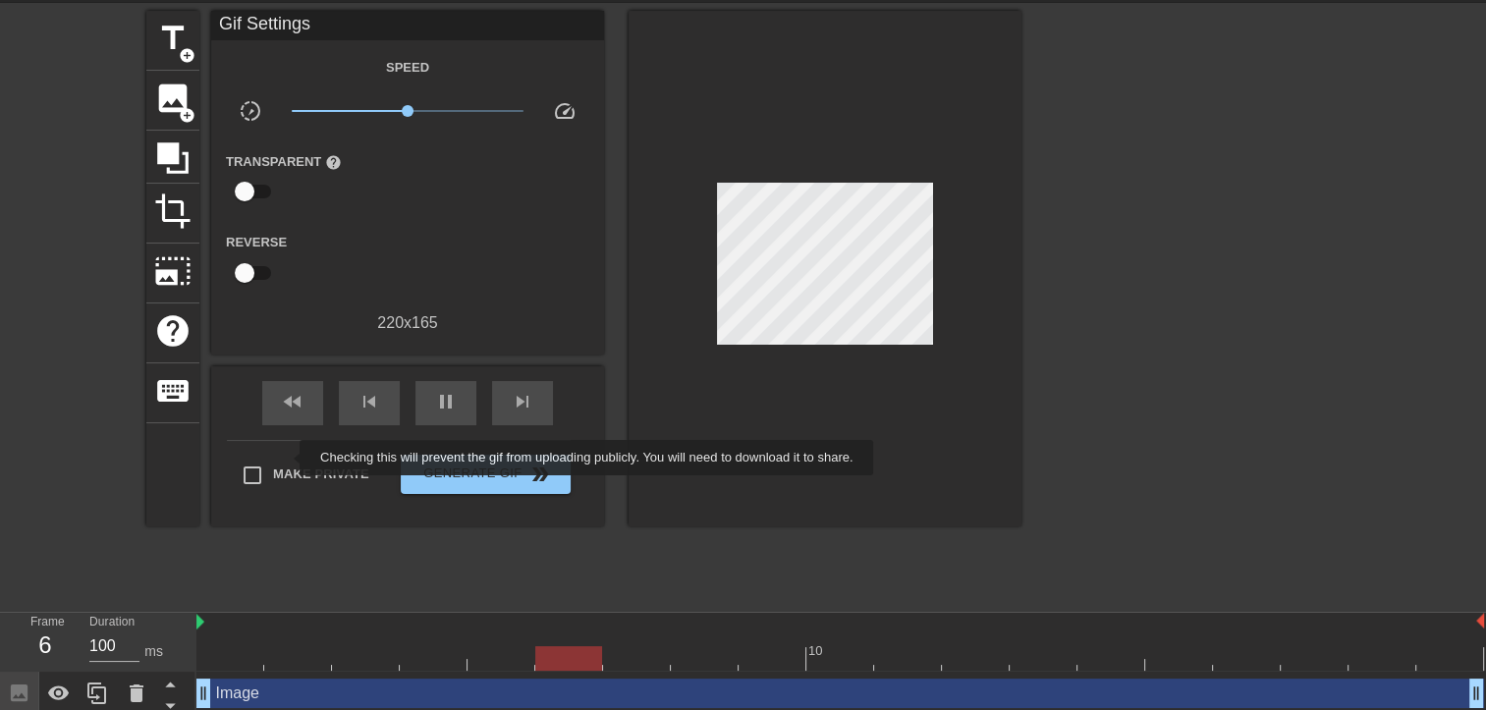
click at [288, 458] on label "Make Private" at bounding box center [301, 475] width 138 height 41
click at [273, 458] on input "Make Private" at bounding box center [252, 475] width 41 height 41
checkbox input "true"
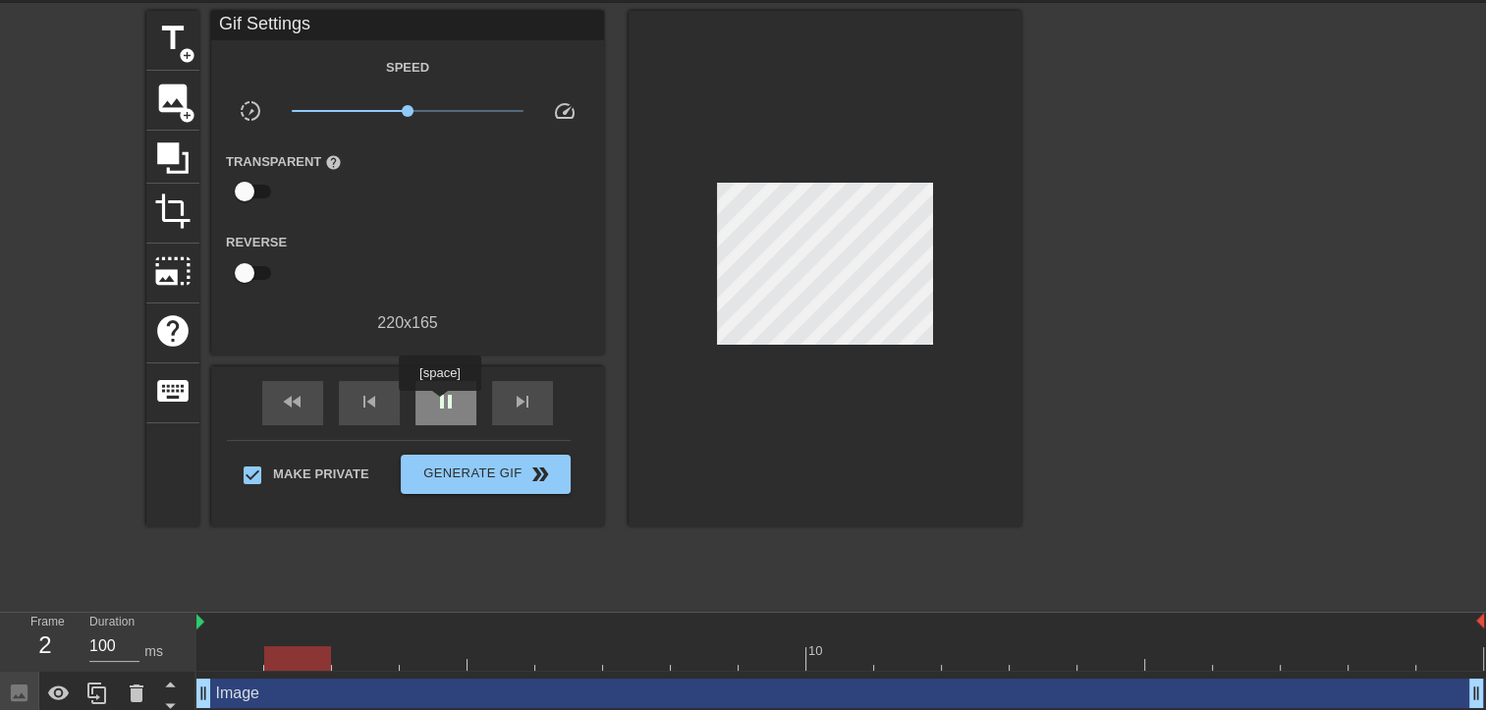
click at [439, 405] on span "pause" at bounding box center [446, 402] width 24 height 24
click at [243, 658] on div at bounding box center [840, 658] width 1288 height 25
click at [315, 662] on div at bounding box center [840, 658] width 1288 height 25
click at [173, 106] on span "image" at bounding box center [172, 98] width 37 height 37
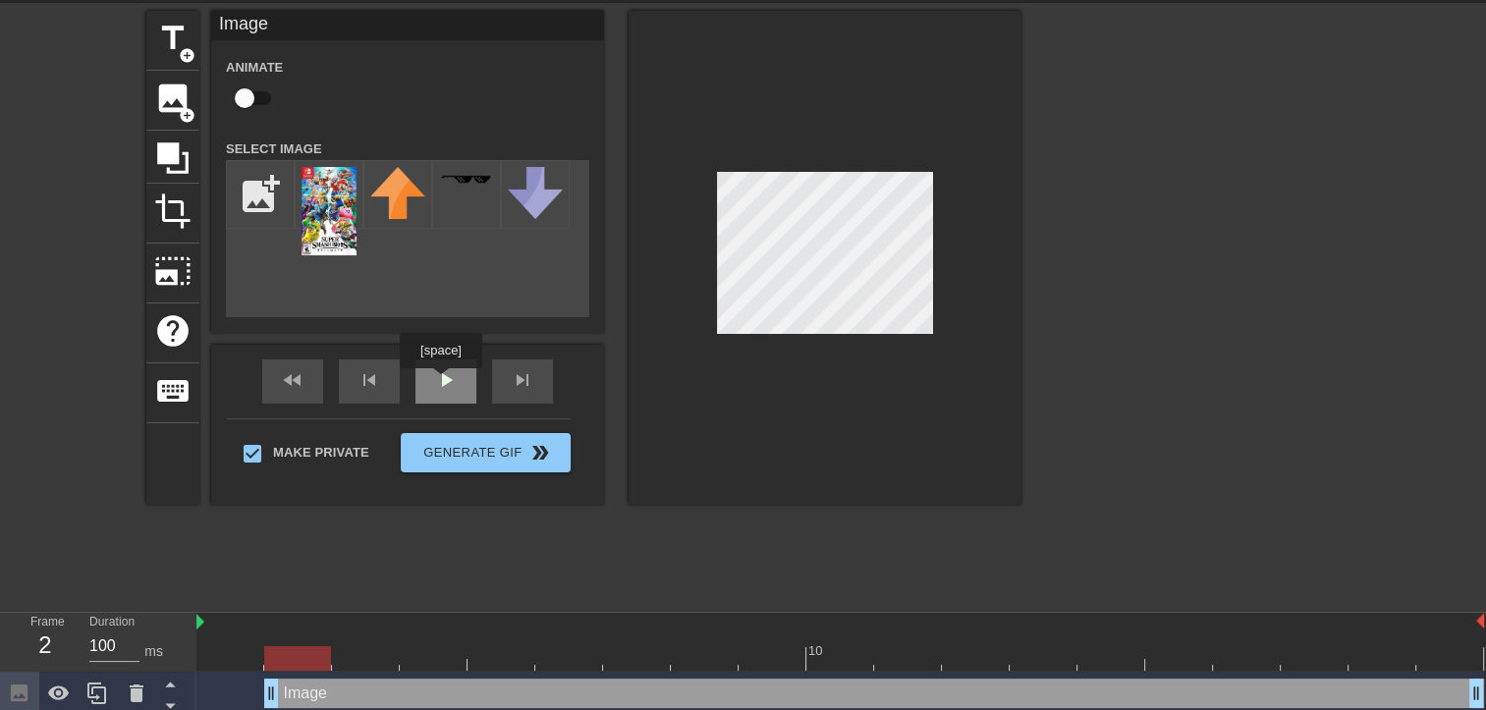
click at [440, 382] on div "play_arrow" at bounding box center [445, 381] width 61 height 44
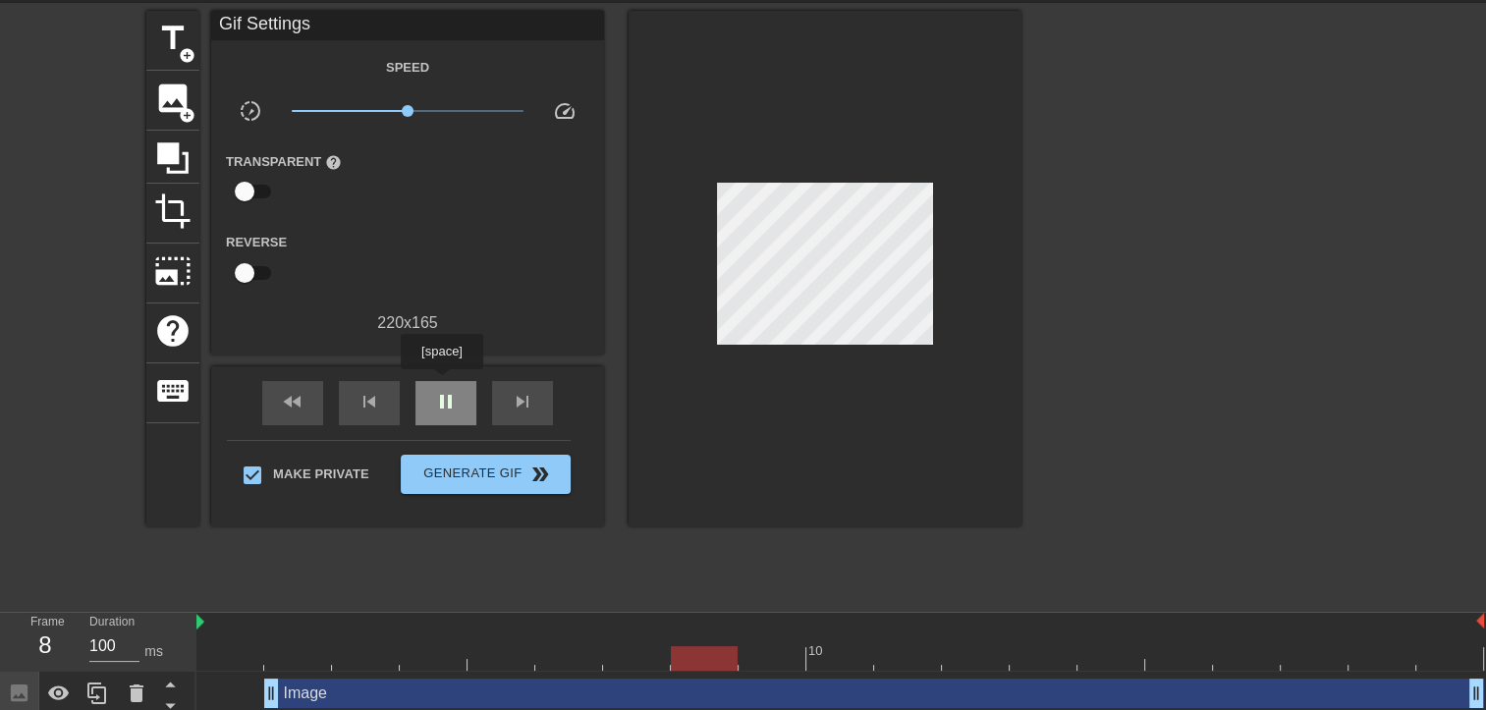
click at [441, 383] on div "pause" at bounding box center [445, 403] width 61 height 44
drag, startPoint x: 666, startPoint y: 249, endPoint x: 722, endPoint y: 585, distance: 340.5
click at [722, 585] on div "title add_circle image add_circle crop photo_size_select_large help keyboard Gi…" at bounding box center [583, 305] width 875 height 589
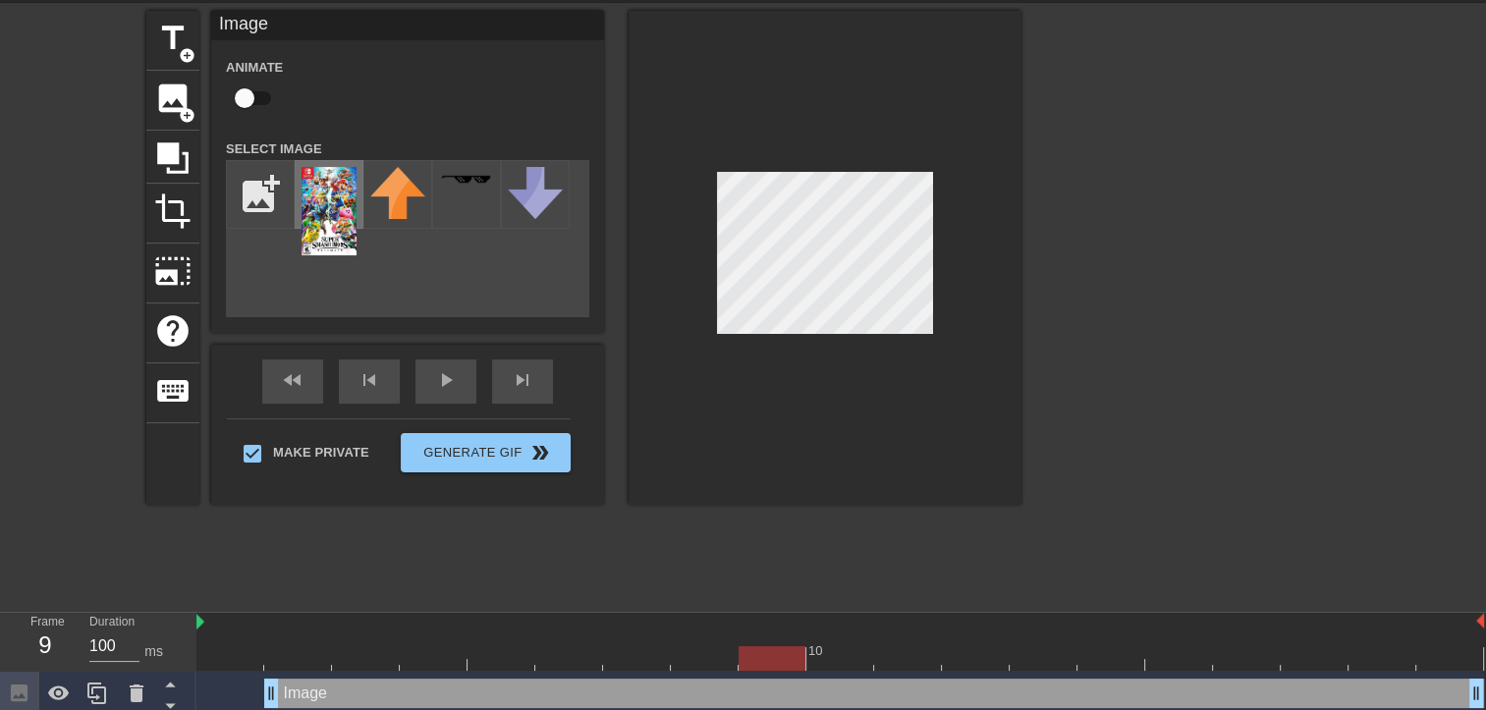
click at [337, 220] on img at bounding box center [329, 211] width 55 height 88
click at [135, 688] on icon at bounding box center [137, 694] width 14 height 18
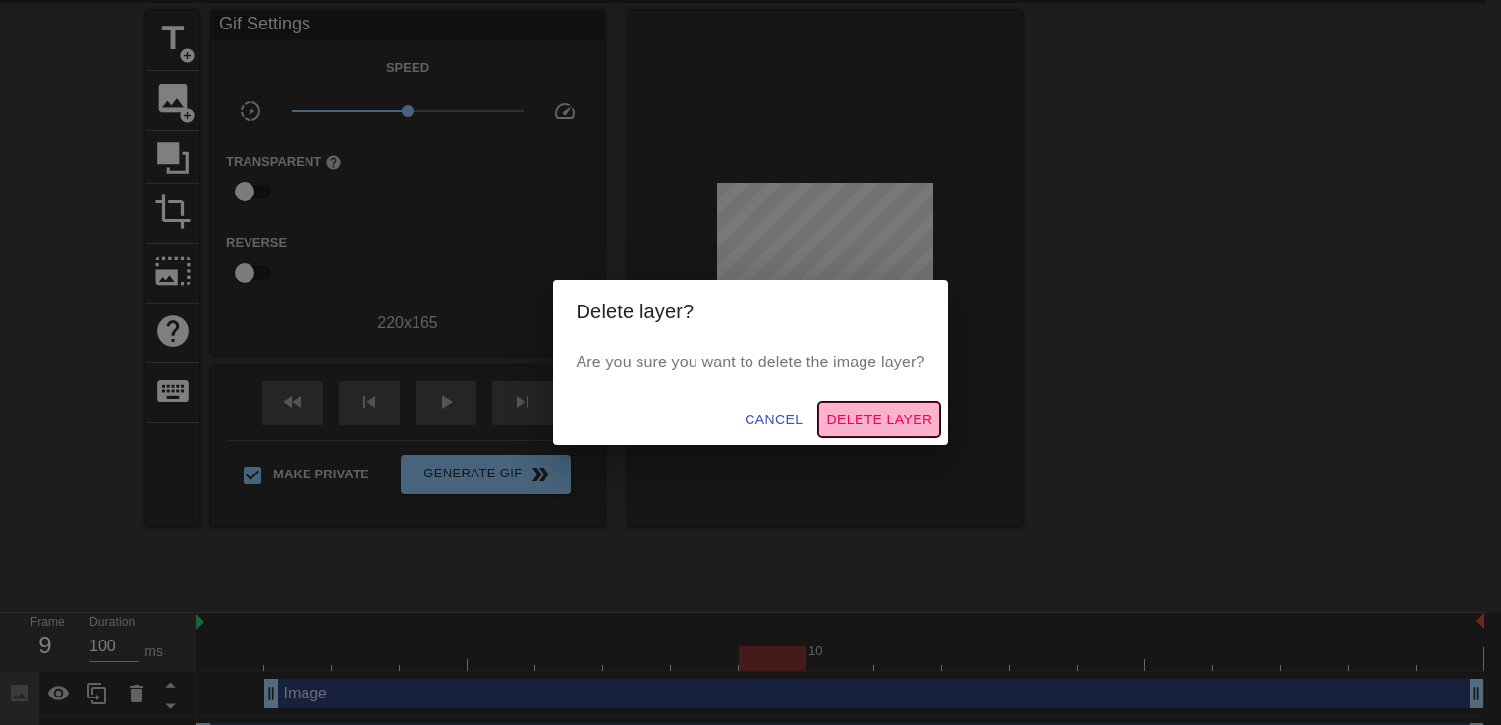
click at [890, 425] on span "Delete Layer" at bounding box center [879, 420] width 106 height 25
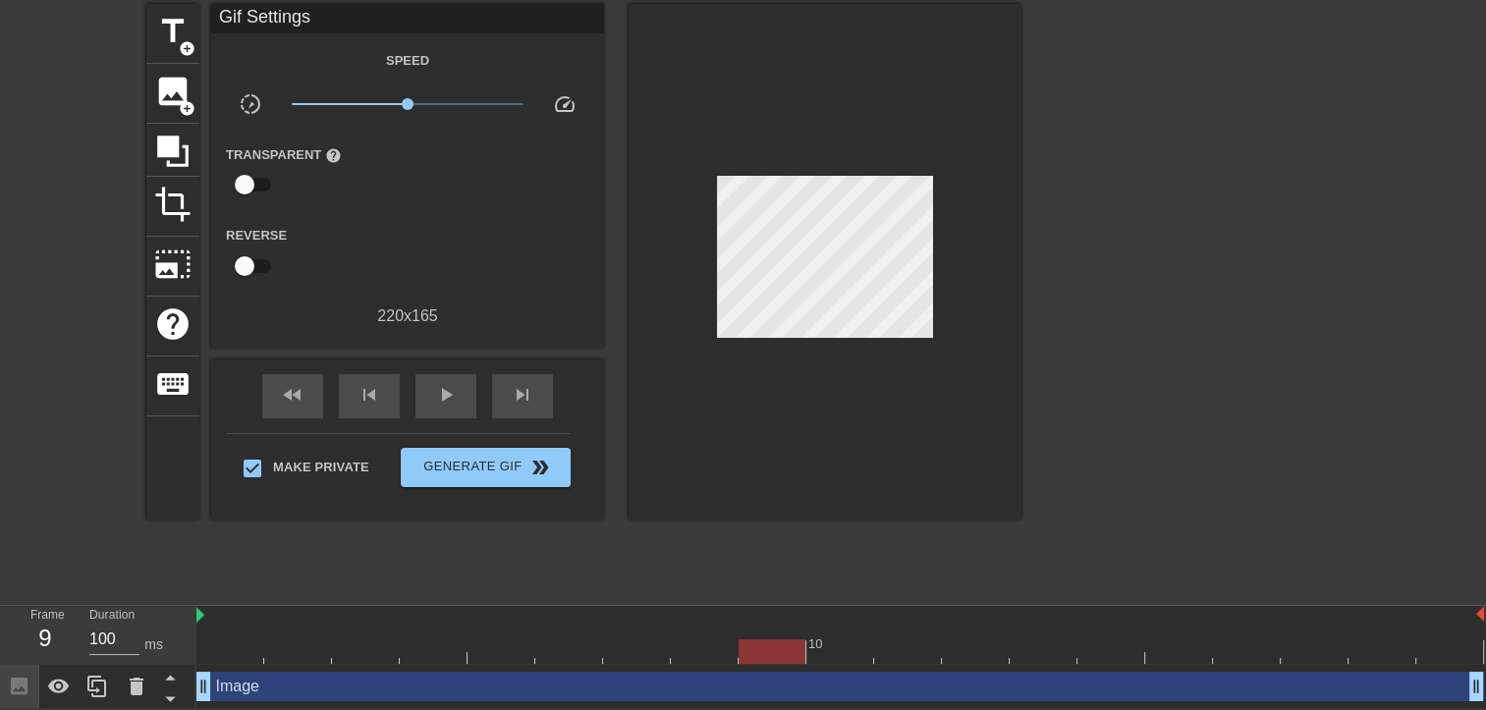
scroll to position [76, 0]
click at [240, 662] on div "10" at bounding box center [840, 634] width 1288 height 59
click at [238, 654] on div at bounding box center [840, 650] width 1288 height 25
click at [297, 642] on div at bounding box center [840, 650] width 1288 height 25
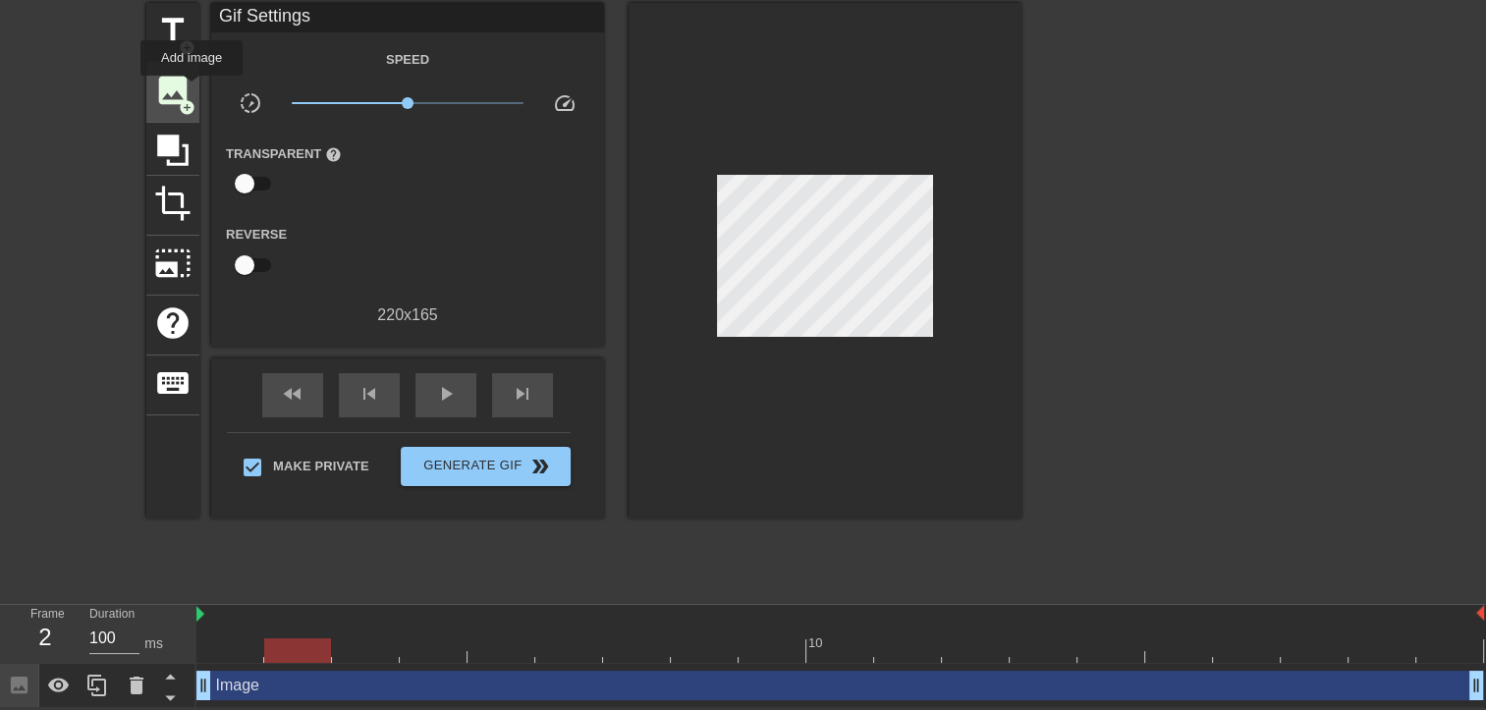
click at [192, 89] on div "image add_circle" at bounding box center [172, 93] width 53 height 60
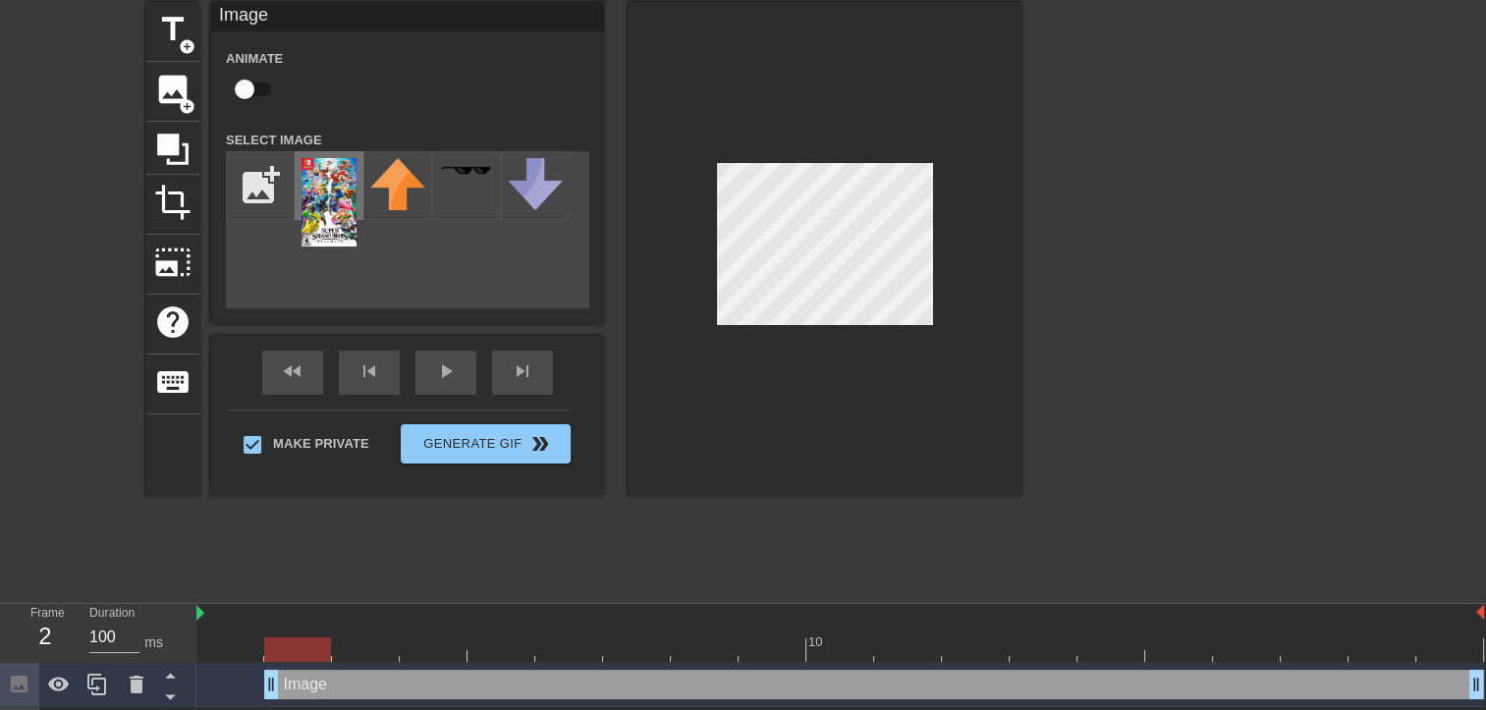
click at [348, 233] on img at bounding box center [329, 202] width 55 height 88
click at [849, 416] on div at bounding box center [825, 249] width 393 height 494
click at [420, 362] on div "fast_rewind skip_previous play_arrow skip_next" at bounding box center [408, 373] width 320 height 74
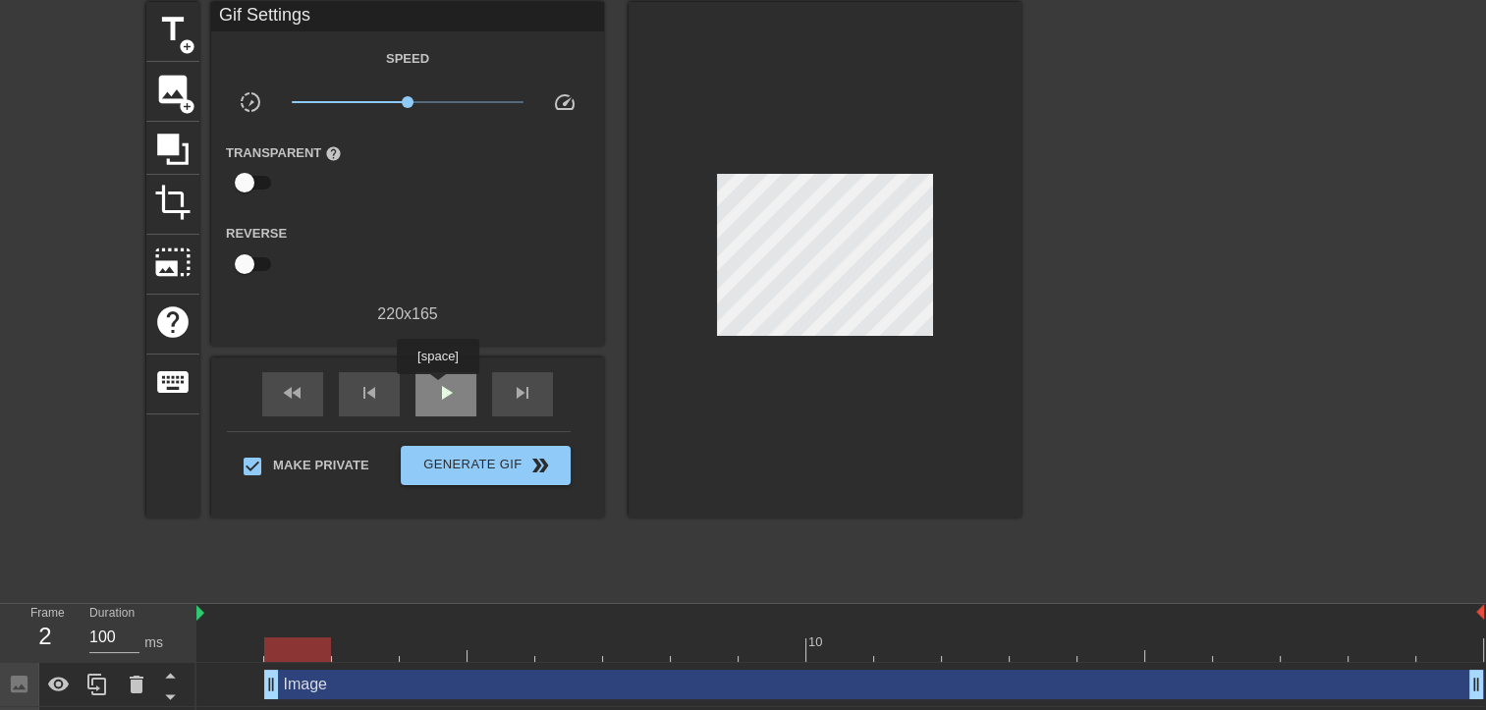
click at [437, 388] on span "play_arrow" at bounding box center [446, 393] width 24 height 24
click at [438, 388] on span "pause" at bounding box center [446, 393] width 24 height 24
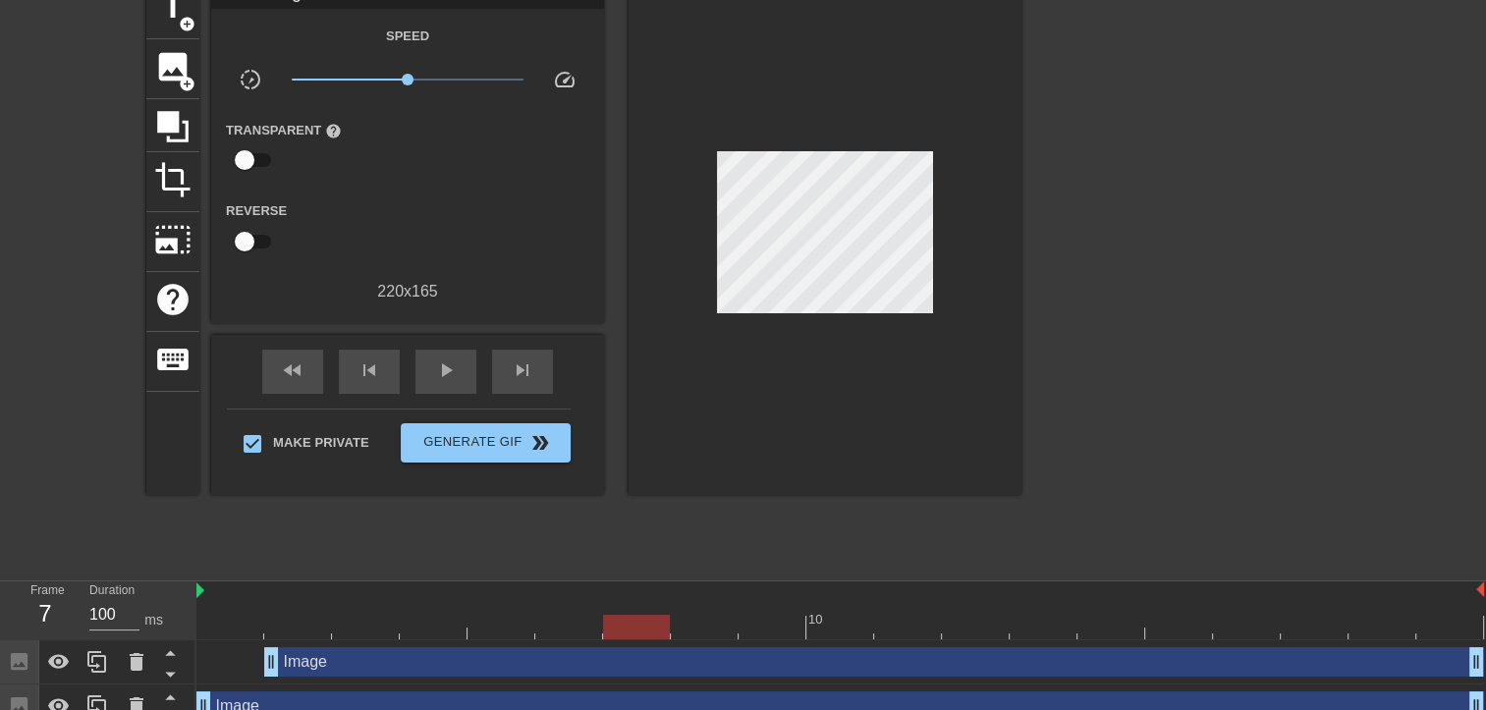
scroll to position [120, 0]
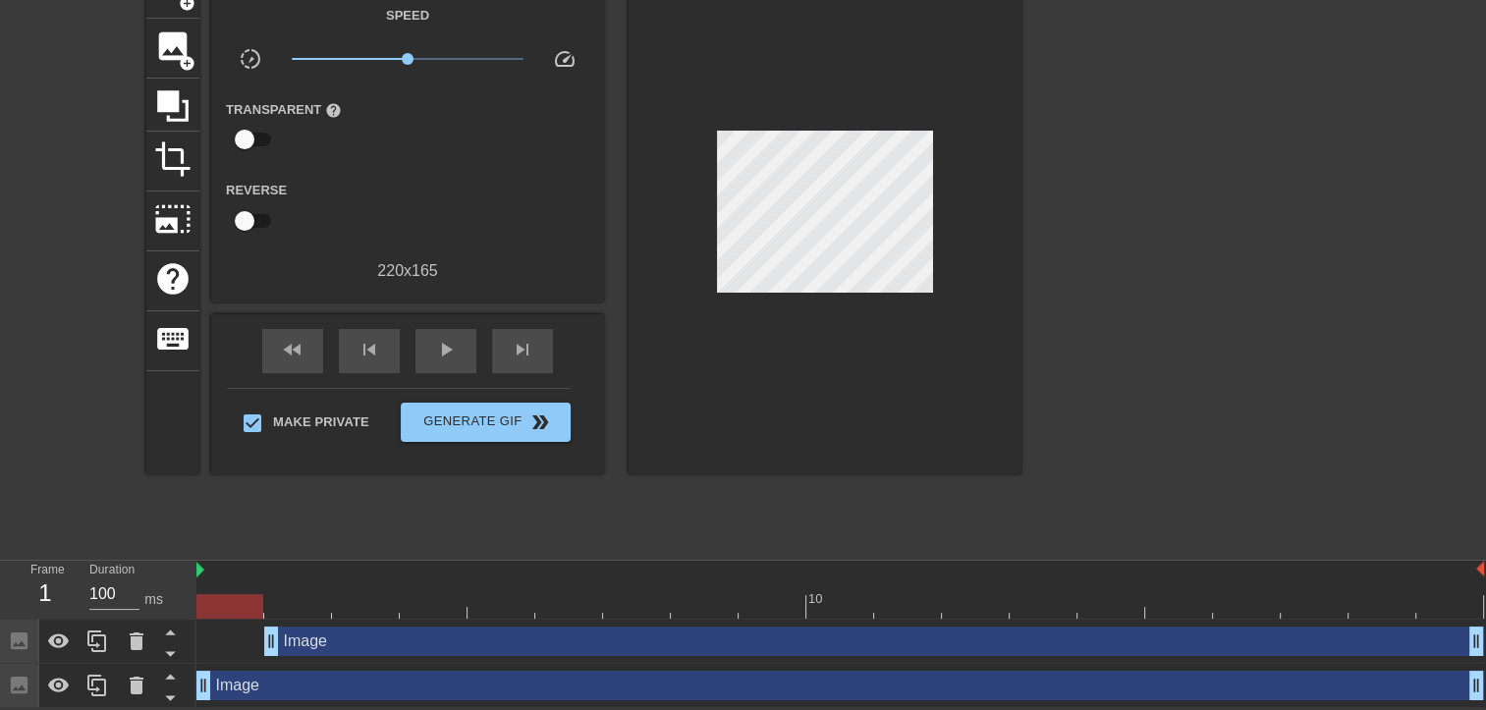
drag, startPoint x: 209, startPoint y: 680, endPoint x: 213, endPoint y: 693, distance: 14.3
click at [358, 642] on div "Image drag_handle drag_handle" at bounding box center [874, 641] width 1220 height 29
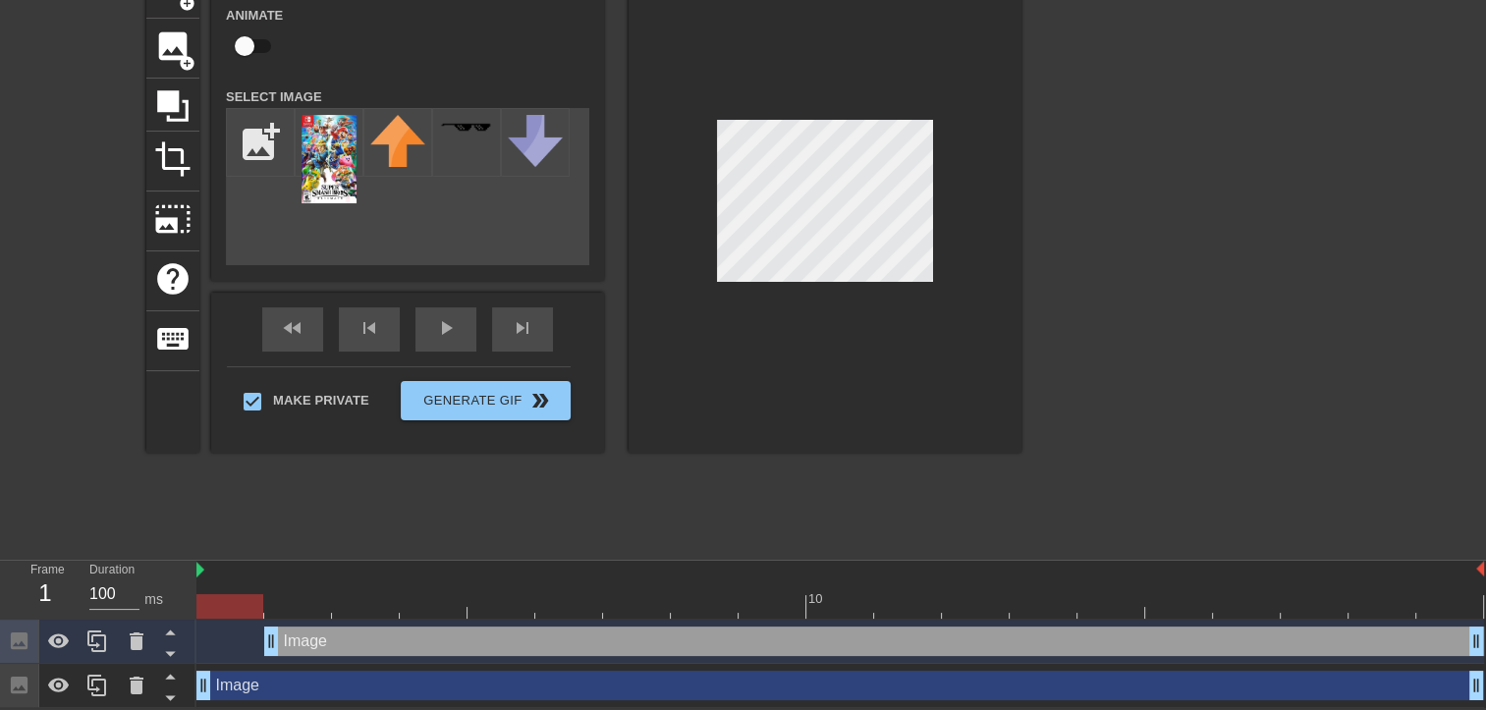
click at [324, 694] on div "Image drag_handle drag_handle" at bounding box center [840, 685] width 1288 height 29
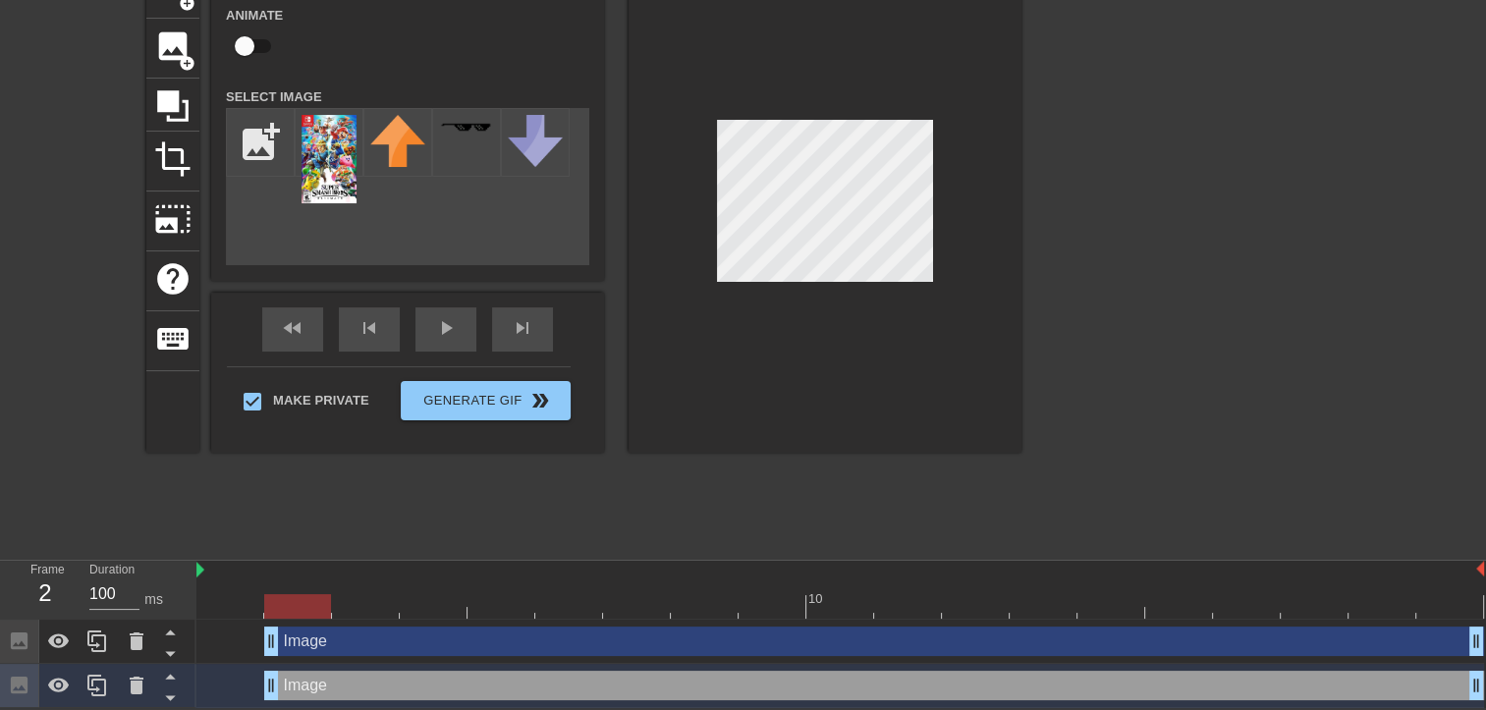
drag, startPoint x: 203, startPoint y: 693, endPoint x: 248, endPoint y: 696, distance: 45.3
click at [248, 696] on div "Image drag_handle drag_handle" at bounding box center [840, 685] width 1288 height 29
click at [677, 382] on div at bounding box center [825, 206] width 393 height 494
click at [420, 325] on div "play_arrow" at bounding box center [445, 329] width 61 height 44
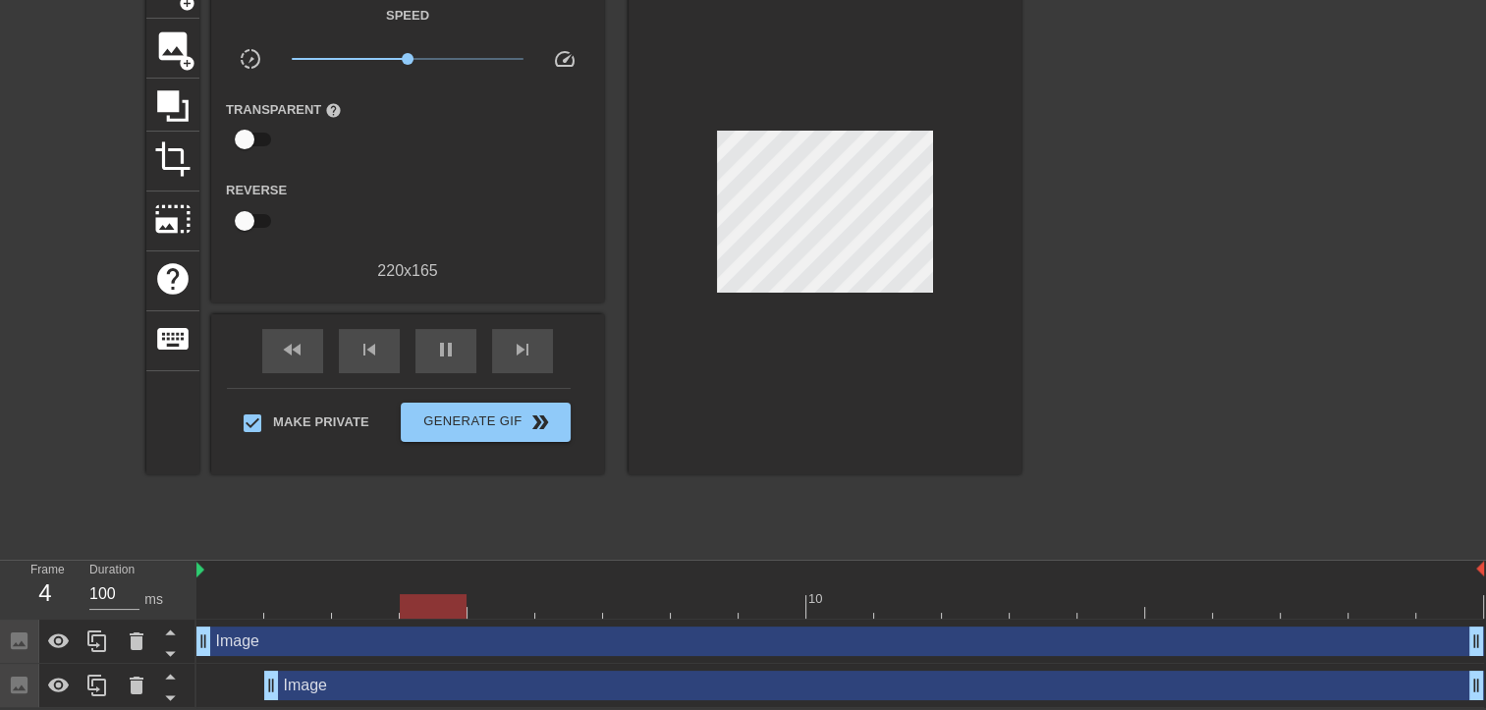
drag, startPoint x: 267, startPoint y: 646, endPoint x: 196, endPoint y: 638, distance: 71.2
click at [379, 583] on div at bounding box center [366, 592] width 68 height 25
click at [107, 598] on input "100" at bounding box center [114, 594] width 50 height 31
click at [432, 354] on div "play_arrow" at bounding box center [445, 351] width 61 height 44
click at [413, 389] on div "Make Private Generate Gif double_arrow" at bounding box center [399, 427] width 344 height 78
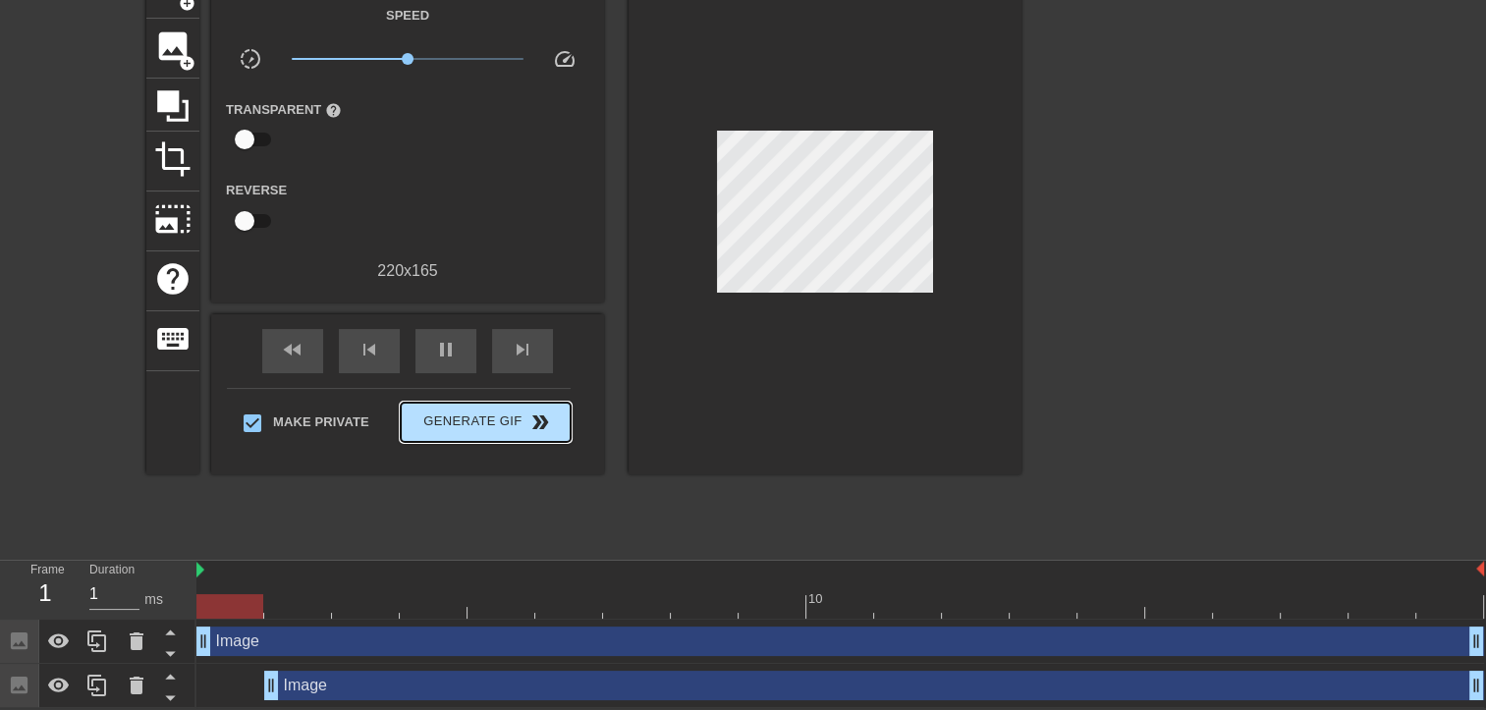
type input "100"
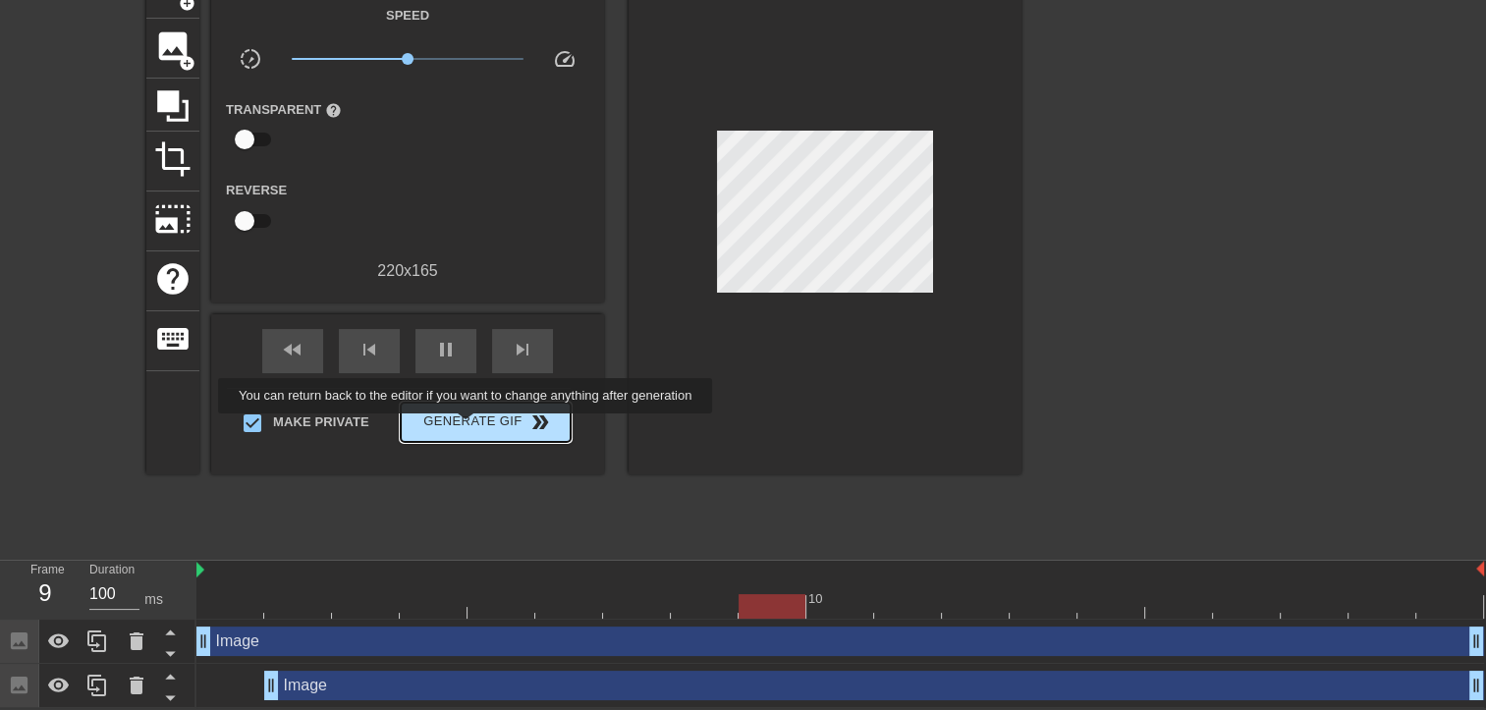
click at [468, 427] on span "Generate Gif double_arrow" at bounding box center [486, 423] width 154 height 24
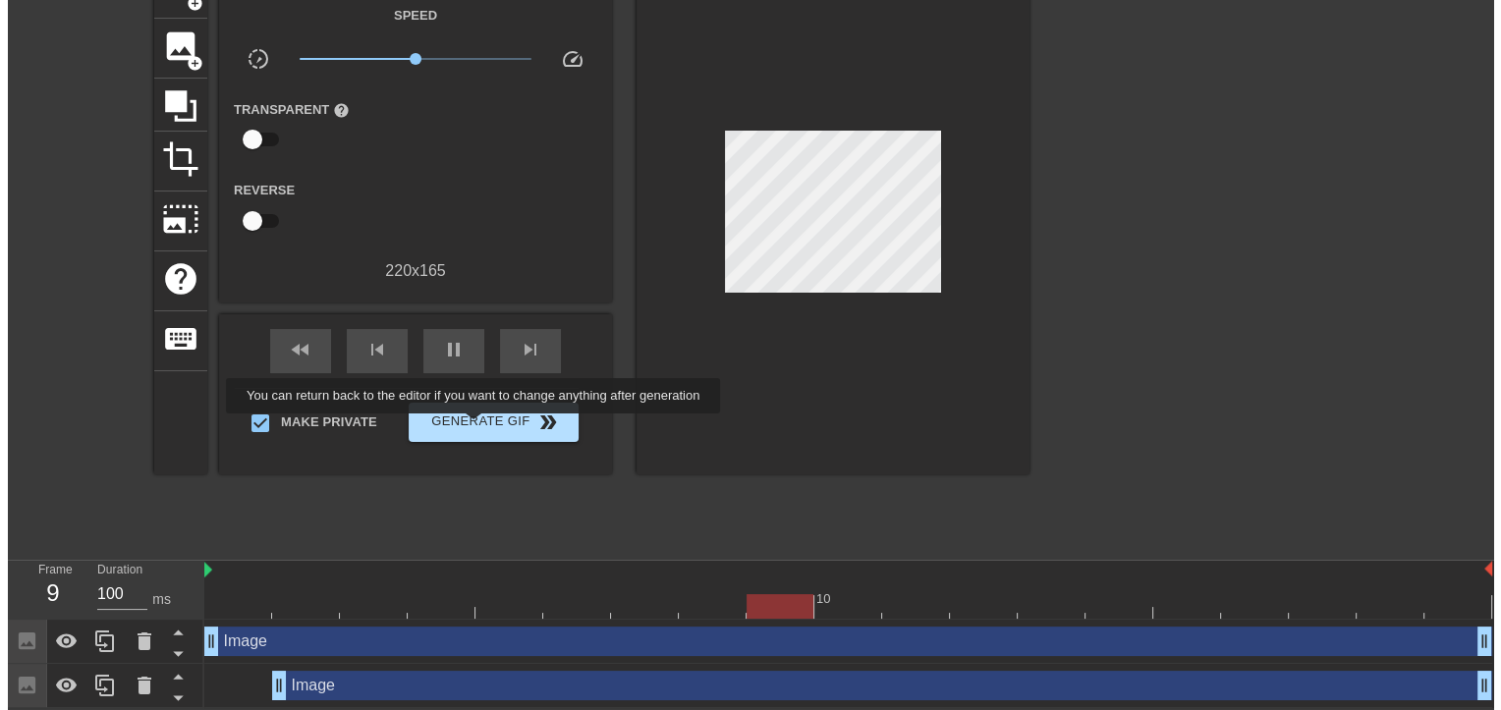
scroll to position [0, 0]
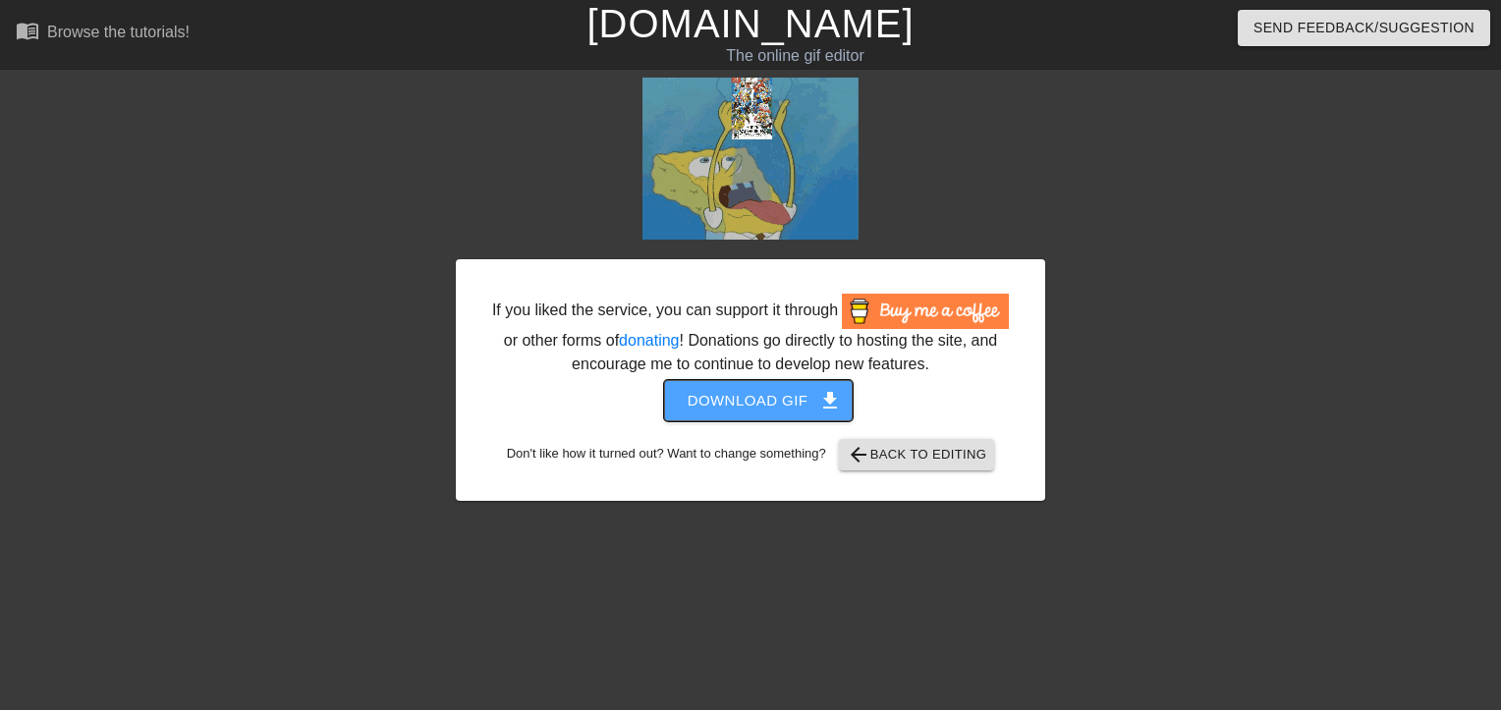
click at [769, 406] on span "Download gif get_app" at bounding box center [759, 401] width 142 height 26
